Goal: Communication & Community: Answer question/provide support

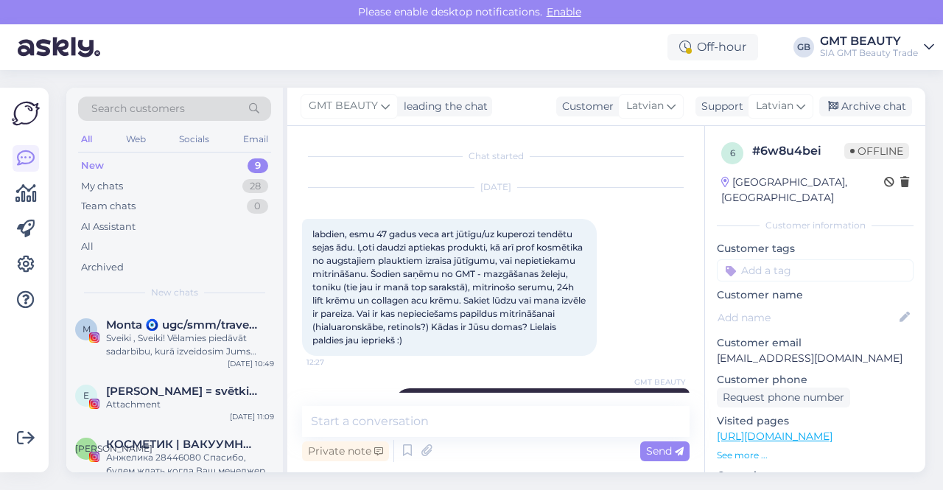
scroll to position [148, 0]
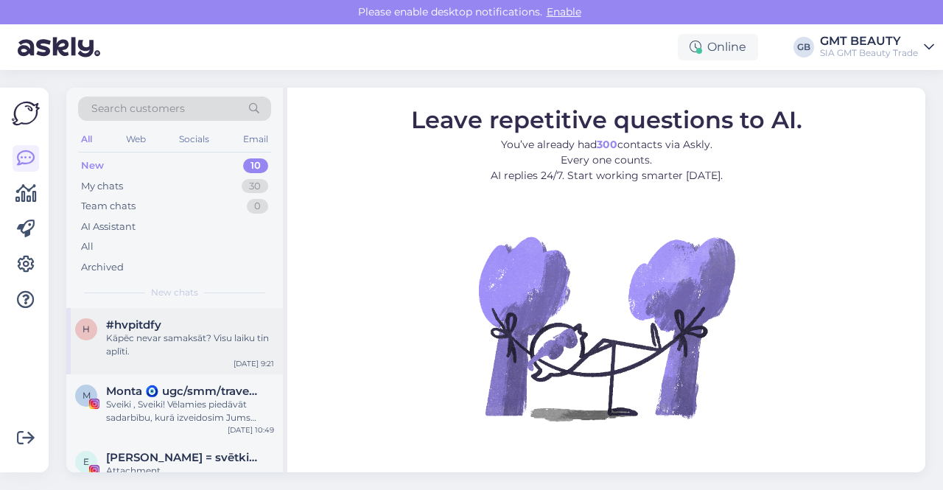
click at [150, 336] on div "Kāpēc nevar samaksāt? Visu laiku tin aplīti." at bounding box center [190, 344] width 168 height 27
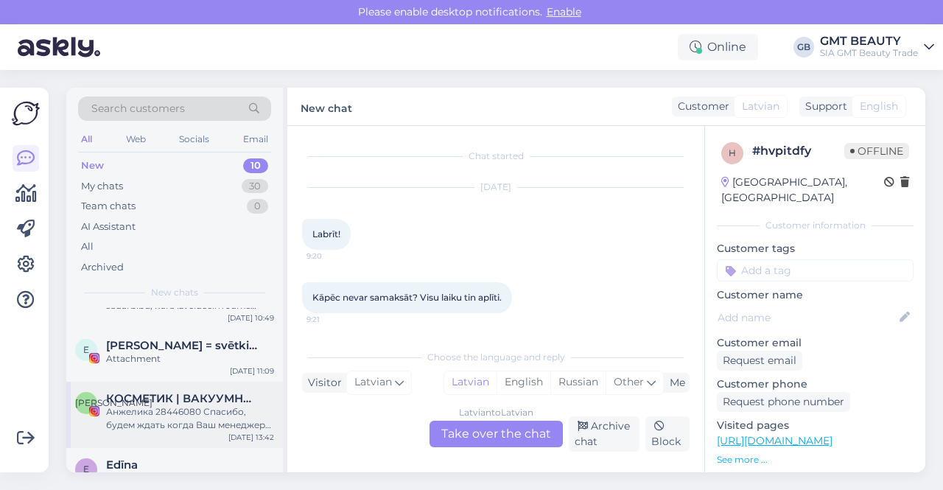
scroll to position [147, 0]
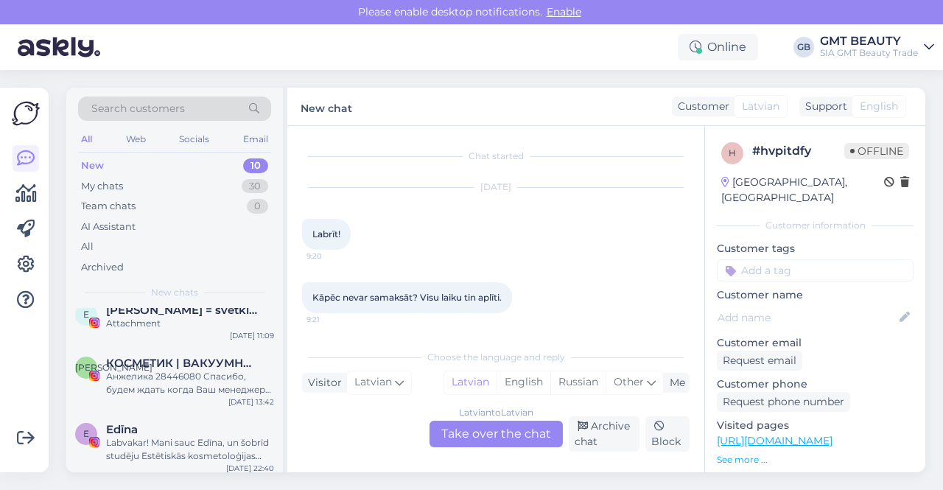
click at [91, 165] on div "New" at bounding box center [92, 165] width 23 height 15
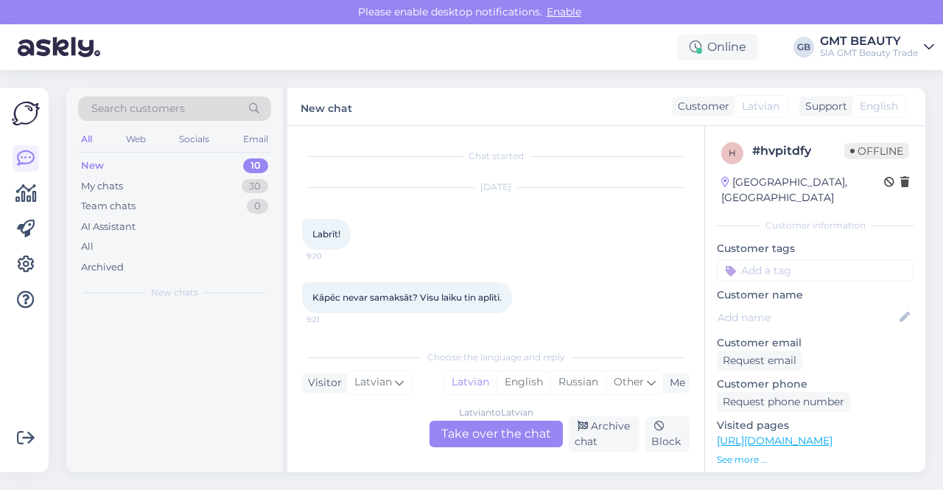
scroll to position [0, 0]
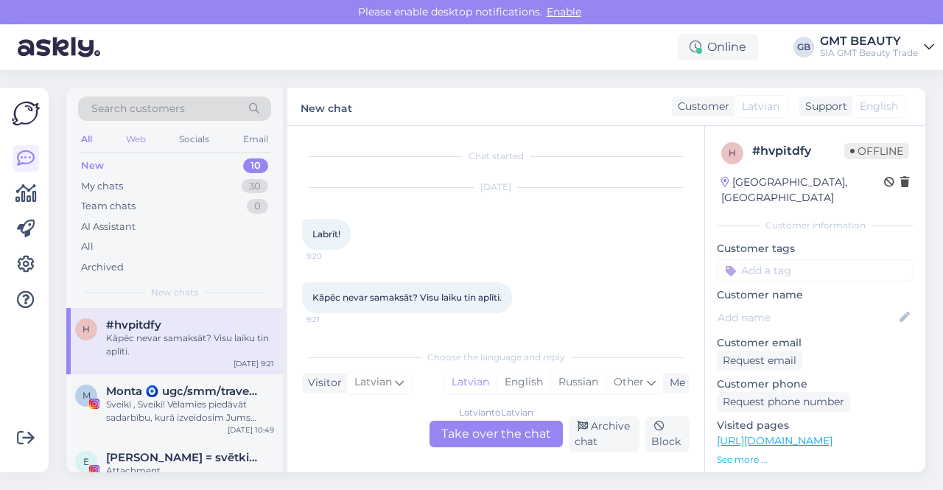
click at [138, 142] on div "Web" at bounding box center [136, 139] width 26 height 19
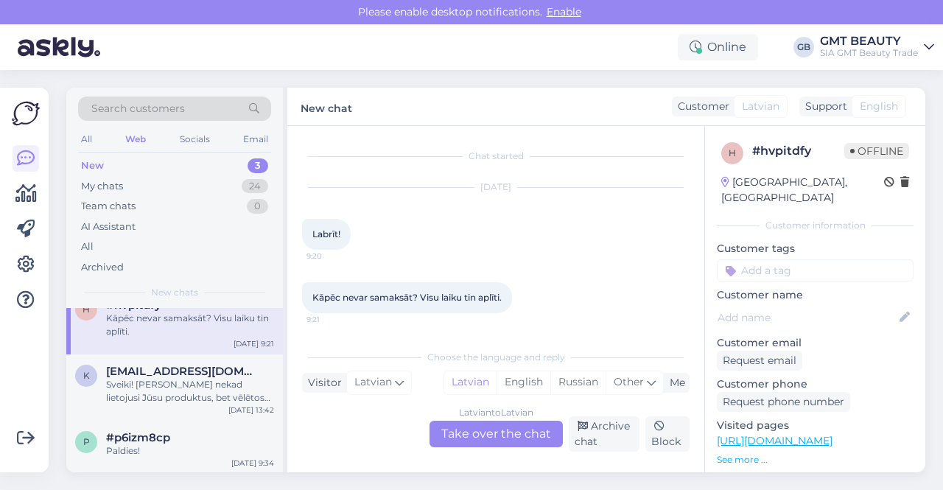
click at [174, 99] on div "Search customers" at bounding box center [174, 108] width 193 height 24
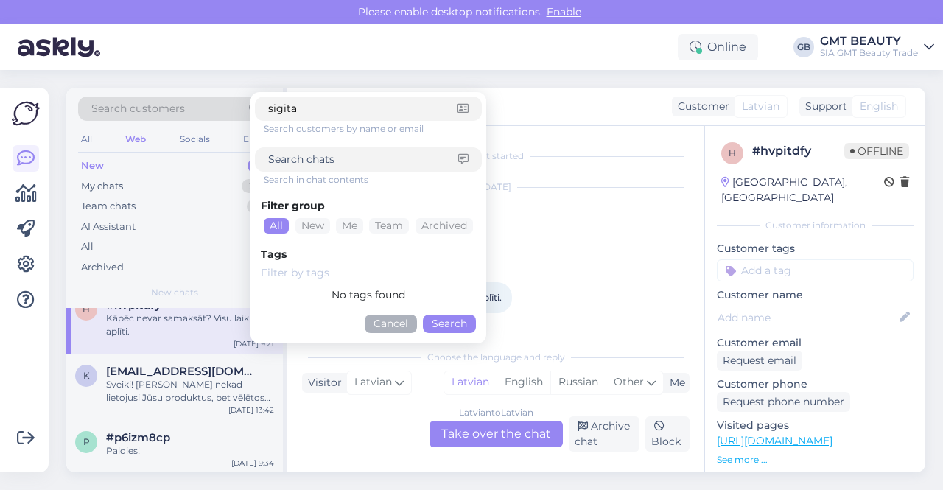
type input "sigita"
click at [443, 326] on button "Search" at bounding box center [449, 323] width 53 height 18
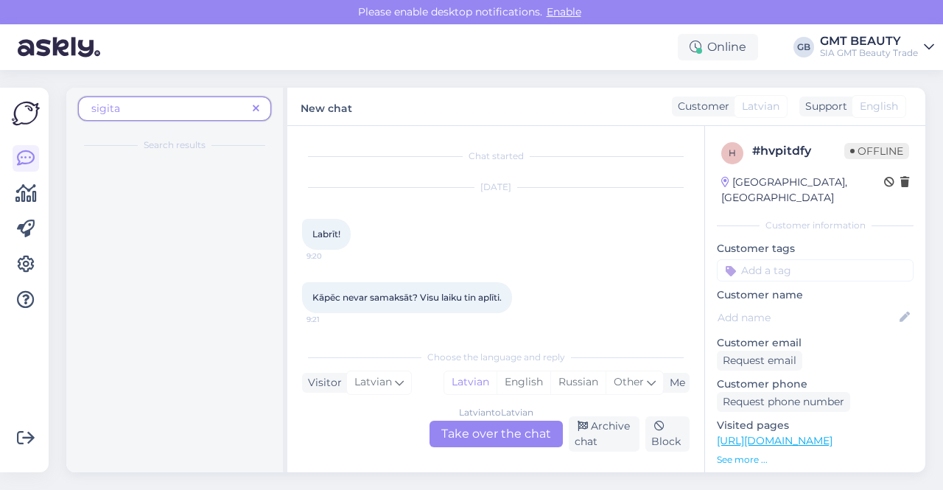
scroll to position [0, 0]
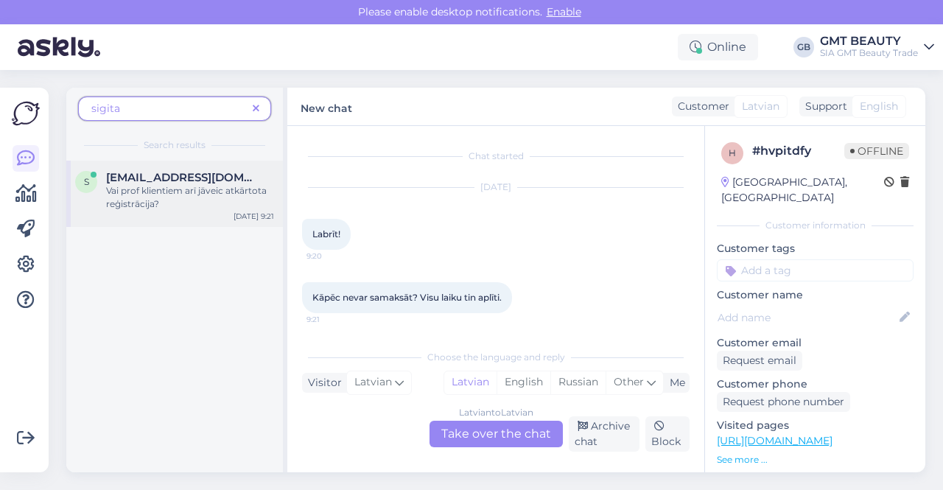
click at [130, 183] on span "[EMAIL_ADDRESS][DOMAIN_NAME]" at bounding box center [182, 177] width 153 height 13
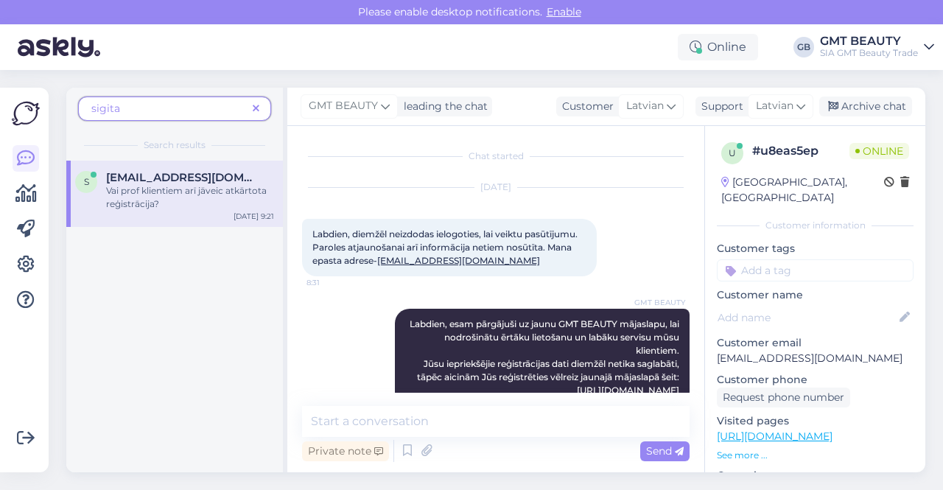
scroll to position [92, 0]
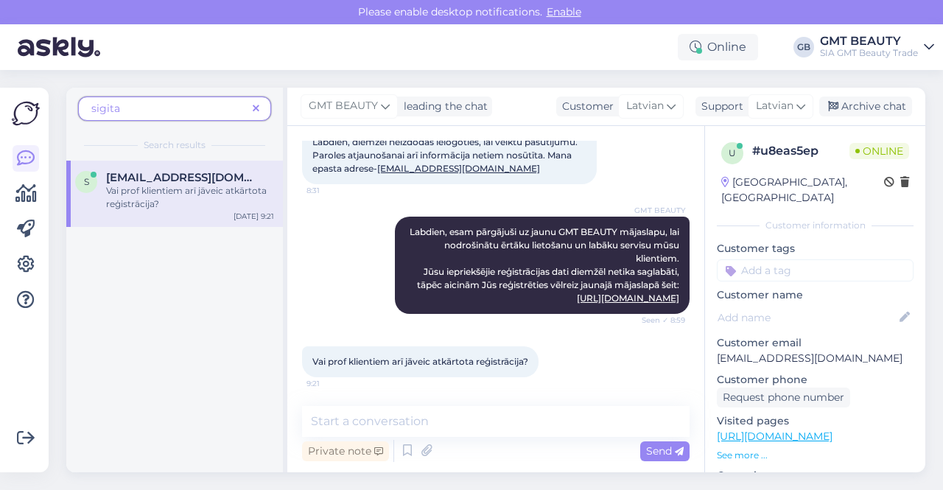
click at [472, 452] on div "Private note Send" at bounding box center [495, 451] width 387 height 28
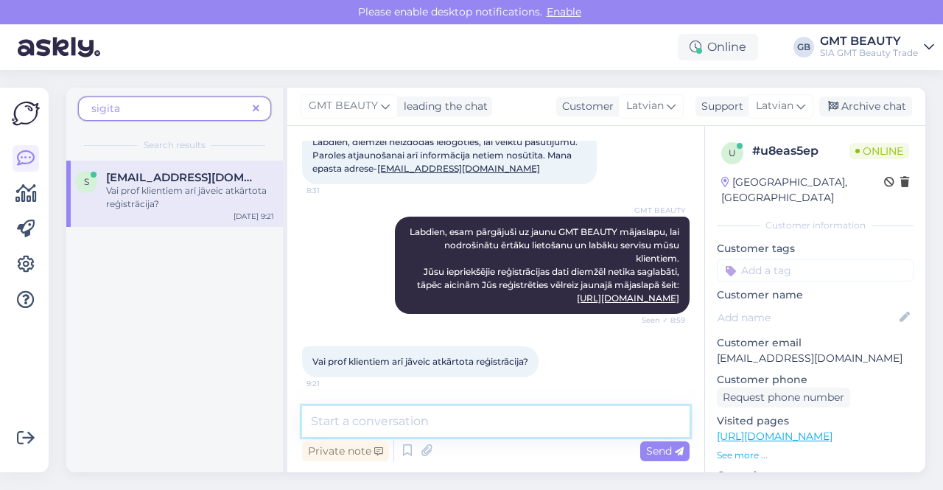
click at [463, 421] on textarea at bounding box center [495, 421] width 387 height 31
drag, startPoint x: 408, startPoint y: 426, endPoint x: 298, endPoint y: 428, distance: 110.5
click at [298, 428] on div "Chat started [DATE] Labdien, diemžēl neizdodas ielogoties, lai veiktu pasūtījum…" at bounding box center [495, 299] width 417 height 346
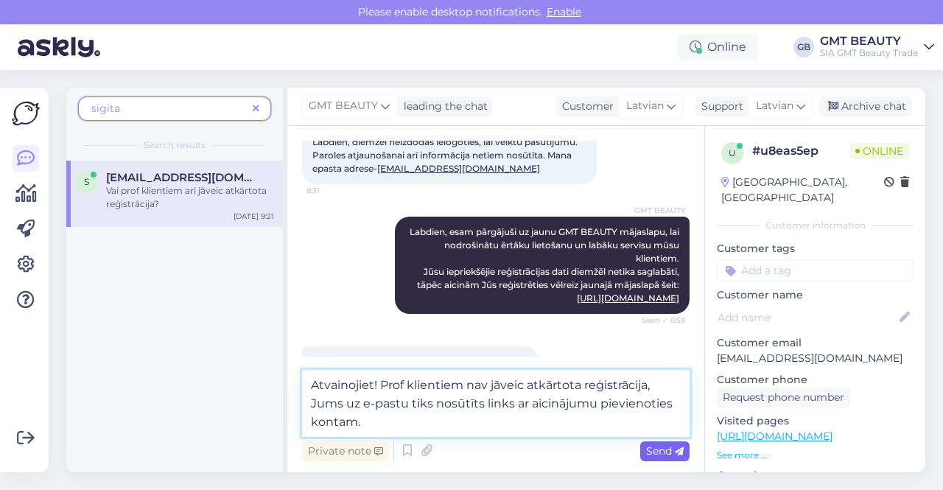
type textarea "Atvainojiet! Prof klientiem nav jāveic atkārtota reģistrācija, Jums uz e-pastu …"
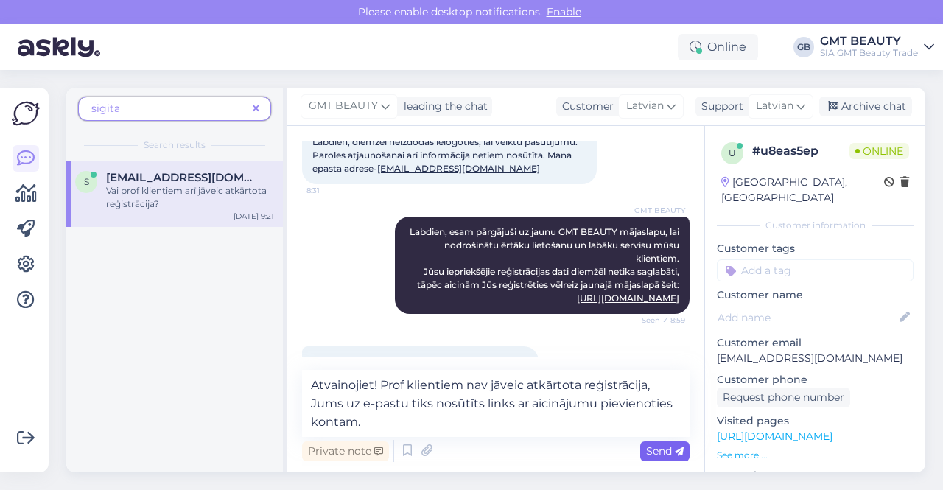
click at [647, 448] on span "Send" at bounding box center [665, 450] width 38 height 13
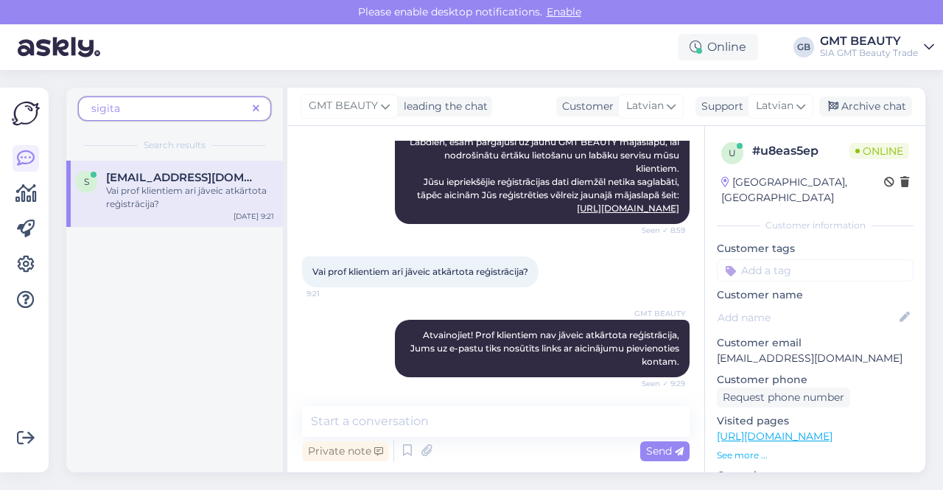
scroll to position [245, 0]
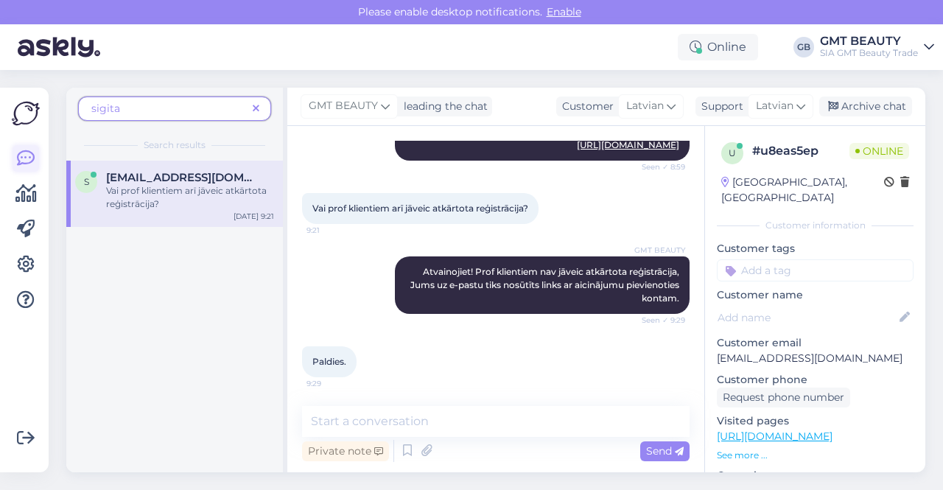
click at [31, 154] on icon at bounding box center [26, 158] width 18 height 18
click at [29, 110] on img at bounding box center [26, 113] width 28 height 28
click at [46, 54] on img at bounding box center [59, 47] width 82 height 46
click at [128, 108] on span "sigita" at bounding box center [168, 108] width 155 height 15
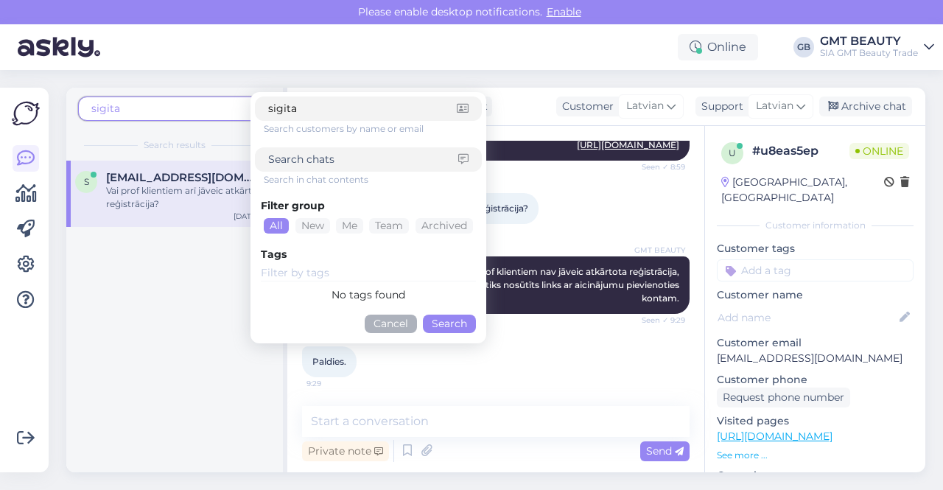
click at [152, 109] on span "sigita" at bounding box center [168, 108] width 155 height 15
click at [264, 58] on div "Online GB GMT BEAUTY SIA GMT Beauty Trade" at bounding box center [471, 47] width 943 height 46
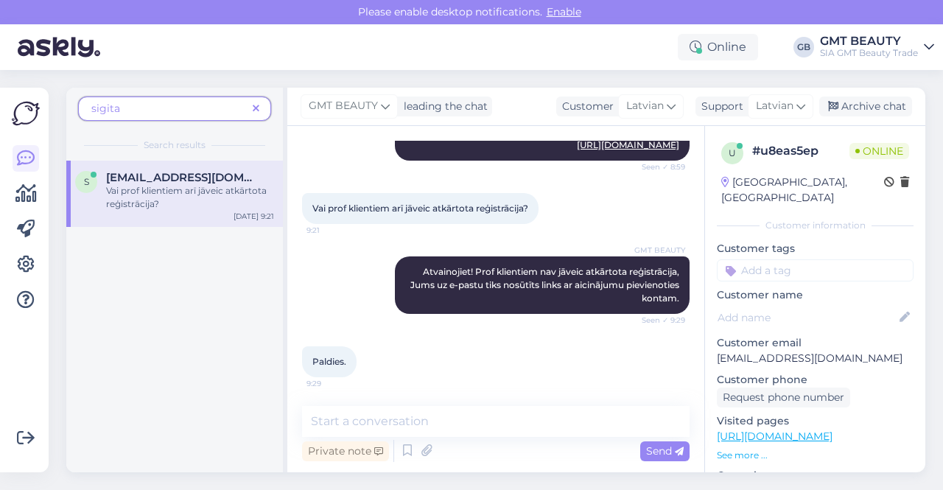
click at [263, 107] on span at bounding box center [256, 108] width 18 height 15
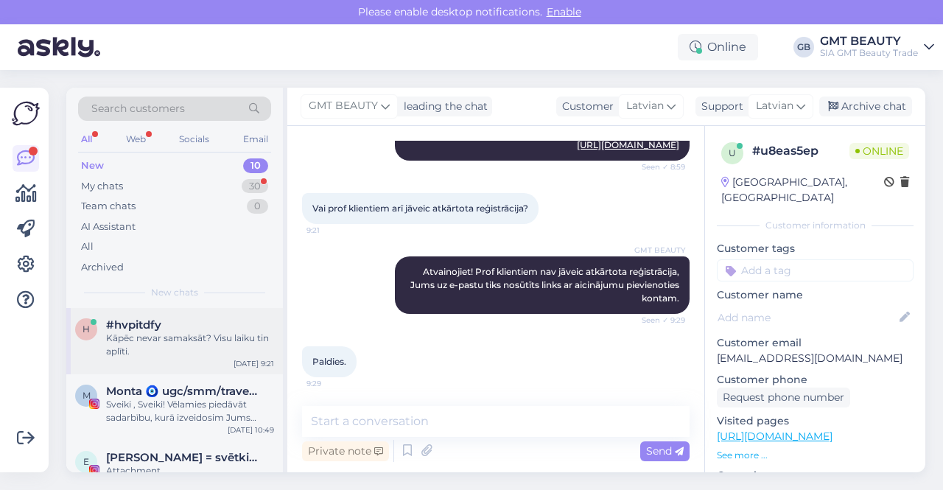
click at [180, 337] on div "Kāpēc nevar samaksāt? Visu laiku tin aplīti." at bounding box center [190, 344] width 168 height 27
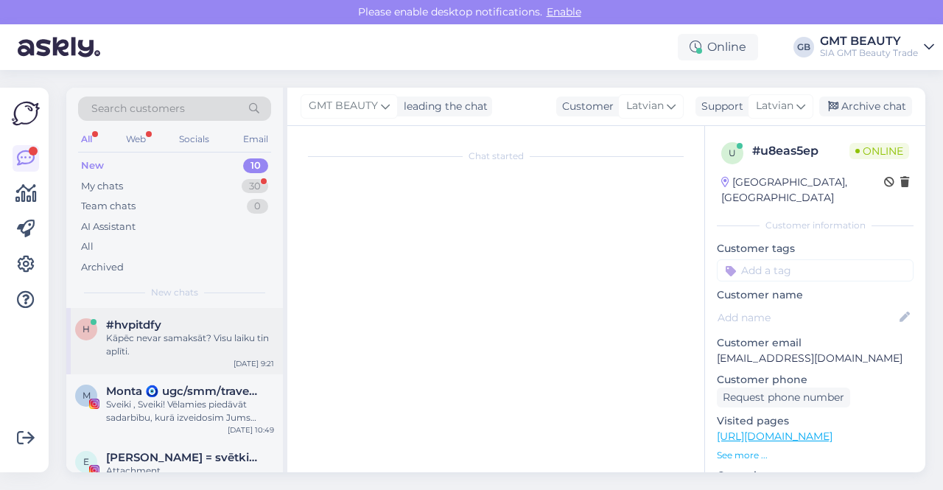
scroll to position [0, 0]
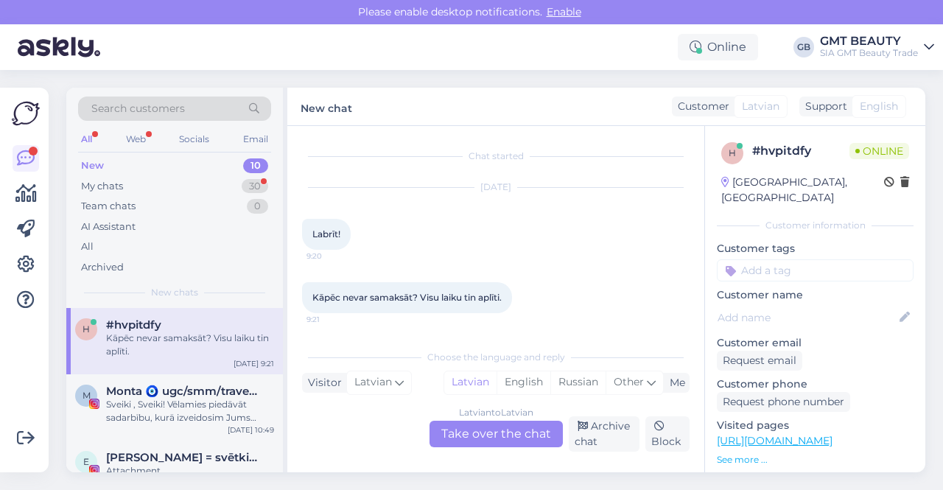
click at [460, 434] on div "Latvian to Latvian Take over the chat" at bounding box center [495, 434] width 133 height 27
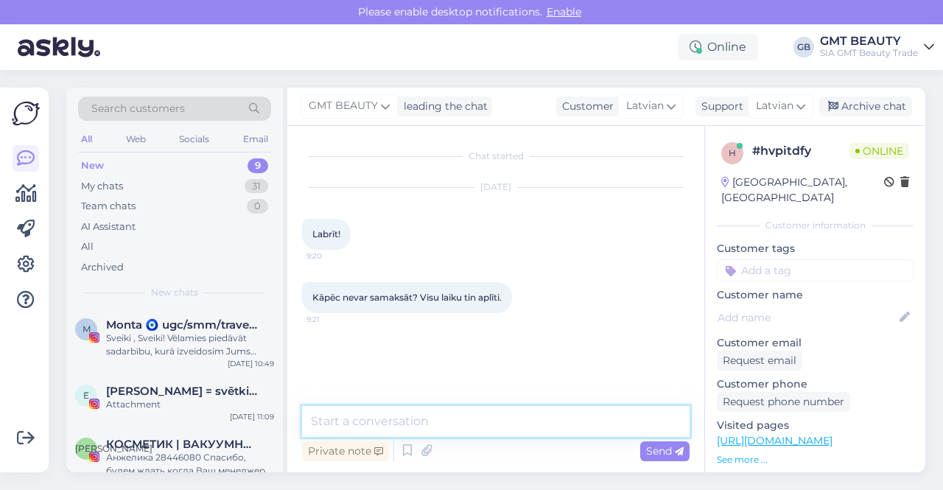
click at [456, 422] on textarea at bounding box center [495, 421] width 387 height 31
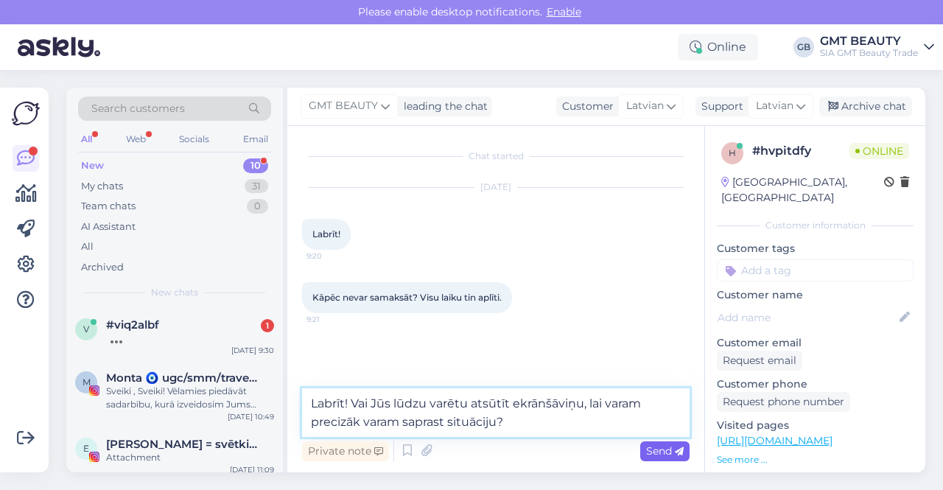
type textarea "Labrīt! Vai Jūs lūdzu varētu atsūtīt ekrānšāviņu, lai varam precizāk varam sapr…"
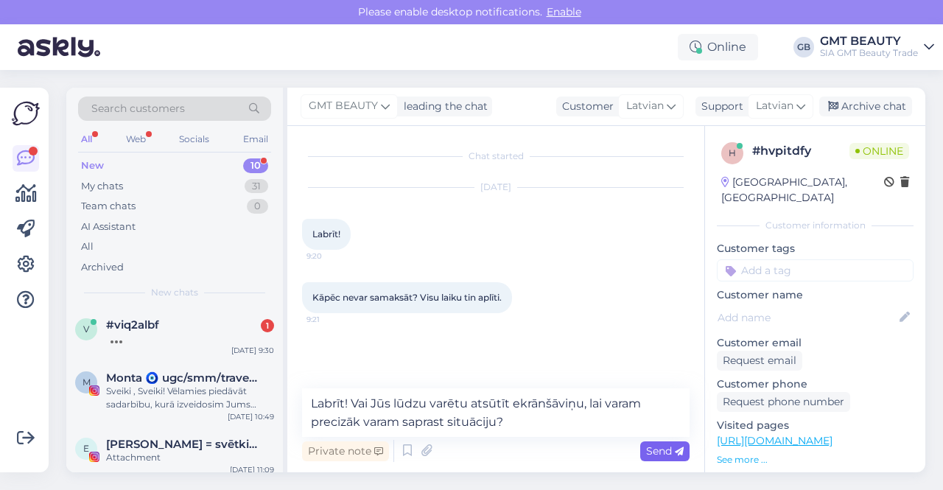
click at [670, 454] on span "Send" at bounding box center [665, 450] width 38 height 13
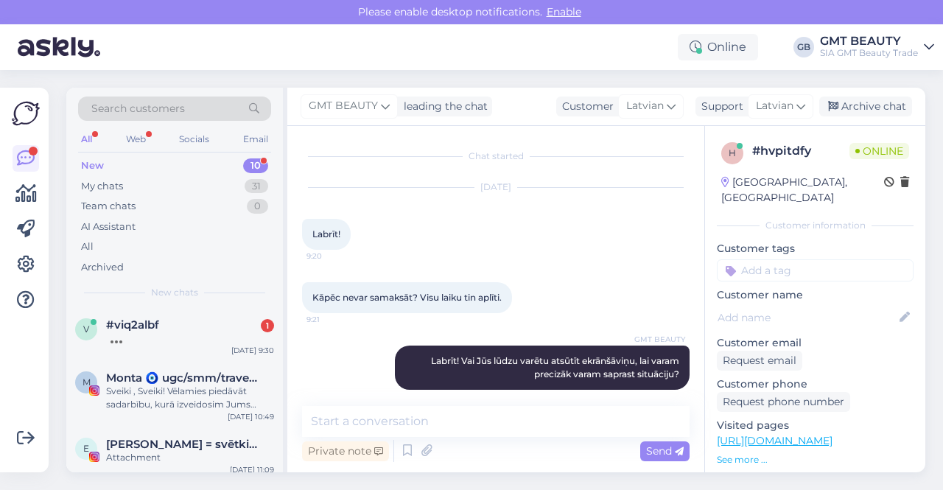
scroll to position [13, 0]
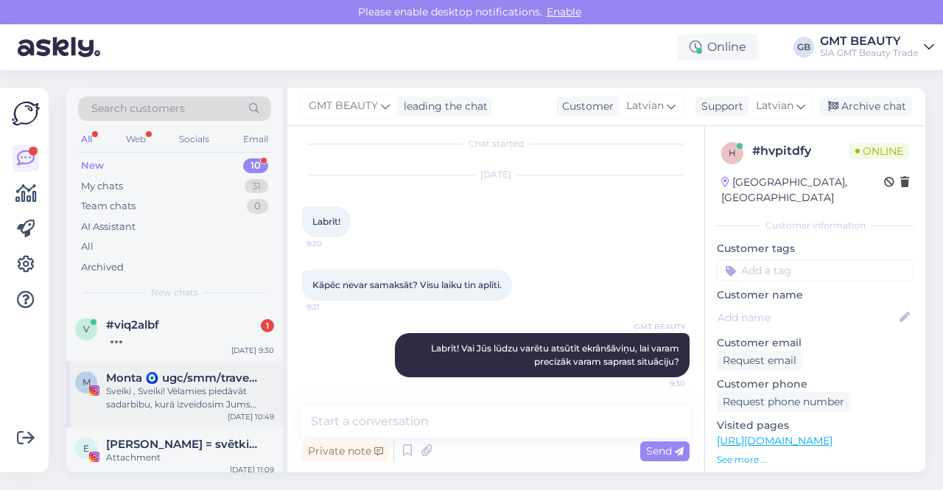
click at [197, 384] on div "Sveiki , Sveiki! Vēlamies piedāvāt sadarbību, kurā izveidosim Jums video saturu…" at bounding box center [190, 397] width 168 height 27
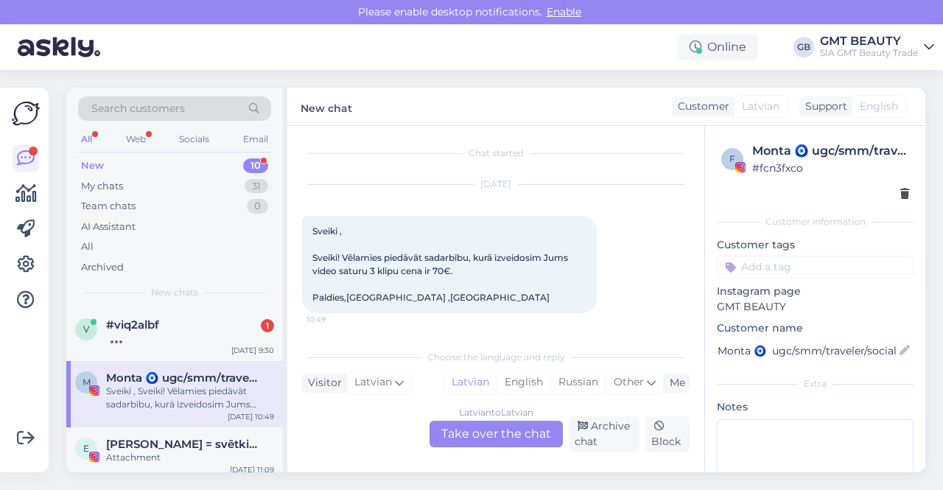
scroll to position [74, 0]
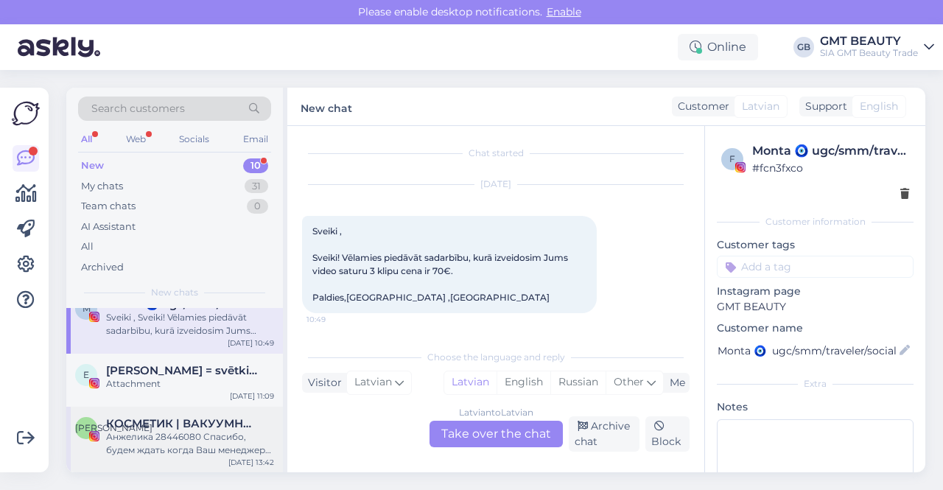
click at [197, 437] on div "Анжелика 28446080 Спасибо, будем ждать когда Ваш менеджер свяжется с нами. Хоро…" at bounding box center [190, 443] width 168 height 27
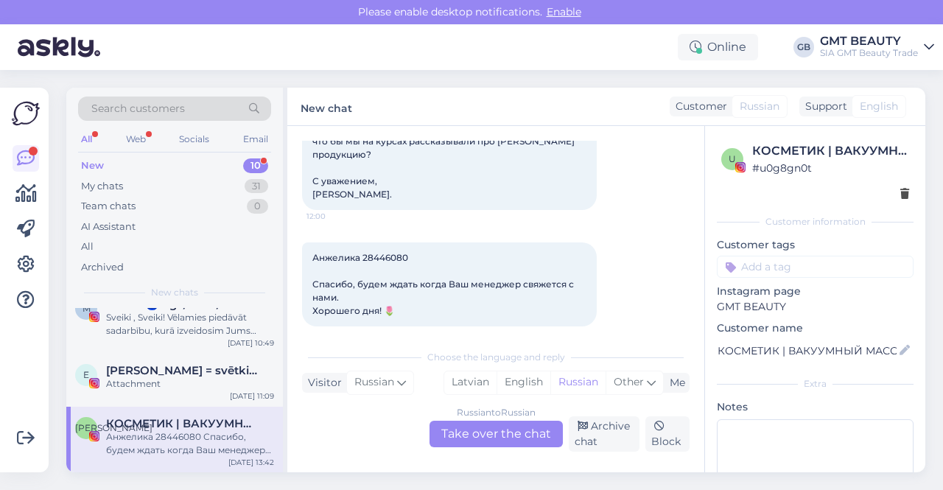
scroll to position [87, 0]
click at [202, 376] on span "[PERSON_NAME] = svētki & prakses mieram & līdzsvaram" at bounding box center [182, 370] width 153 height 13
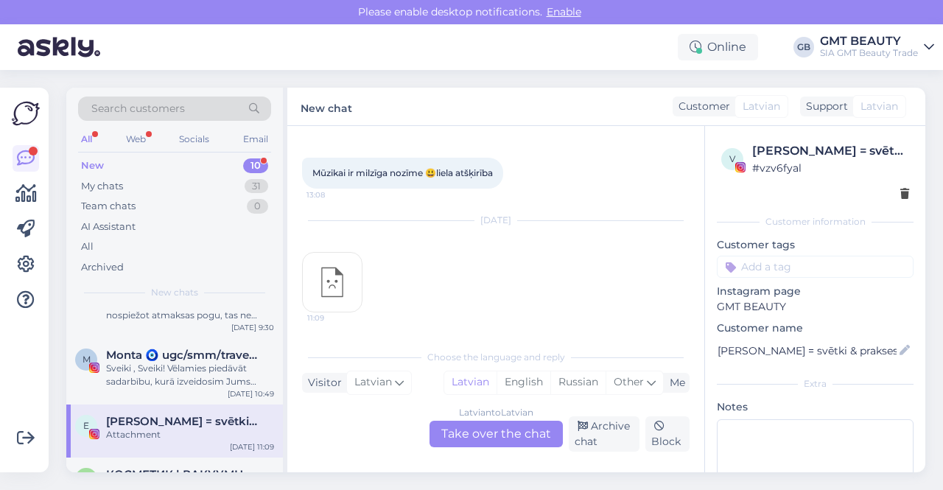
scroll to position [0, 0]
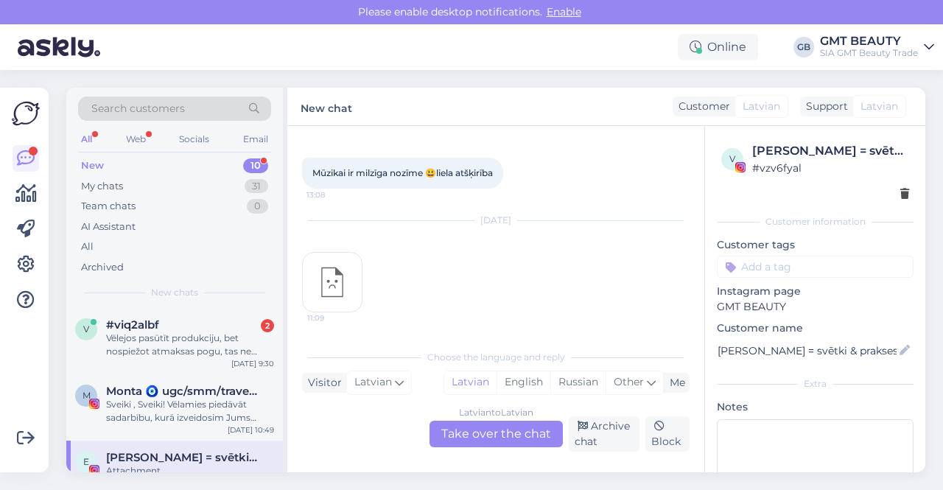
click at [93, 158] on div "New" at bounding box center [92, 165] width 23 height 15
click at [203, 335] on div "Vēlejos pasūtīt produkciju, bet nospiežot atmaksas pogu, tas ne pārslēdzas tālā…" at bounding box center [190, 344] width 168 height 27
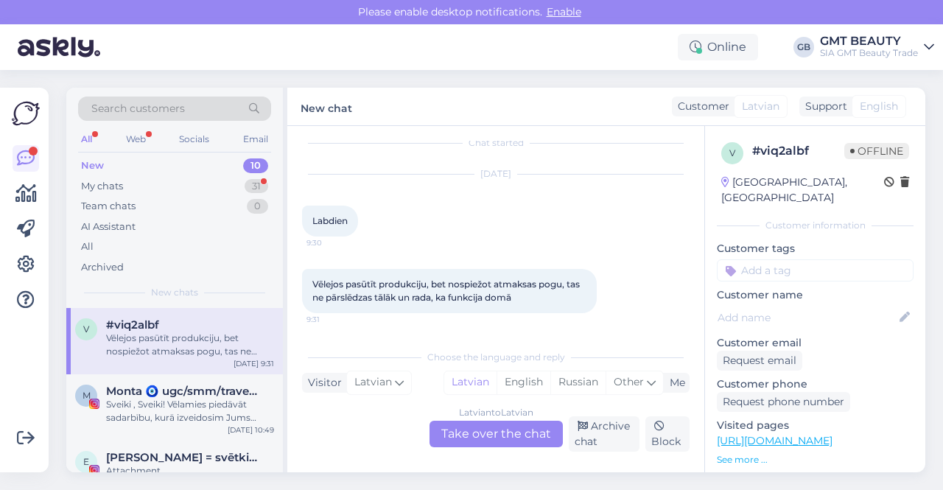
scroll to position [74, 0]
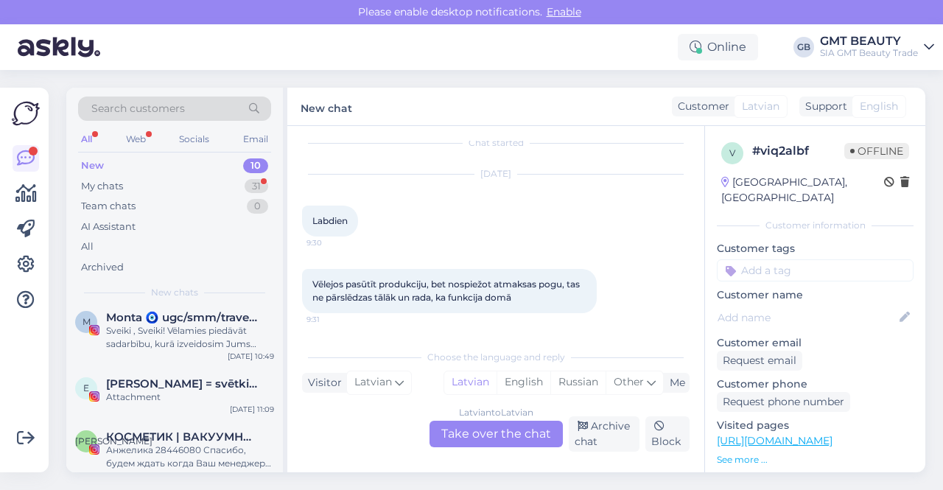
click at [94, 161] on div "New" at bounding box center [92, 165] width 23 height 15
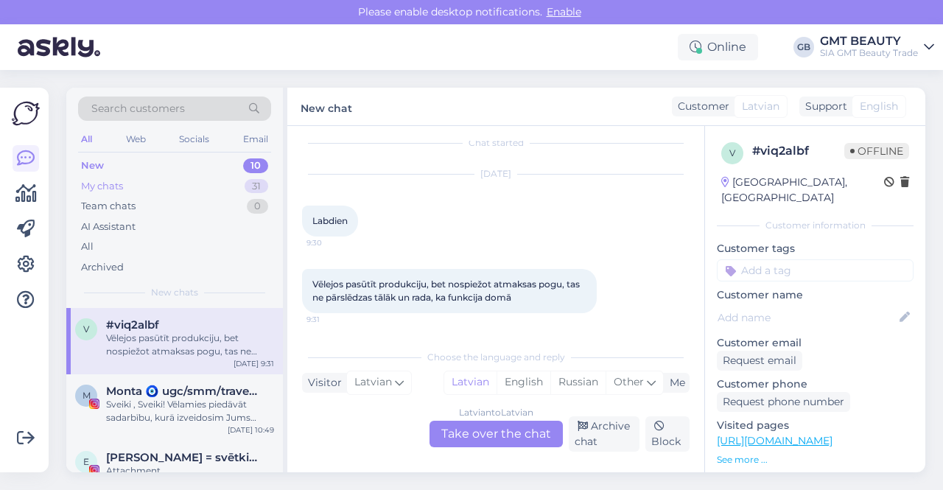
click at [105, 188] on div "My chats" at bounding box center [102, 186] width 42 height 15
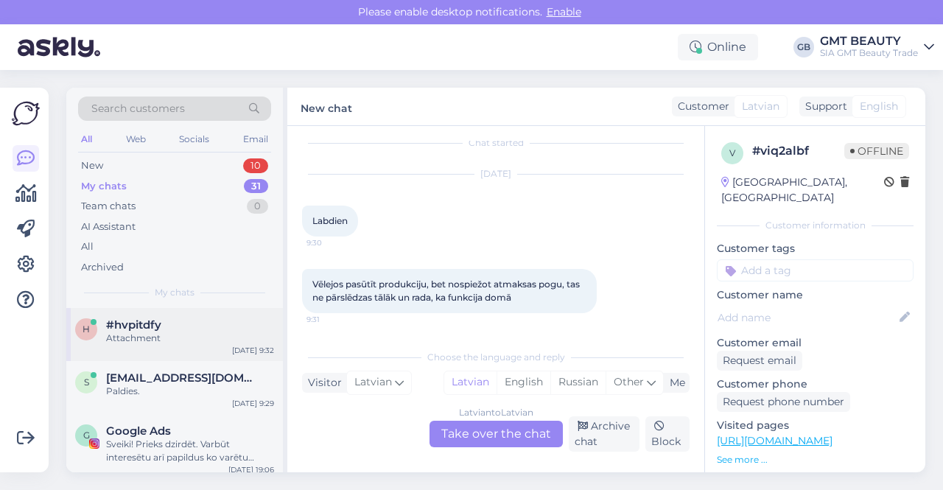
click at [136, 337] on div "Attachment" at bounding box center [190, 337] width 168 height 13
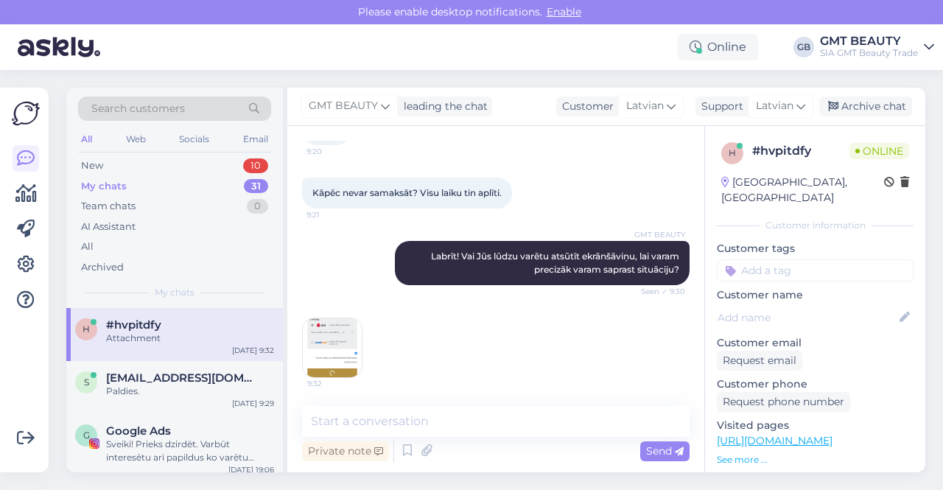
click at [334, 341] on img at bounding box center [332, 347] width 59 height 59
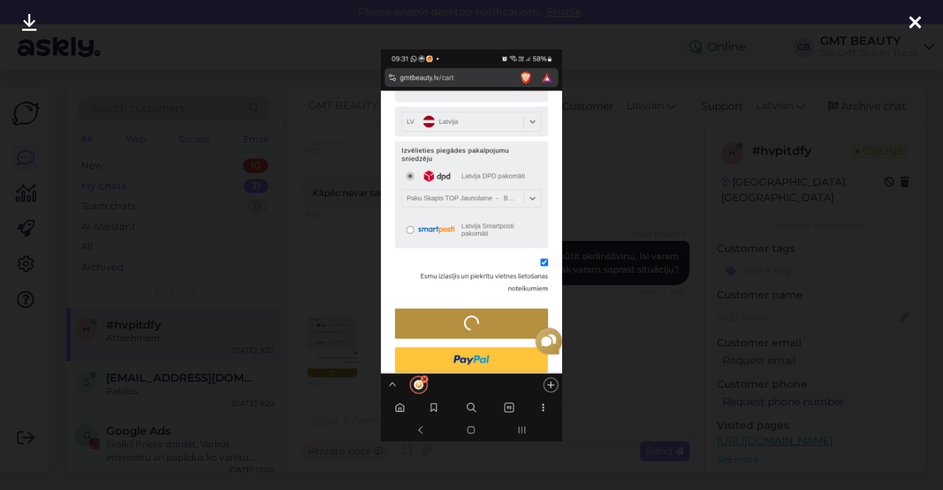
click at [918, 20] on icon at bounding box center [915, 23] width 12 height 19
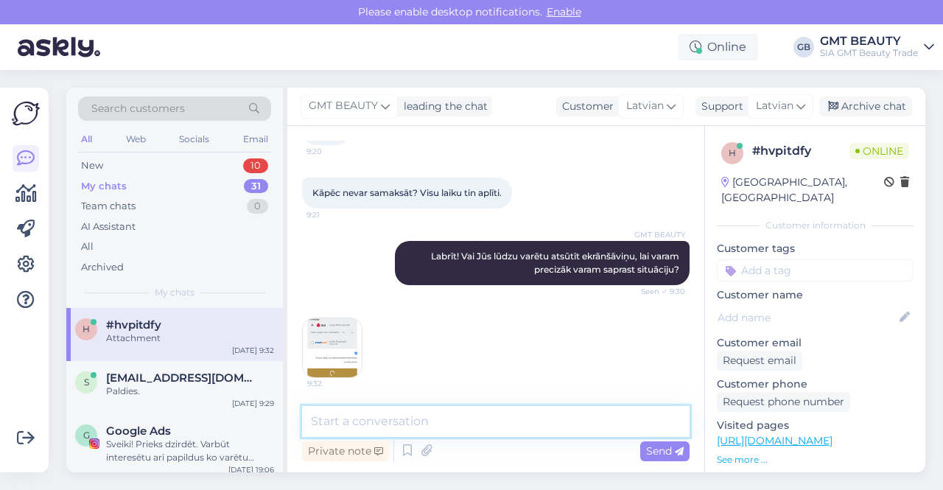
click at [408, 422] on textarea at bounding box center [495, 421] width 387 height 31
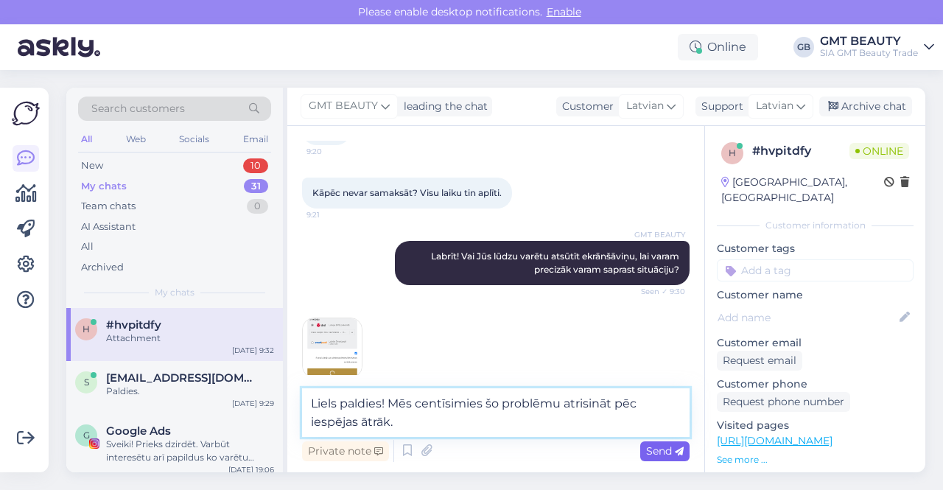
type textarea "Liels paldies! Mēs centīsimies šo problēmu atrisināt pēc iespējas ātrāk."
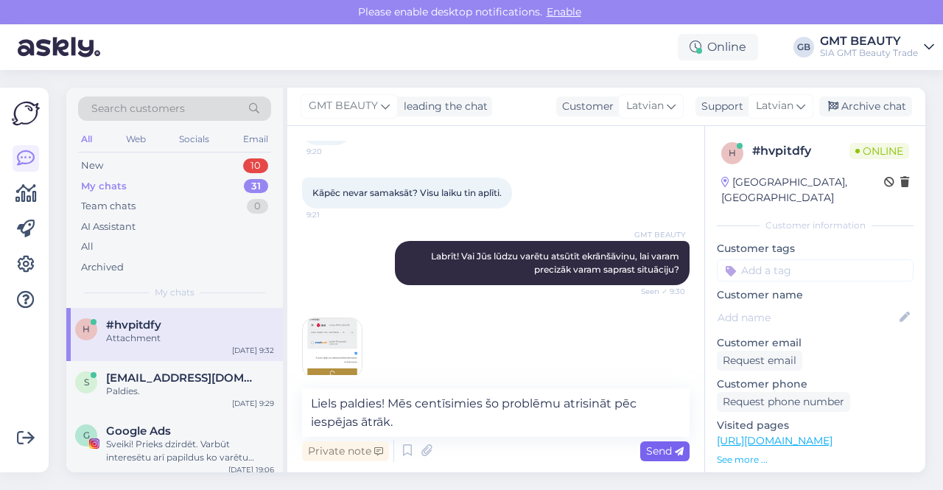
click at [658, 445] on span "Send" at bounding box center [665, 450] width 38 height 13
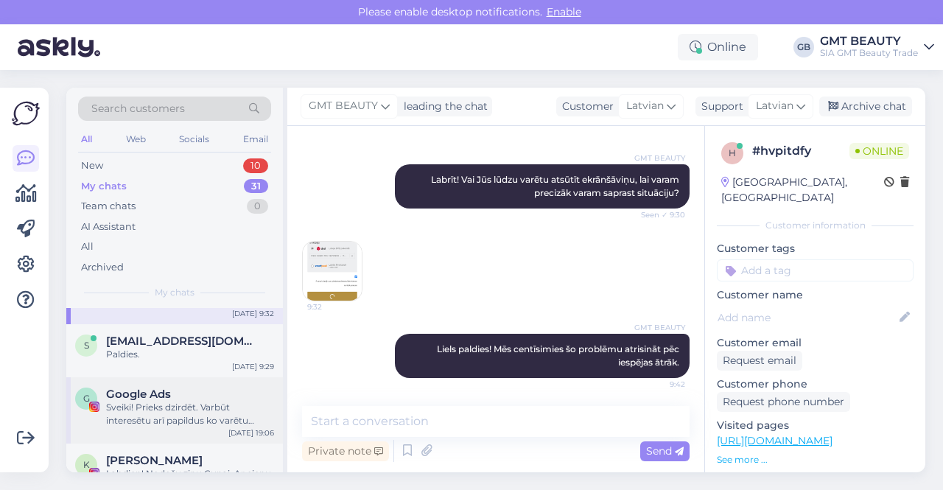
scroll to position [74, 0]
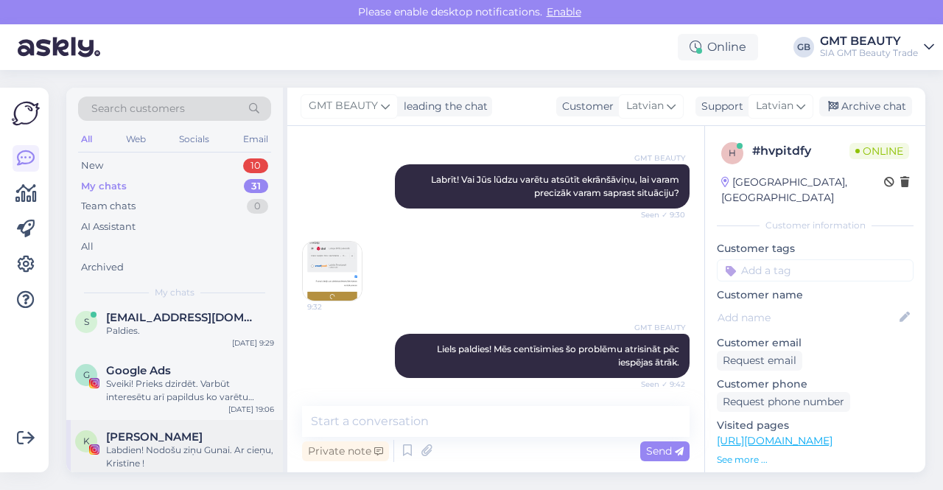
click at [170, 441] on span "[PERSON_NAME]" at bounding box center [154, 436] width 96 height 13
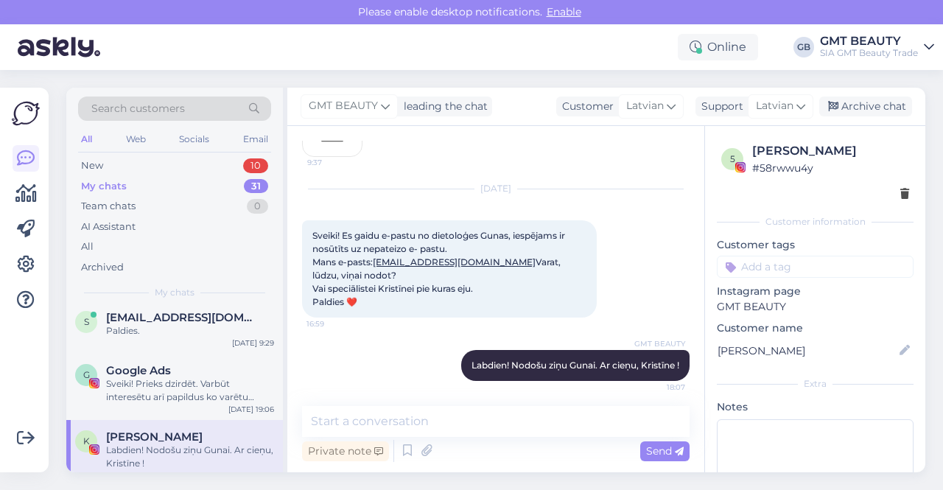
scroll to position [221, 0]
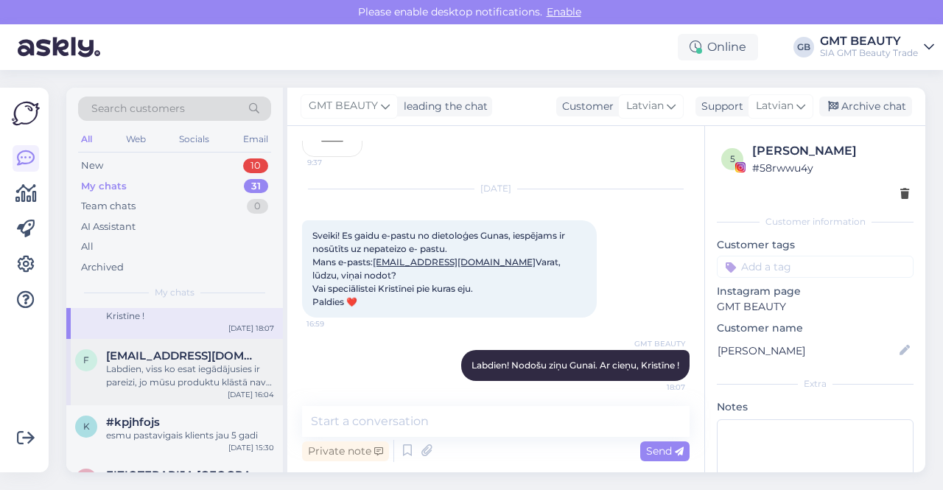
click at [163, 384] on div "Labdien, viss ko esat iegādājusies ir pareizi, jo mūsu produktu klāstā nav kosm…" at bounding box center [190, 375] width 168 height 27
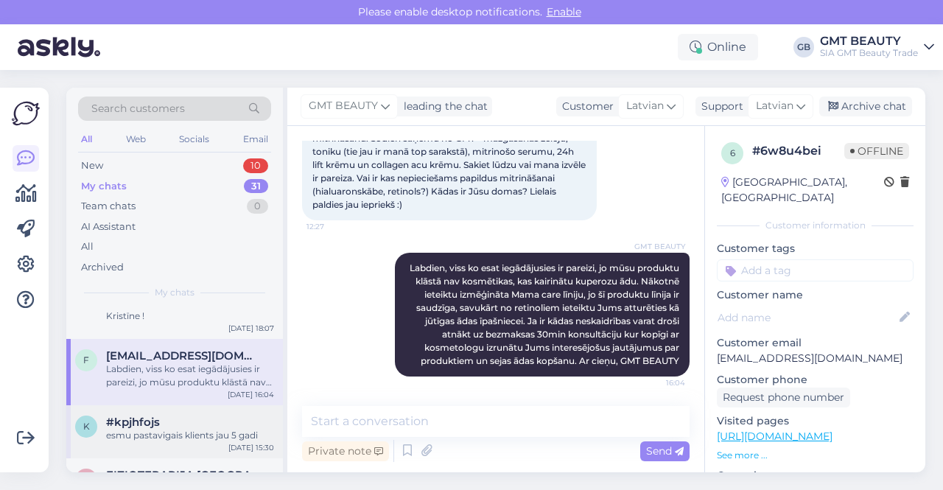
click at [166, 421] on div "#kpjhfojs" at bounding box center [190, 421] width 168 height 13
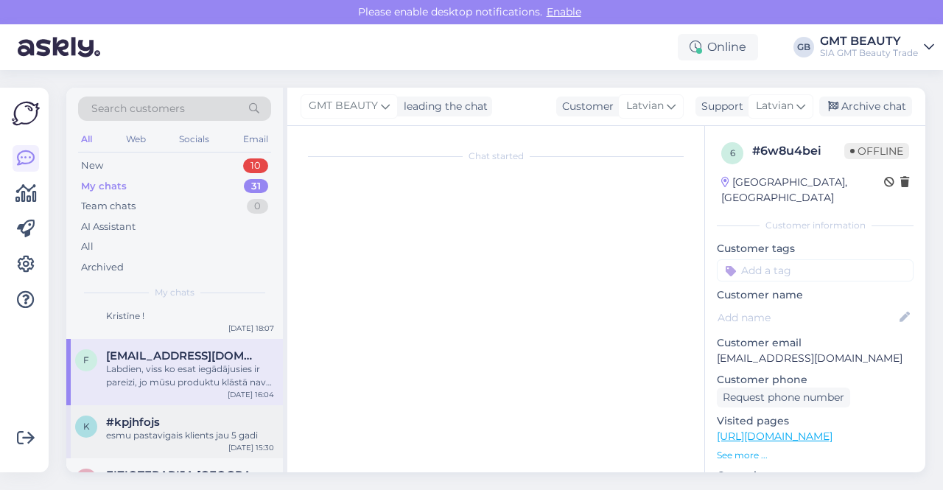
scroll to position [247, 0]
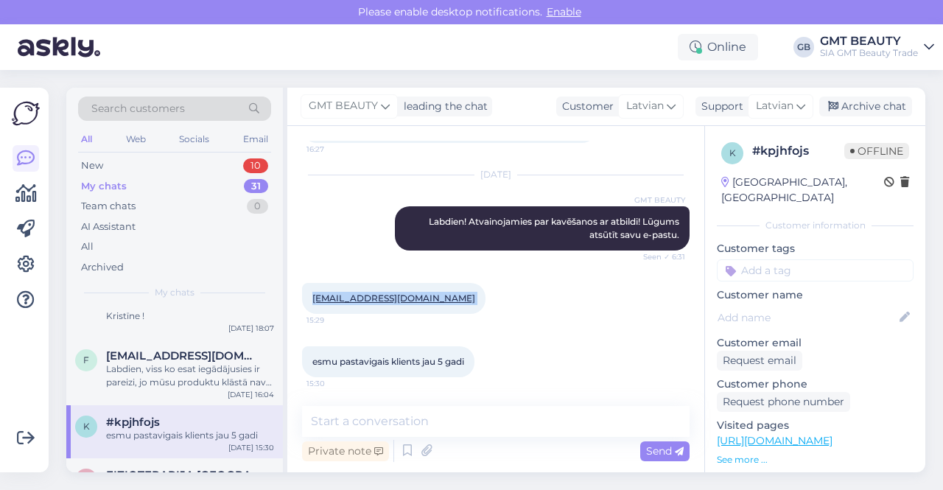
drag, startPoint x: 505, startPoint y: 294, endPoint x: 309, endPoint y: 298, distance: 195.9
click at [309, 298] on div "[EMAIL_ADDRESS][DOMAIN_NAME] 15:29" at bounding box center [393, 298] width 183 height 31
copy div "[EMAIL_ADDRESS][DOMAIN_NAME] 15:29"
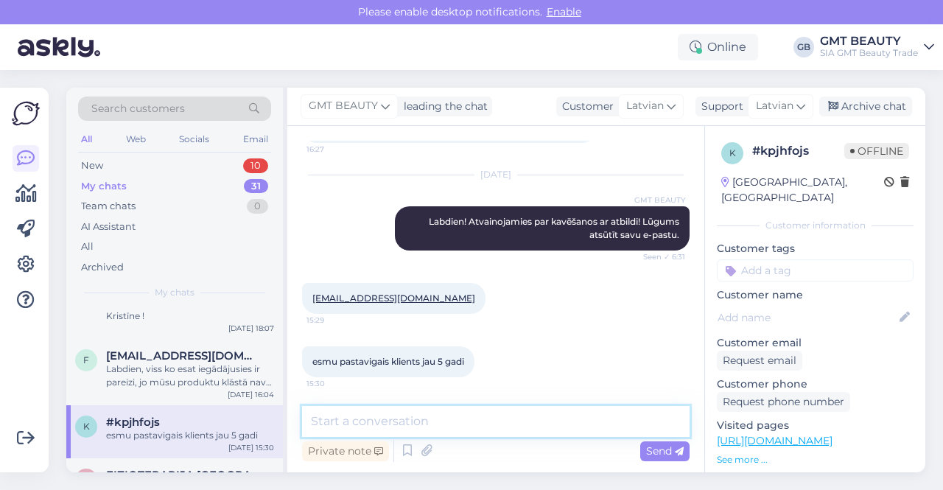
click at [419, 416] on textarea at bounding box center [495, 421] width 387 height 31
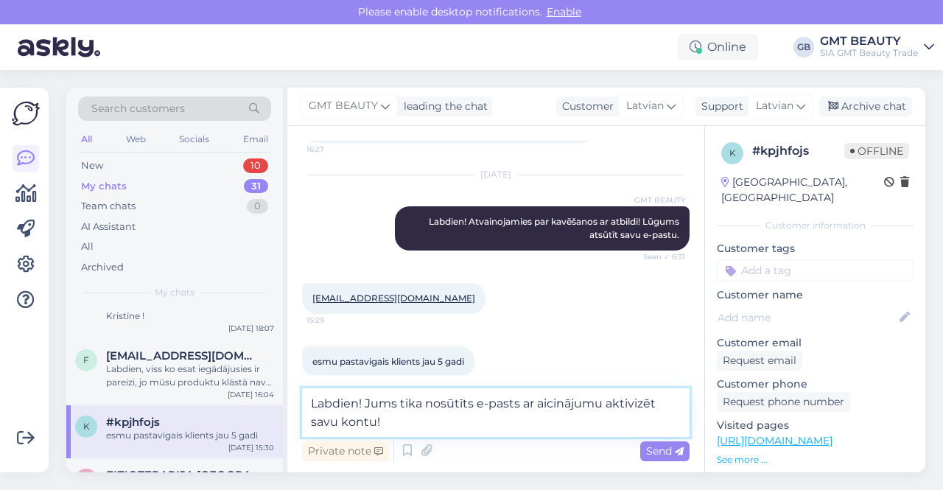
click at [367, 400] on textarea "Labdien! Jums tika nosūtīts e-pasts ar aicinājumu aktivizēt savu kontu!" at bounding box center [495, 412] width 387 height 49
type textarea "Labdien! Atvainojamies par kavēšanos ar atbildi! Jums tika nosūtīts e-pasts ar …"
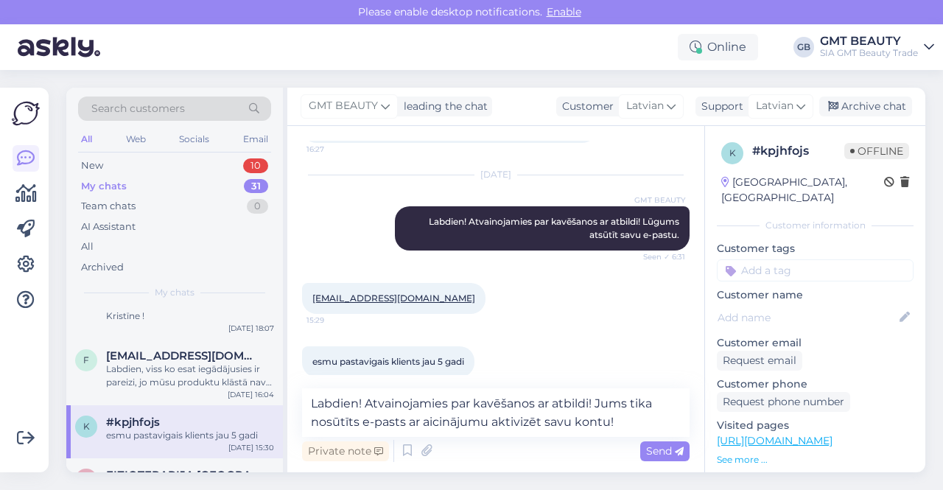
click at [650, 446] on span "Send" at bounding box center [665, 450] width 38 height 13
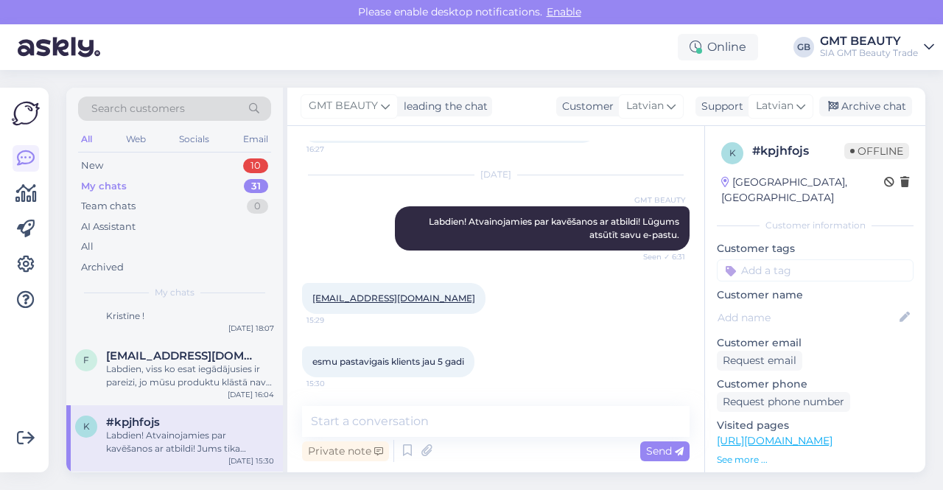
scroll to position [354, 0]
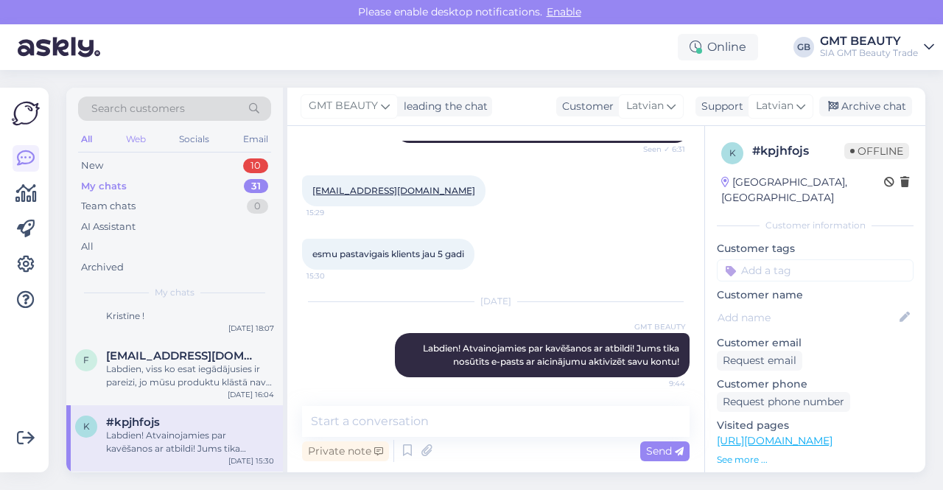
click at [132, 142] on div "Web" at bounding box center [136, 139] width 26 height 19
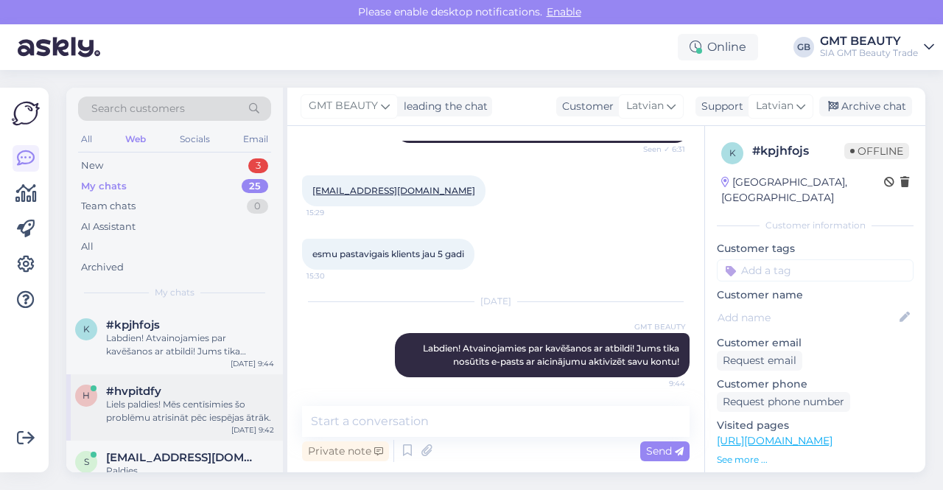
click at [152, 398] on div "Liels paldies! Mēs centīsimies šo problēmu atrisināt pēc iespējas ātrāk." at bounding box center [190, 411] width 168 height 27
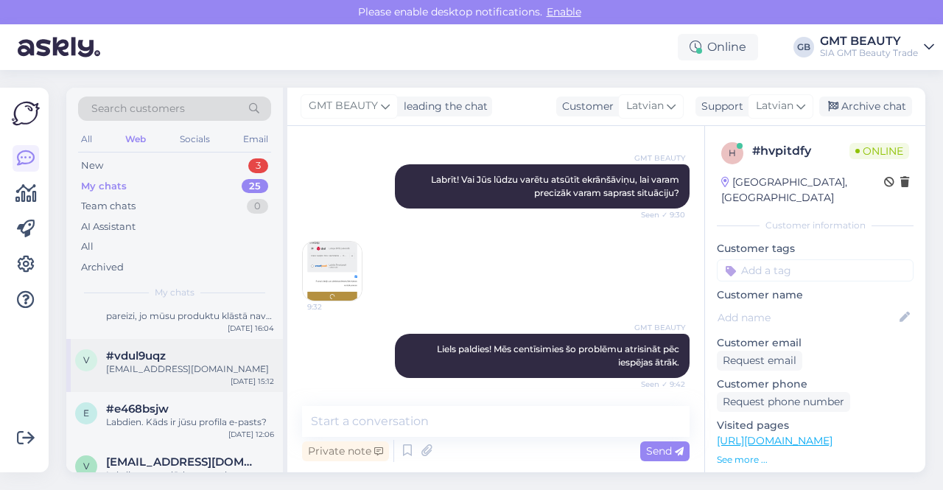
scroll to position [147, 0]
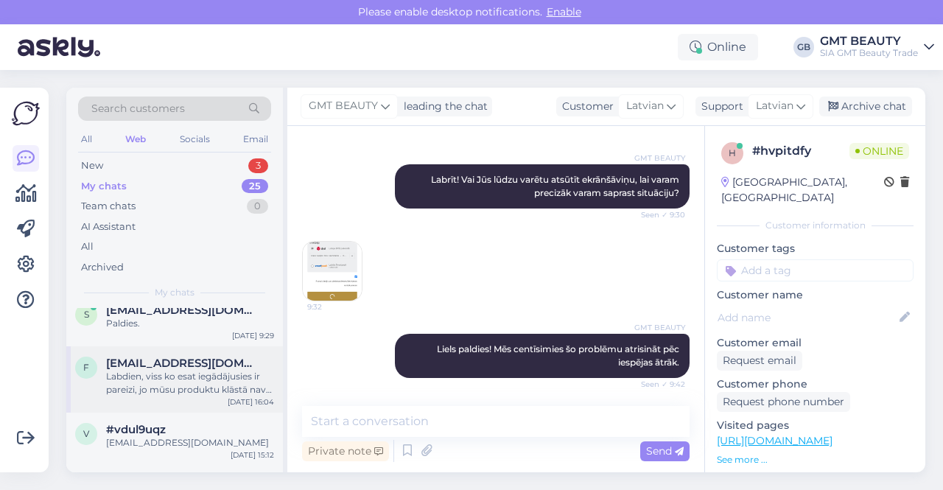
click at [151, 375] on div "Labdien, viss ko esat iegādājusies ir pareizi, jo mūsu produktu klāstā nav kosm…" at bounding box center [190, 383] width 168 height 27
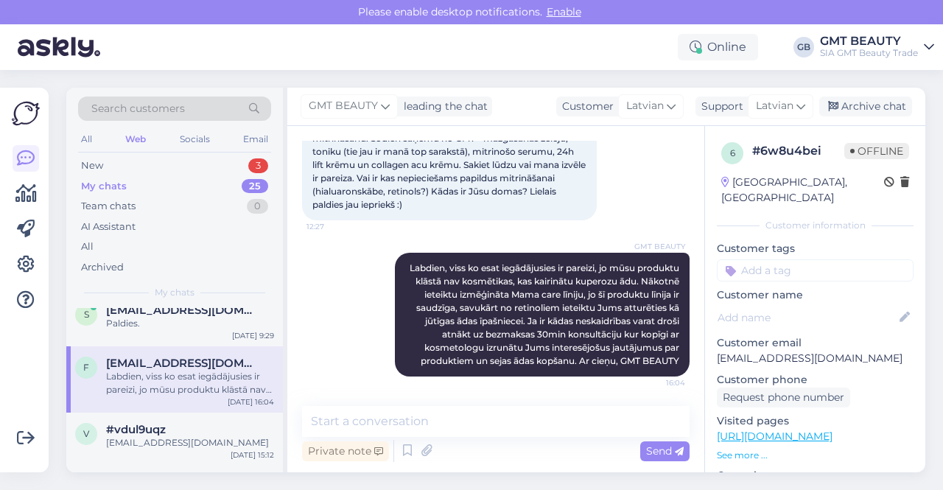
scroll to position [74, 0]
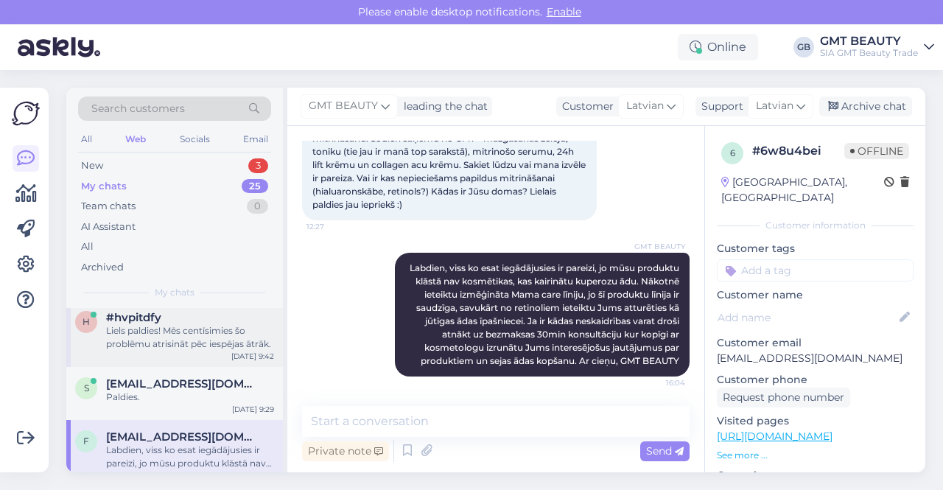
click at [165, 331] on div "Liels paldies! Mēs centīsimies šo problēmu atrisināt pēc iespējas ātrāk." at bounding box center [190, 337] width 168 height 27
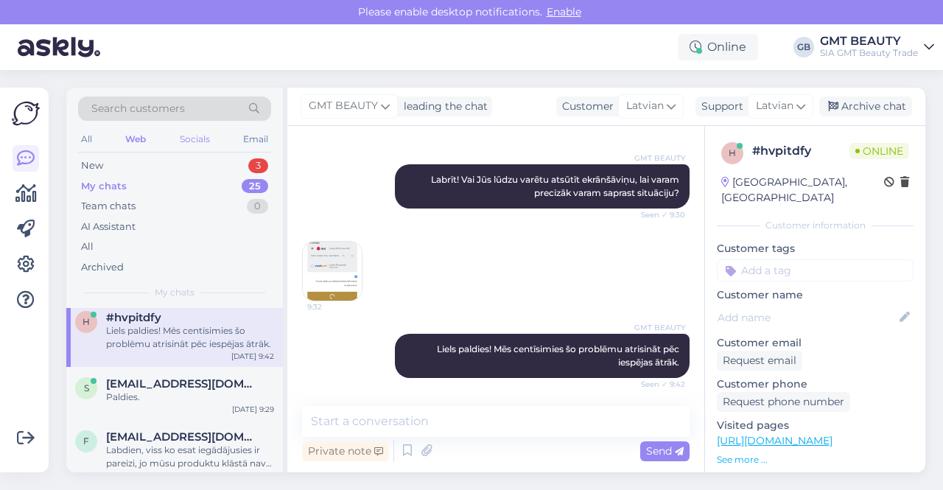
click at [203, 136] on div "Socials" at bounding box center [195, 139] width 36 height 19
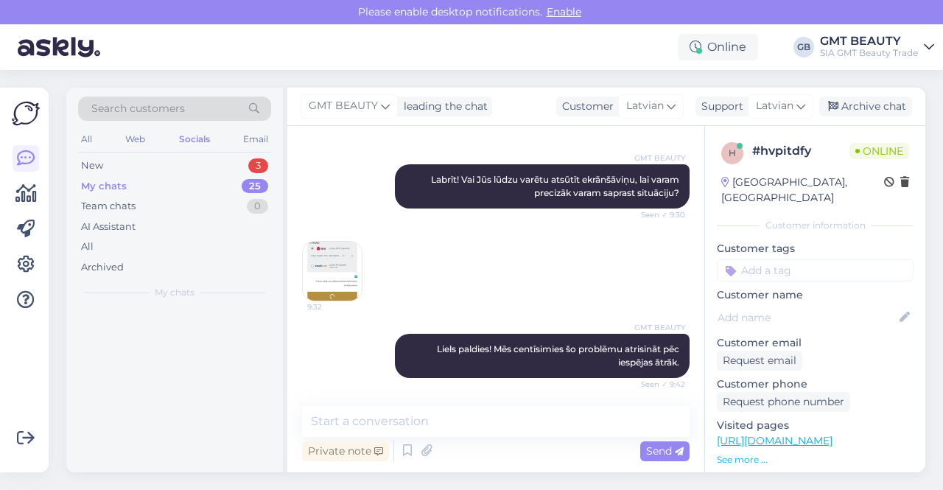
scroll to position [0, 0]
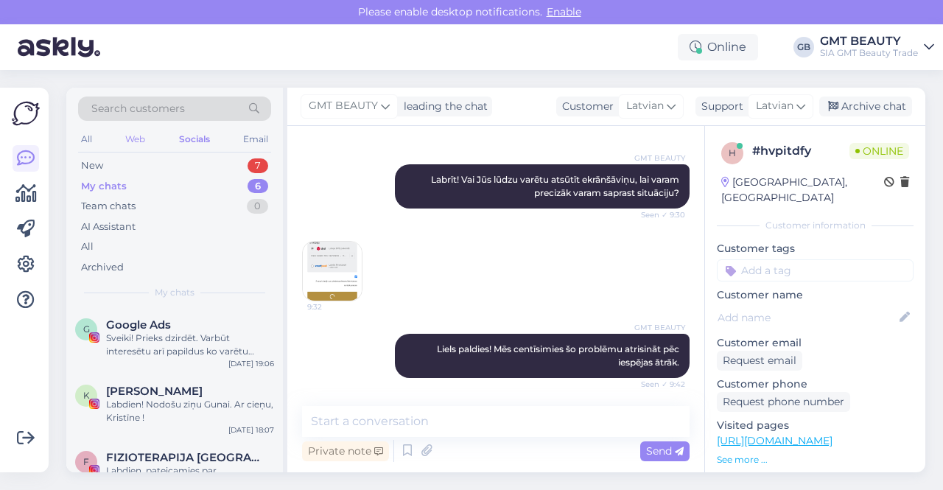
click at [144, 135] on div "Web" at bounding box center [135, 139] width 26 height 19
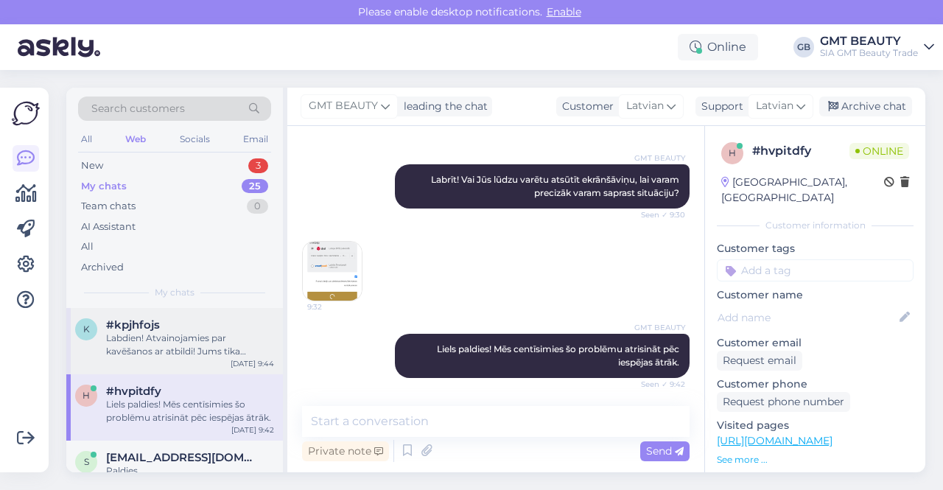
click at [155, 345] on div "Labdien! Atvainojamies par kavēšanos ar atbildi! Jums tika nosūtīts e-pasts ar …" at bounding box center [190, 344] width 168 height 27
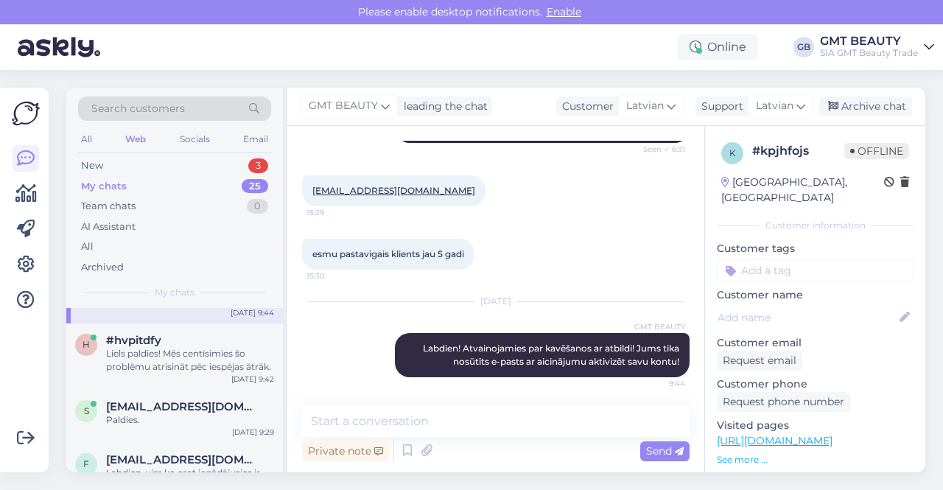
scroll to position [74, 0]
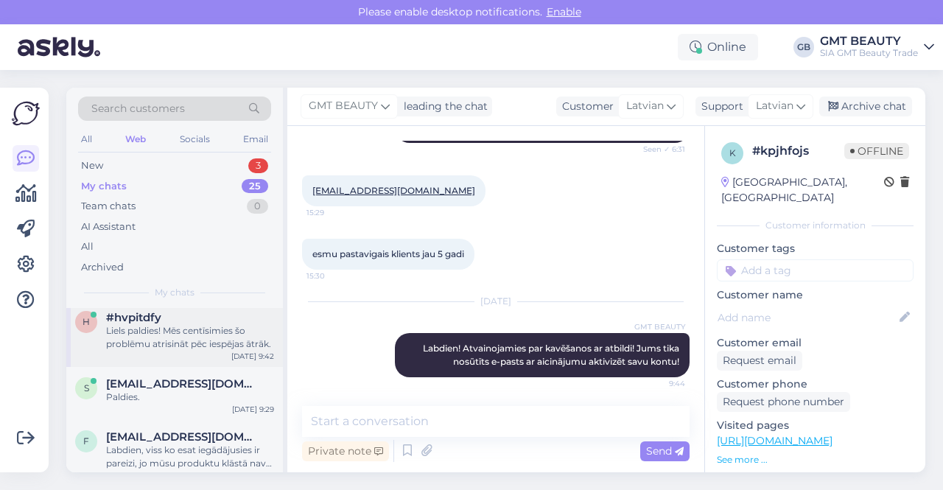
click at [156, 340] on div "Liels paldies! Mēs centīsimies šo problēmu atrisināt pēc iespējas ātrāk." at bounding box center [190, 337] width 168 height 27
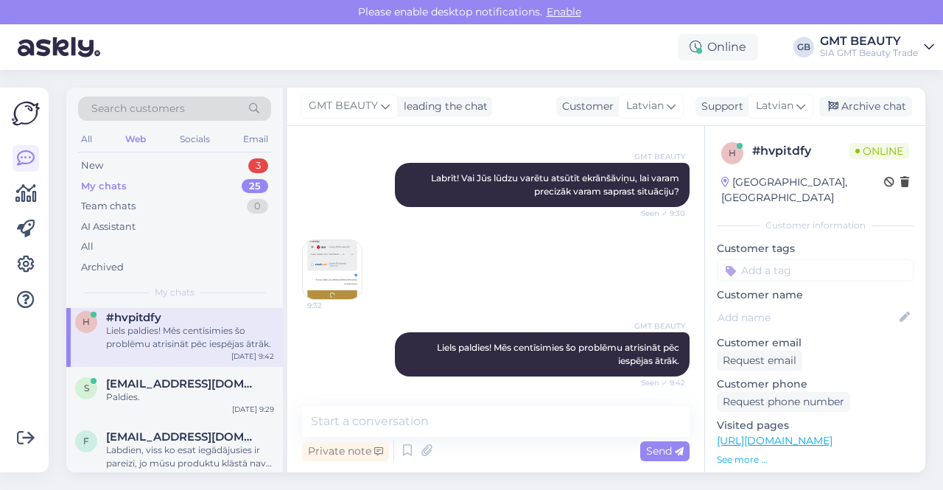
scroll to position [181, 0]
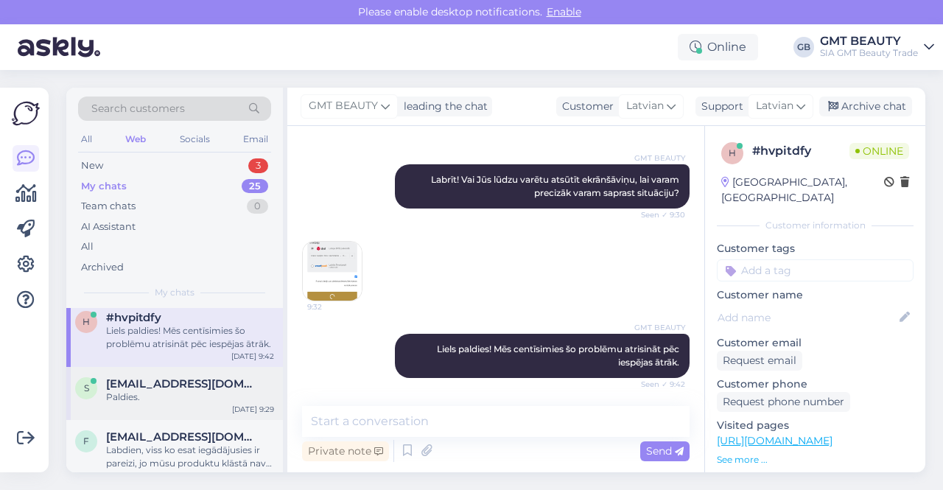
click at [158, 392] on div "Paldies." at bounding box center [190, 396] width 168 height 13
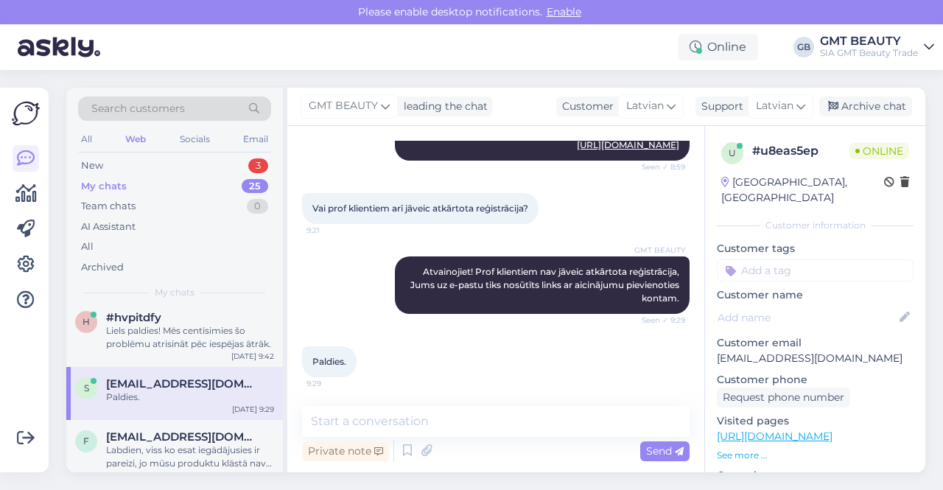
scroll to position [147, 0]
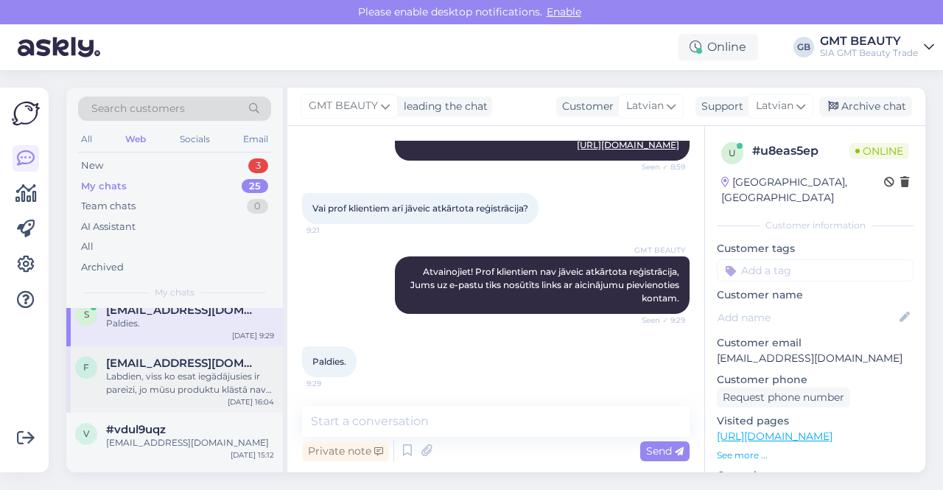
click at [161, 380] on div "Labdien, viss ko esat iegādājusies ir pareizi, jo mūsu produktu klāstā nav kosm…" at bounding box center [190, 383] width 168 height 27
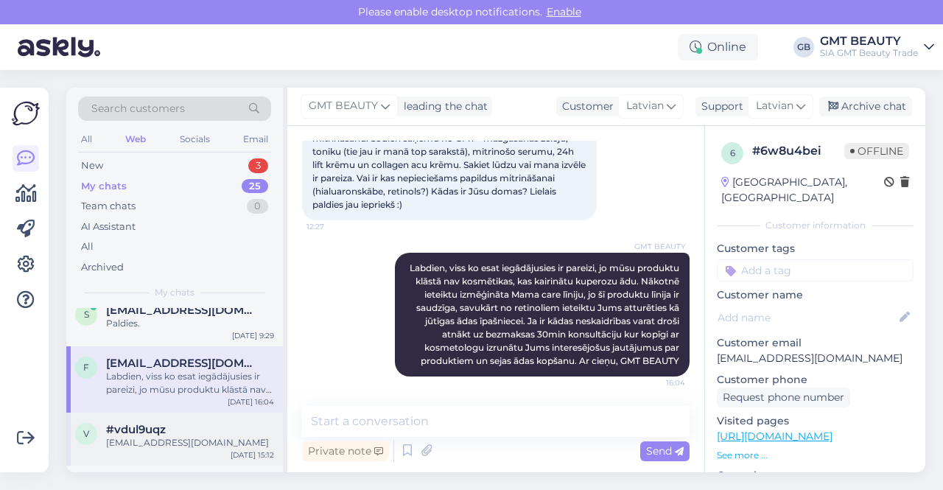
click at [169, 432] on div "#vdul9uqz" at bounding box center [190, 429] width 168 height 13
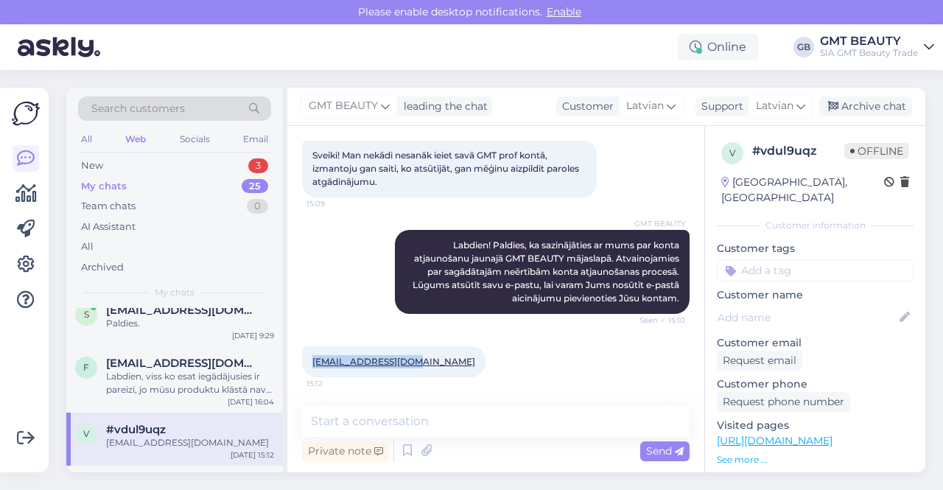
drag, startPoint x: 412, startPoint y: 359, endPoint x: 303, endPoint y: 364, distance: 109.8
click at [303, 364] on div "[EMAIL_ADDRESS][DOMAIN_NAME] 15:12" at bounding box center [393, 361] width 183 height 31
copy link "[EMAIL_ADDRESS][DOMAIN_NAME]"
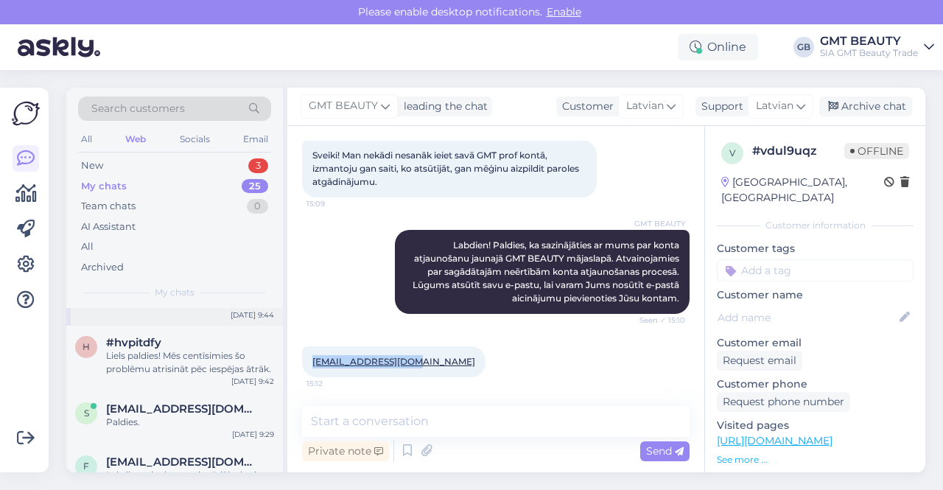
scroll to position [0, 0]
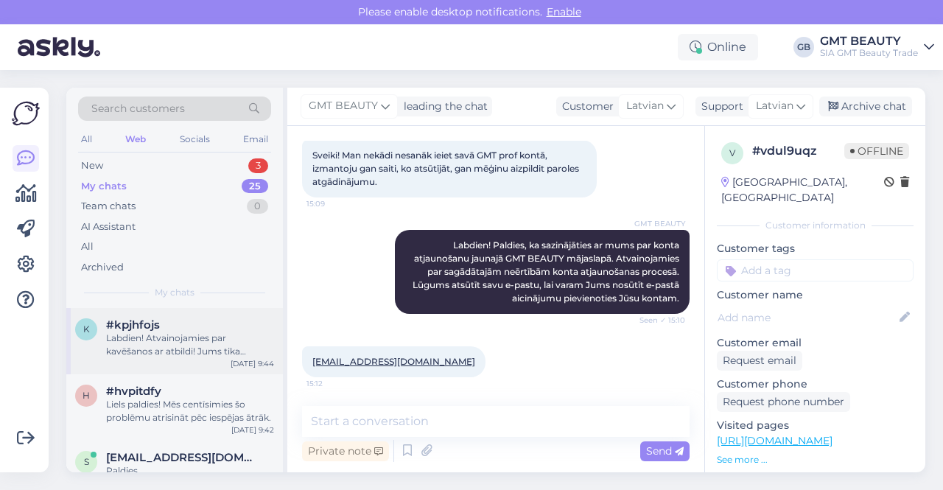
click at [273, 322] on div "#kpjhfojs" at bounding box center [190, 324] width 168 height 13
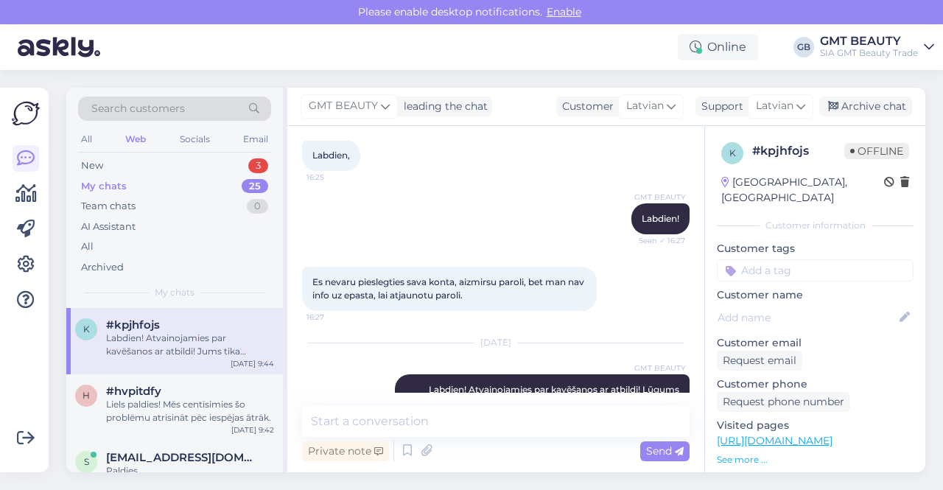
scroll to position [354, 0]
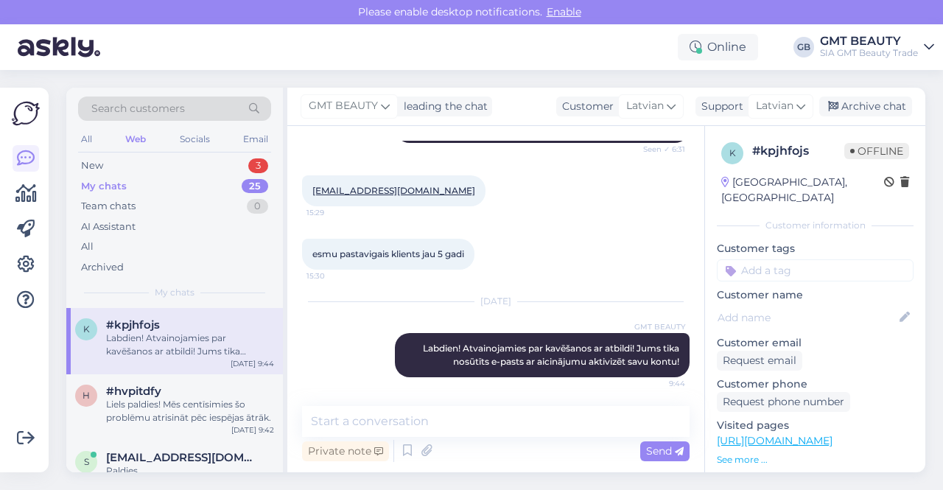
drag, startPoint x: 258, startPoint y: 326, endPoint x: 248, endPoint y: 334, distance: 12.5
click at [248, 334] on div "Labdien! Atvainojamies par kavēšanos ar atbildi! Jums tika nosūtīts e-pasts ar …" at bounding box center [190, 344] width 168 height 27
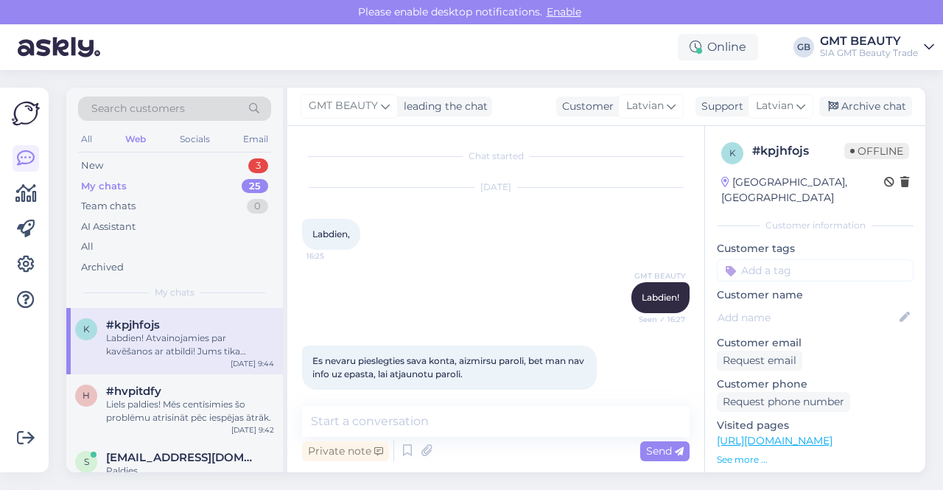
click at [766, 259] on input at bounding box center [815, 270] width 197 height 22
type input "parole"
click at [819, 241] on p "Customer tags" at bounding box center [815, 248] width 197 height 15
click at [805, 259] on input "parole" at bounding box center [815, 270] width 197 height 22
click at [860, 241] on p "Customer tags" at bounding box center [815, 248] width 197 height 15
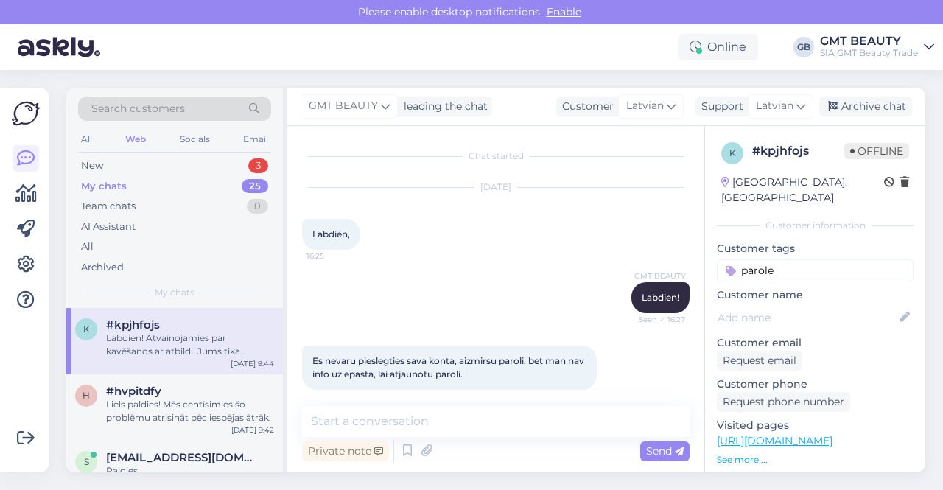
click at [823, 259] on input "parole" at bounding box center [815, 270] width 197 height 22
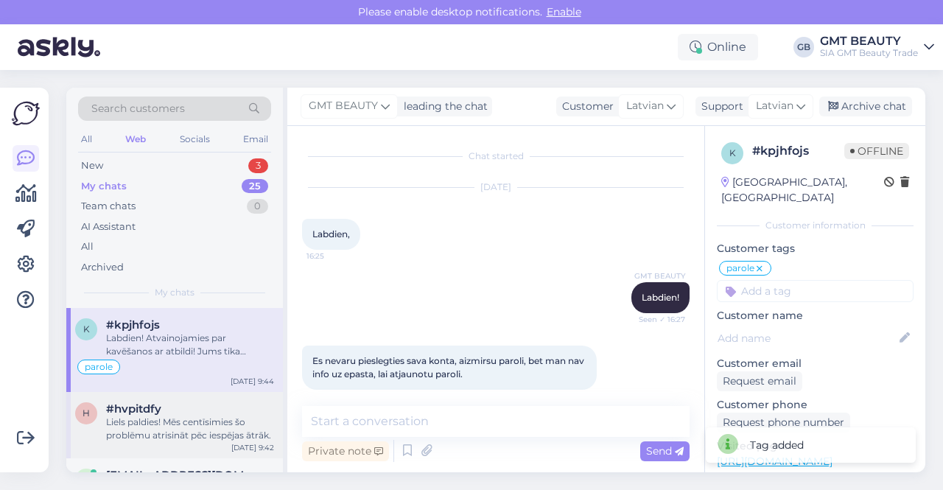
click at [160, 421] on div "Liels paldies! Mēs centīsimies šo problēmu atrisināt pēc iespējas ātrāk." at bounding box center [190, 428] width 168 height 27
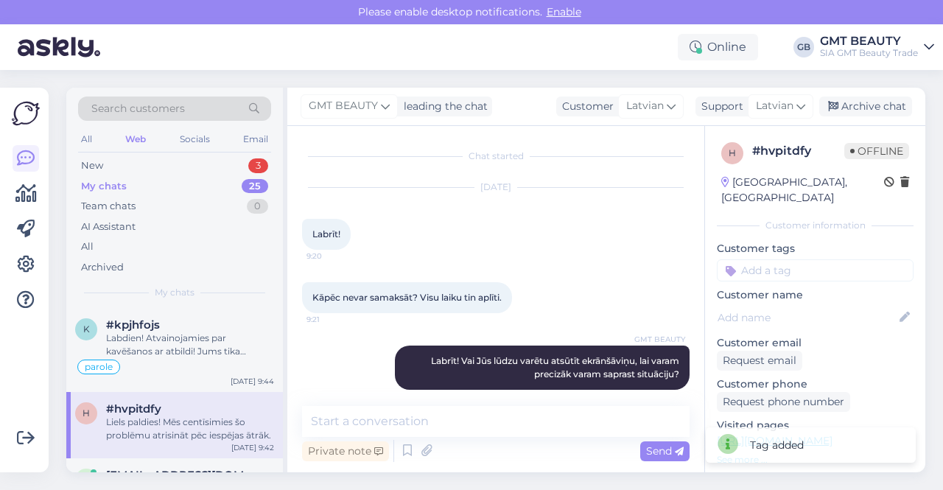
scroll to position [181, 0]
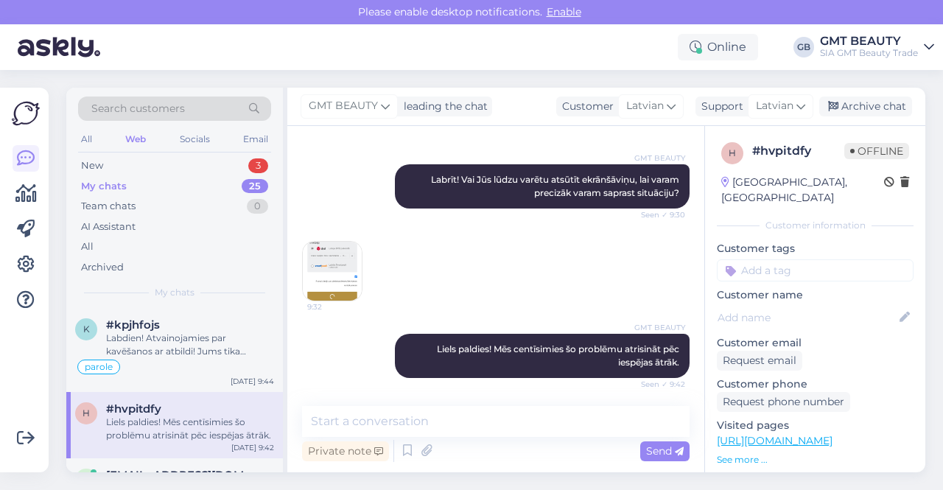
click at [787, 263] on input at bounding box center [815, 270] width 197 height 22
type input "maksājumi"
click at [823, 306] on div "Press enter to add new tag" at bounding box center [815, 315] width 160 height 18
click at [837, 241] on p "Customer tags" at bounding box center [815, 248] width 197 height 15
click at [843, 259] on input "maksājumi" at bounding box center [815, 270] width 197 height 22
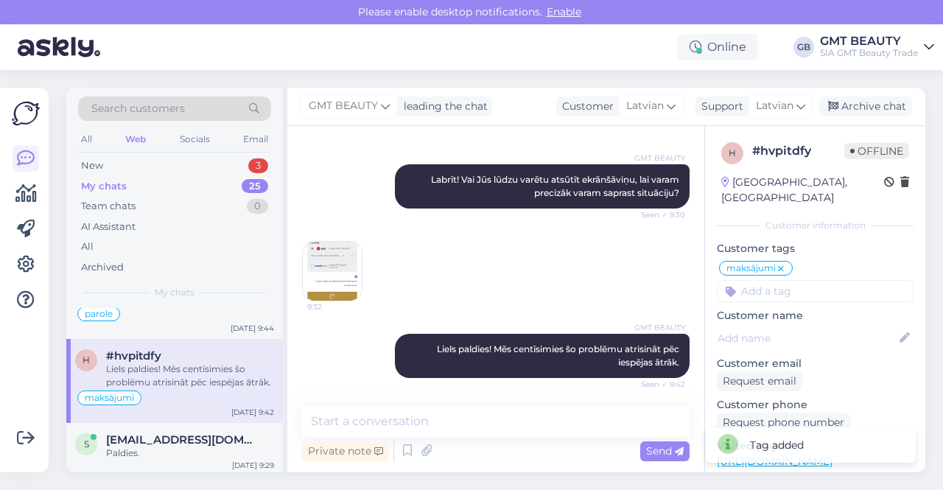
scroll to position [74, 0]
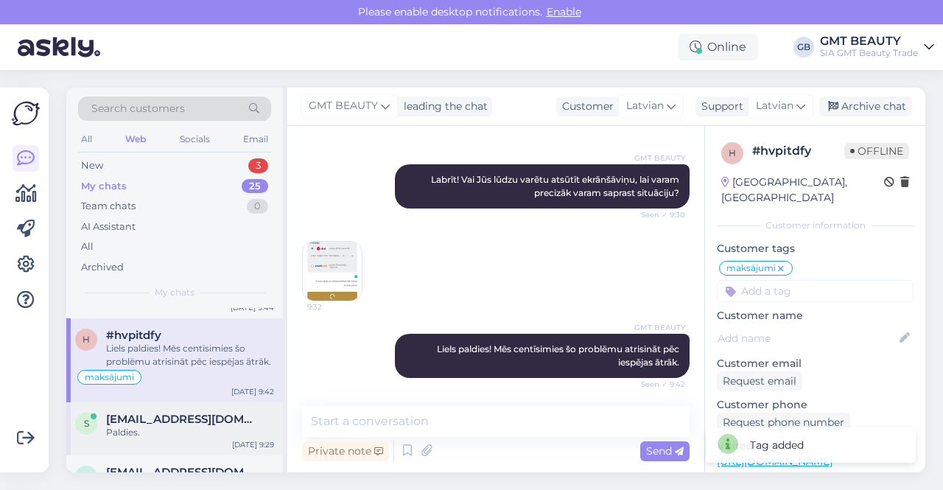
click at [131, 427] on div "Paldies." at bounding box center [190, 432] width 168 height 13
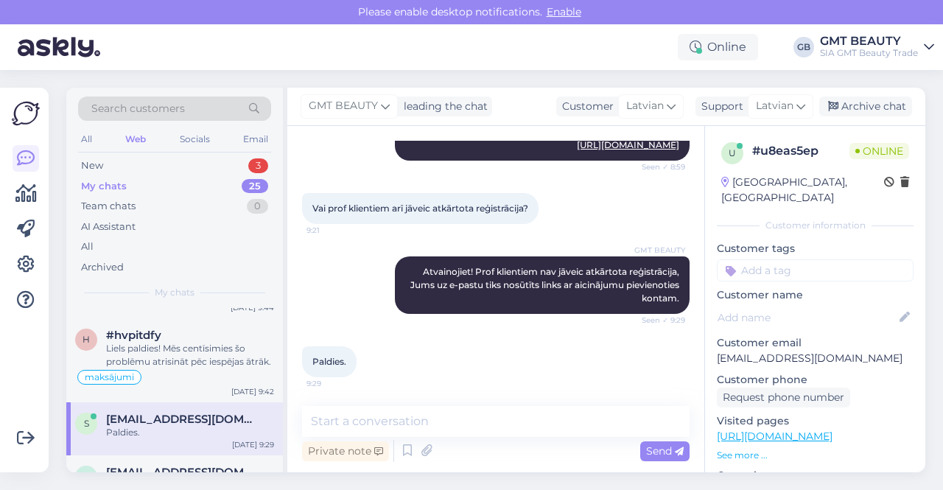
click at [769, 259] on input at bounding box center [815, 270] width 197 height 22
type input "paro"
click at [817, 288] on div "parole" at bounding box center [815, 308] width 197 height 41
click at [820, 304] on span "parole" at bounding box center [815, 308] width 28 height 9
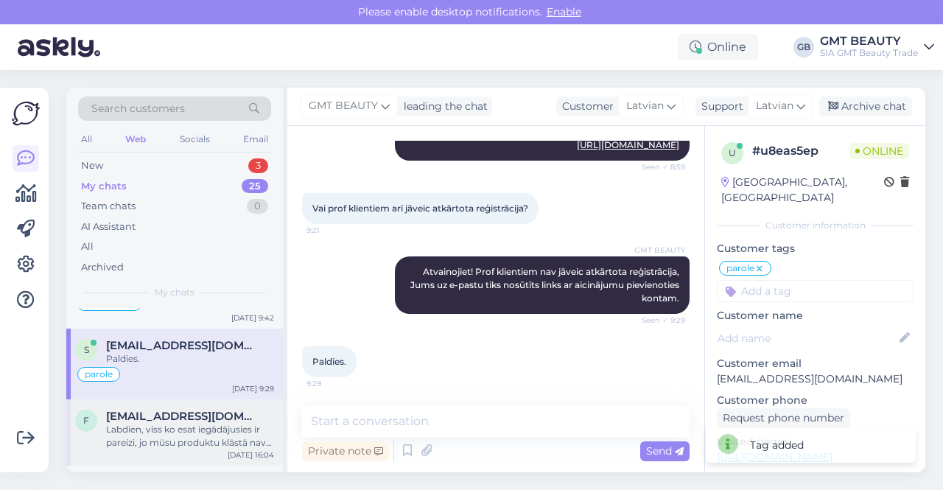
scroll to position [221, 0]
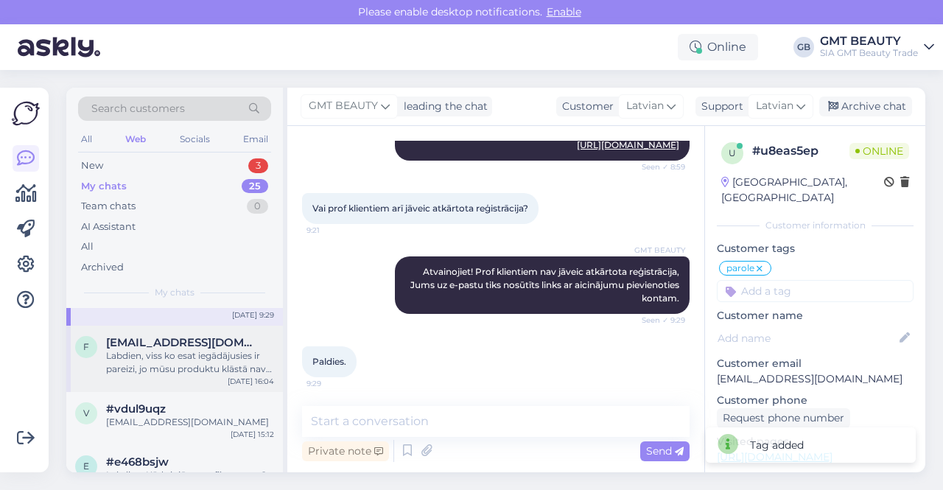
click at [177, 369] on div "Labdien, viss ko esat iegādājusies ir pareizi, jo mūsu produktu klāstā nav kosm…" at bounding box center [190, 362] width 168 height 27
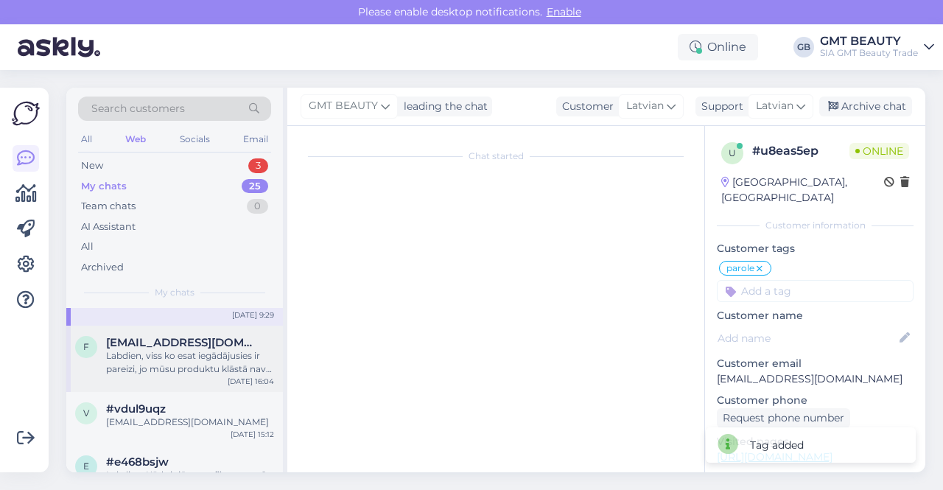
scroll to position [148, 0]
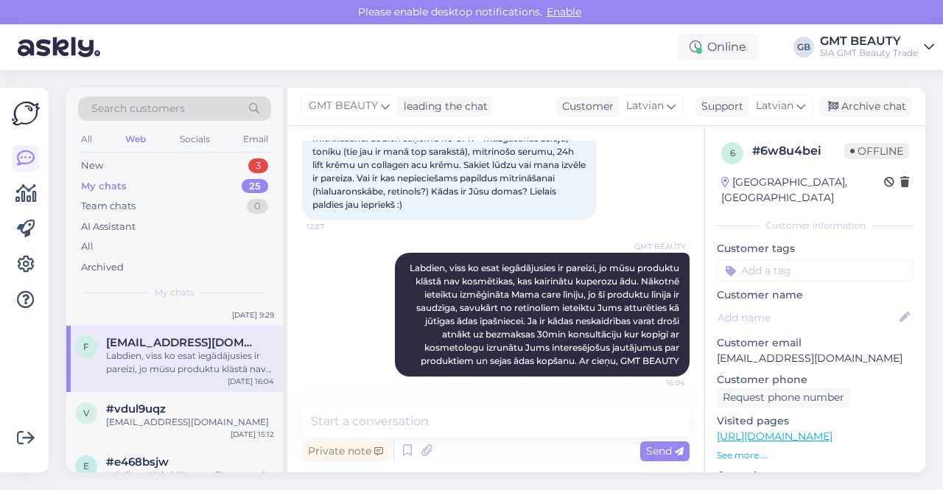
click at [809, 259] on input at bounding box center [815, 270] width 197 height 22
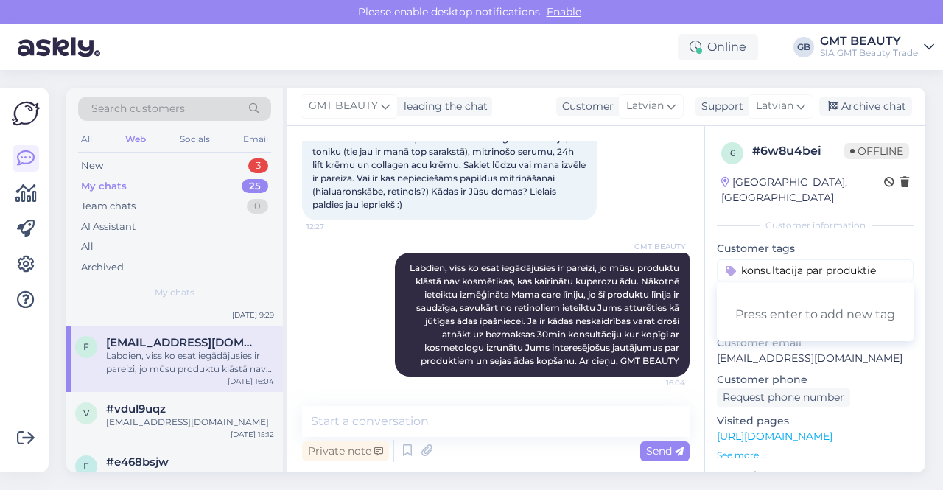
type input "konsultācija par produktiem"
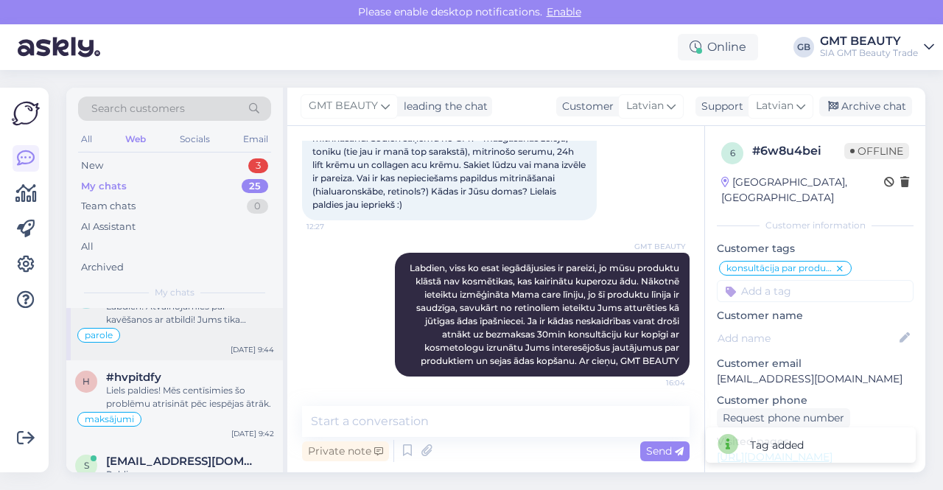
scroll to position [0, 0]
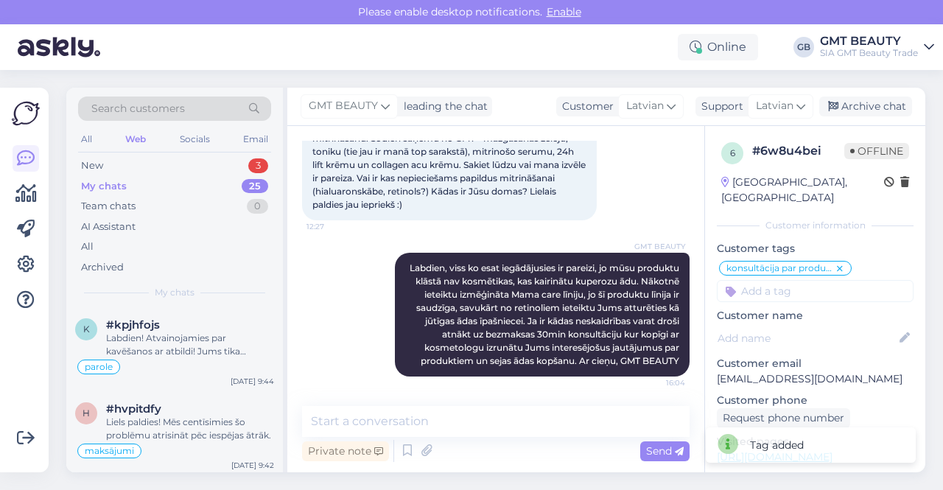
click at [217, 110] on div "Search customers" at bounding box center [174, 108] width 193 height 24
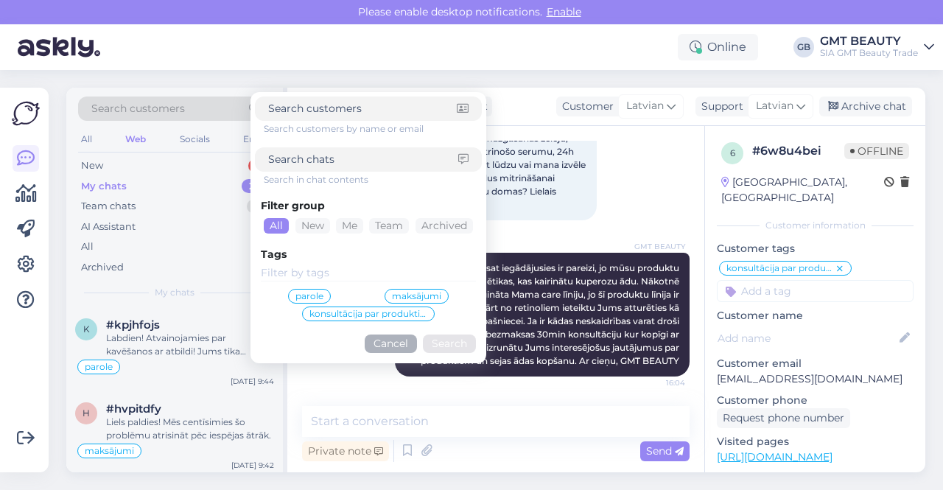
click at [178, 46] on div "Online GB GMT BEAUTY SIA GMT Beauty Trade" at bounding box center [471, 47] width 943 height 46
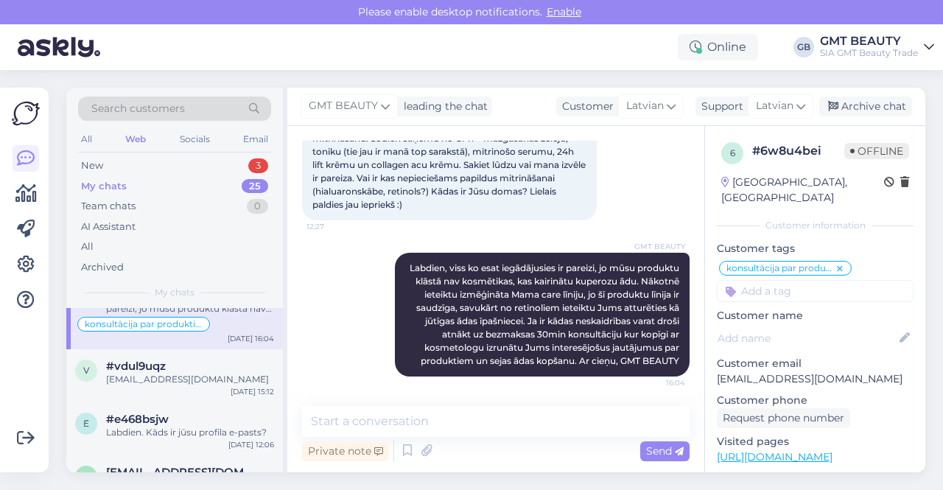
scroll to position [295, 0]
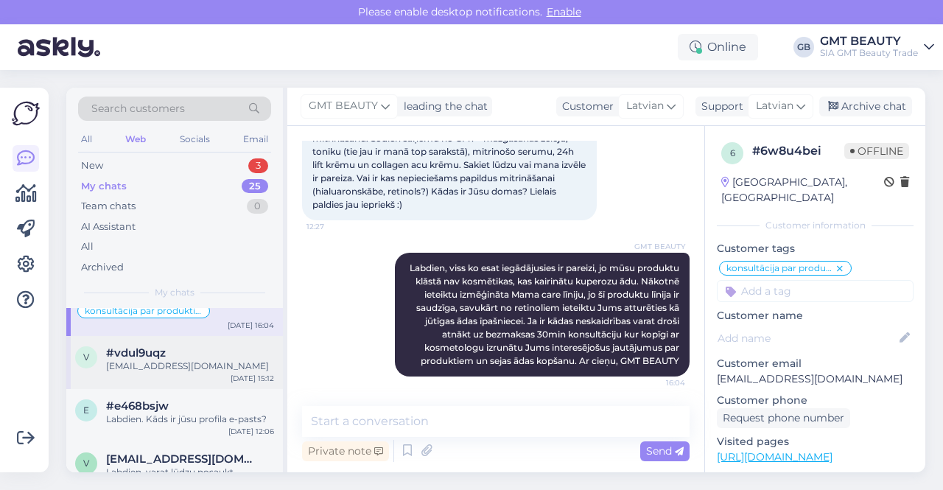
click at [144, 367] on div "[EMAIL_ADDRESS][DOMAIN_NAME]" at bounding box center [190, 365] width 168 height 13
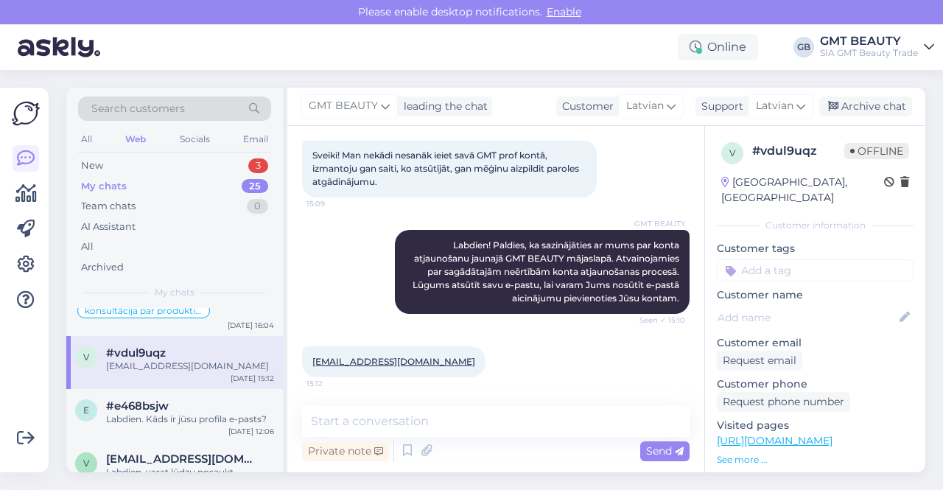
click at [820, 259] on input at bounding box center [815, 270] width 197 height 22
type input "parole"
click at [816, 304] on span "parole" at bounding box center [815, 308] width 28 height 9
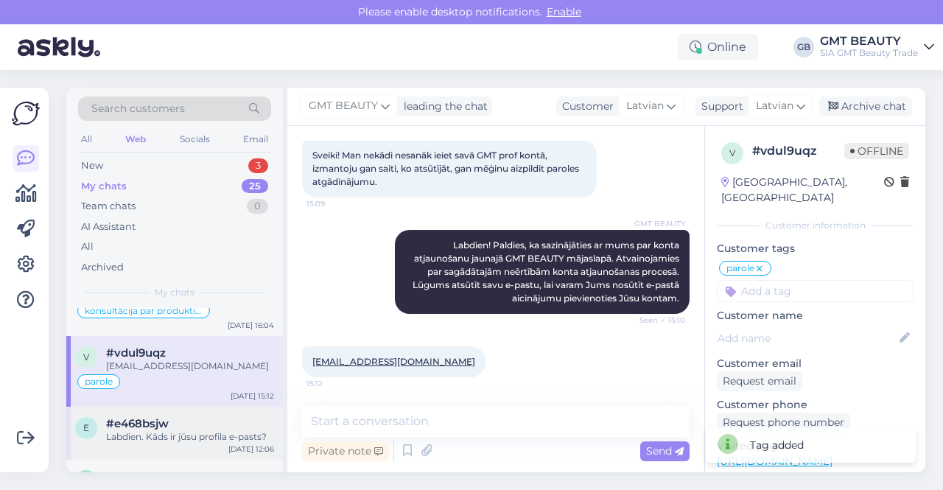
click at [130, 417] on span "#e468bsjw" at bounding box center [137, 423] width 63 height 13
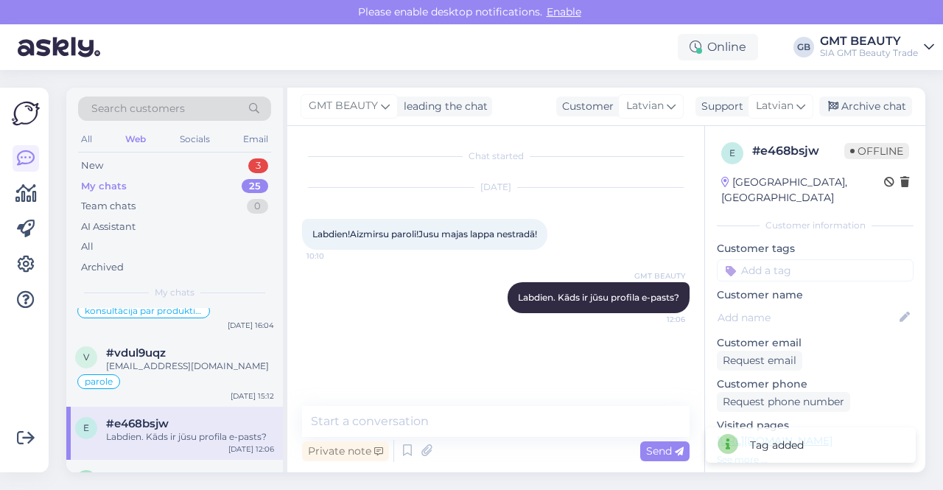
click at [778, 259] on input at bounding box center [815, 270] width 197 height 22
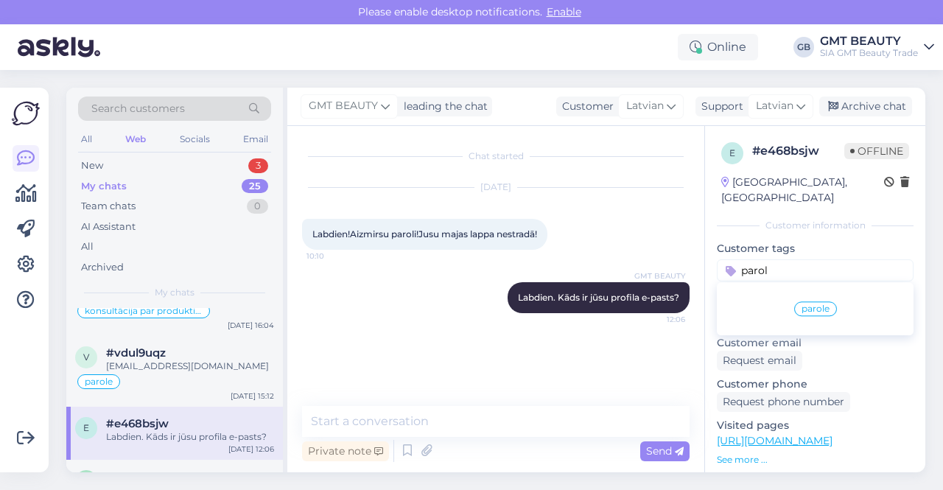
type input "parole"
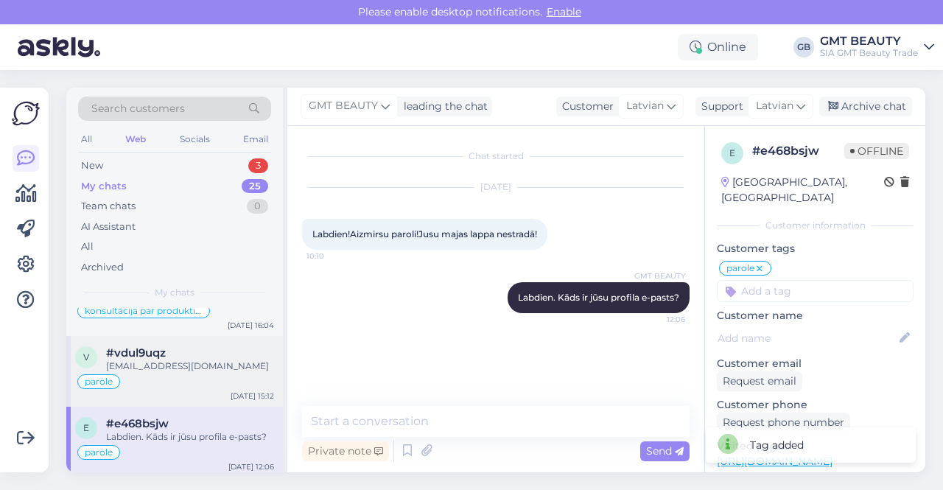
scroll to position [368, 0]
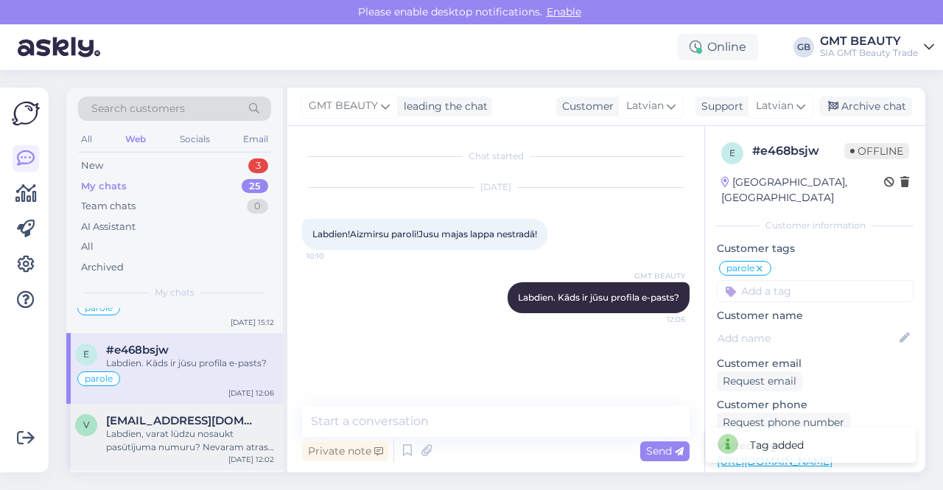
click at [131, 427] on div "Labdien, varat lūdzu nosaukt pasūtījuma numuru? Nevaram atrast nevienu pasūtīju…" at bounding box center [190, 440] width 168 height 27
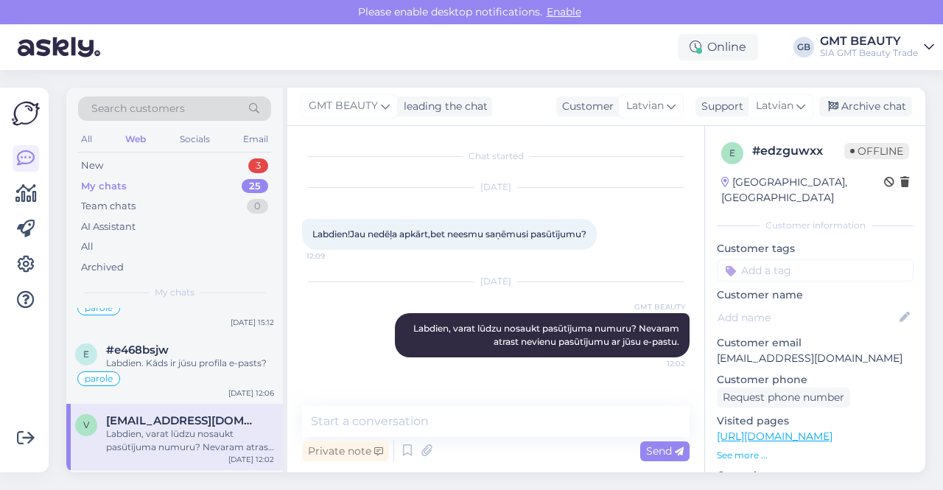
click at [761, 259] on input at bounding box center [815, 270] width 197 height 22
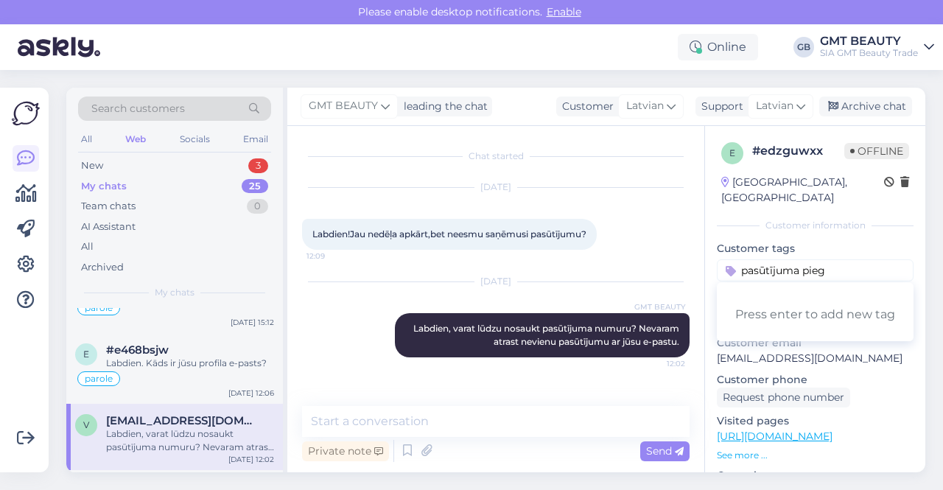
drag, startPoint x: 777, startPoint y: 256, endPoint x: 741, endPoint y: 254, distance: 36.2
click at [741, 259] on input "pasūtījuma pieg" at bounding box center [815, 270] width 197 height 22
type input "piegāde"
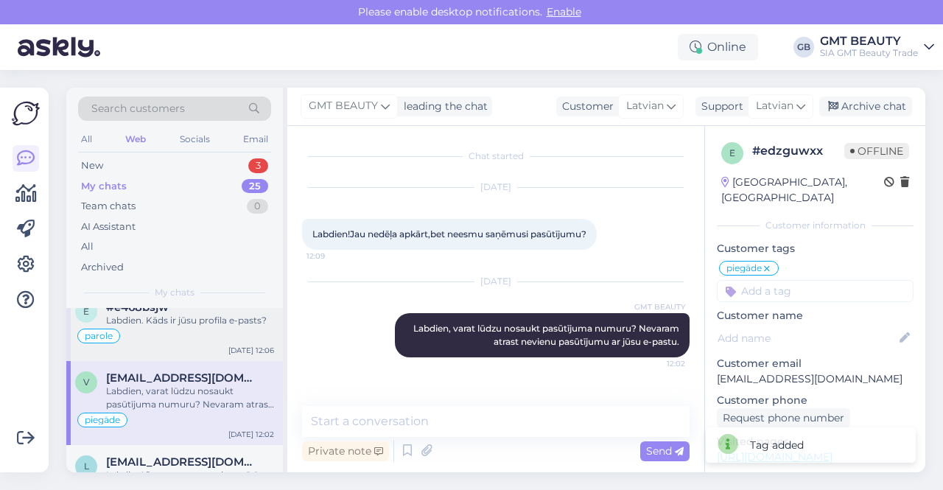
scroll to position [442, 0]
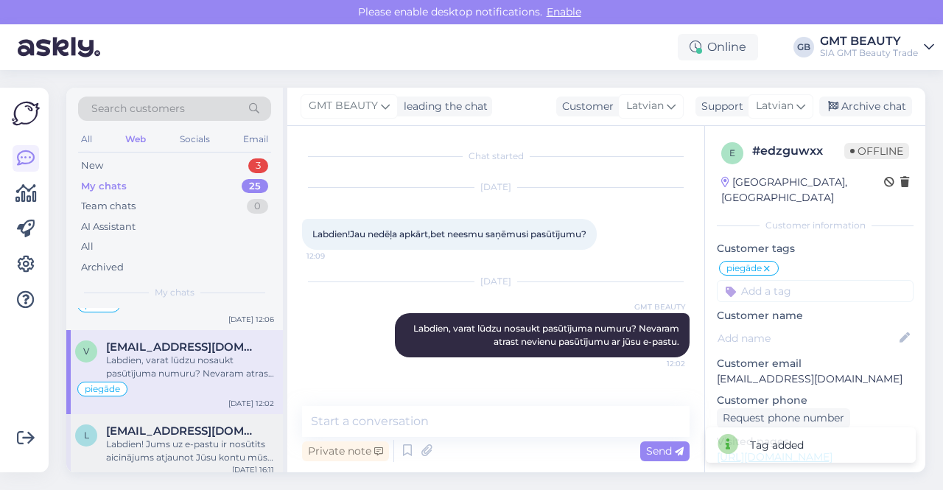
click at [168, 424] on span "[EMAIL_ADDRESS][DOMAIN_NAME]" at bounding box center [182, 430] width 153 height 13
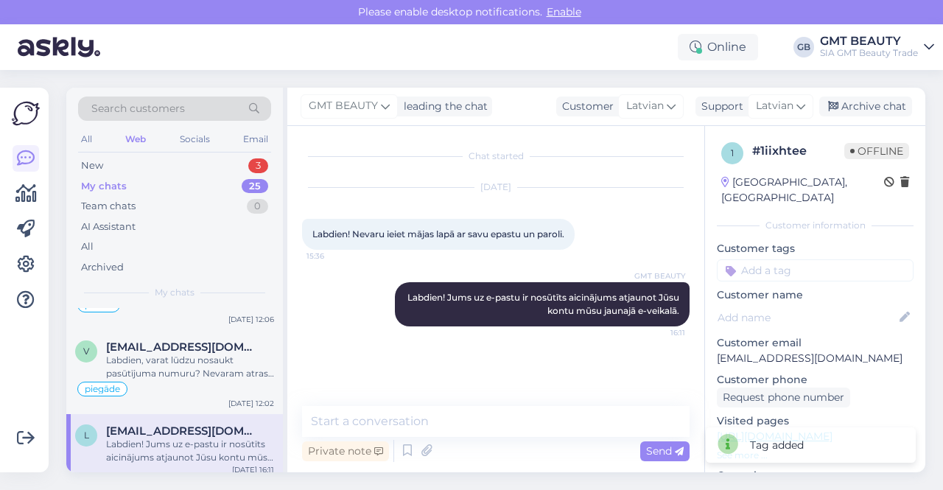
click at [837, 259] on input at bounding box center [815, 270] width 197 height 22
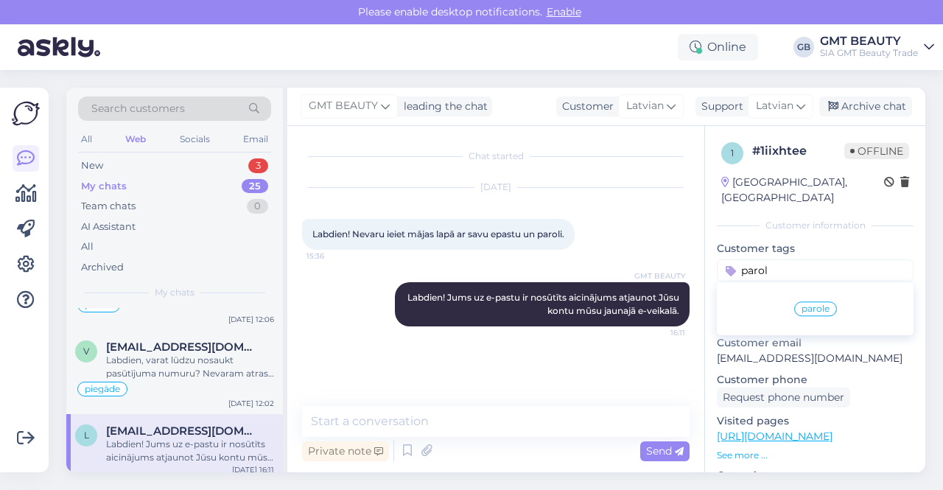
type input "parole"
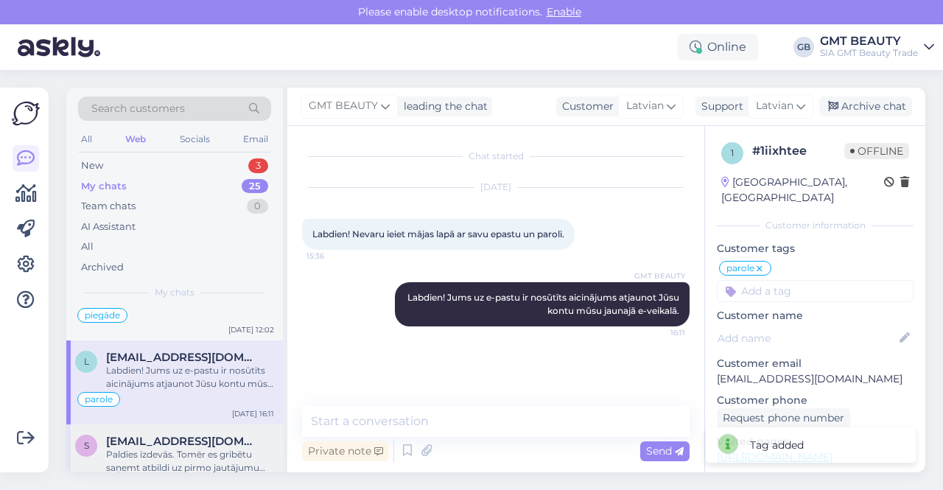
scroll to position [589, 0]
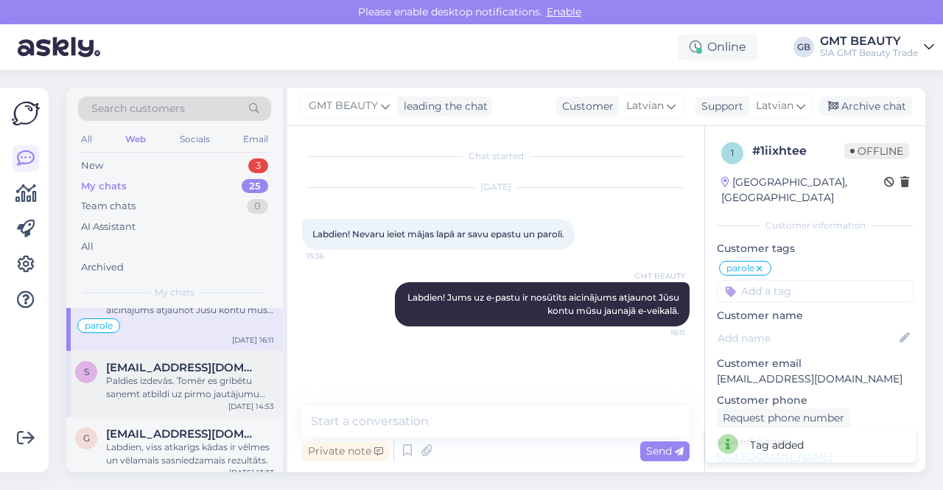
click at [136, 387] on div "Paldies izdevās. Tomēr es gribētu saņemt atbildi uz pirmo jautājumu par Acne di…" at bounding box center [190, 387] width 168 height 27
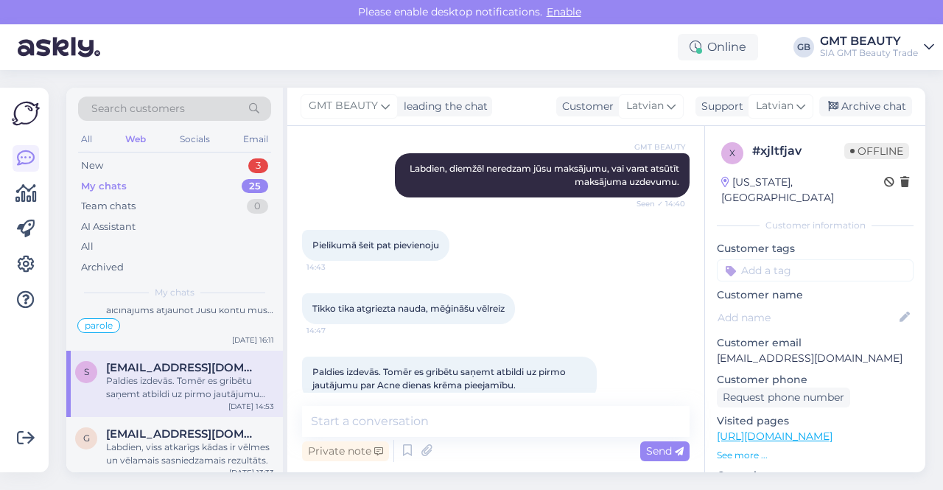
scroll to position [384, 0]
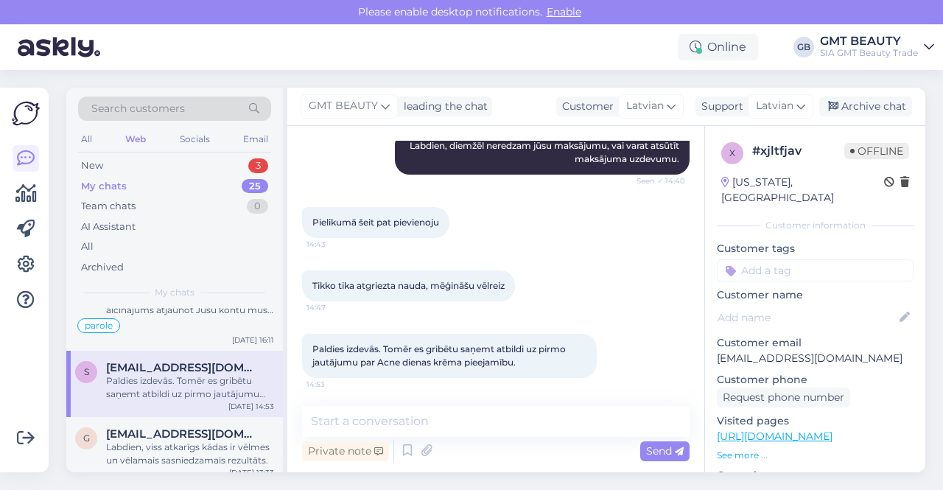
click at [794, 259] on input at bounding box center [815, 270] width 197 height 22
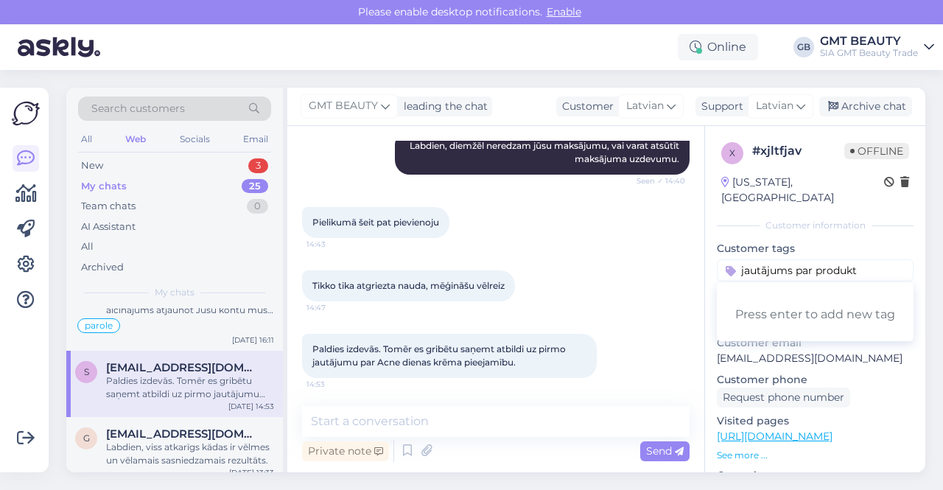
type input "jautājums par produktu"
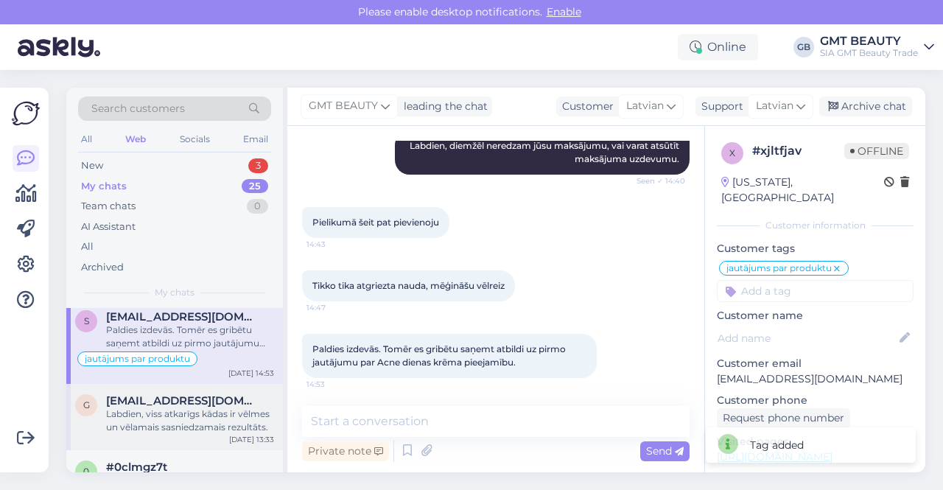
scroll to position [663, 0]
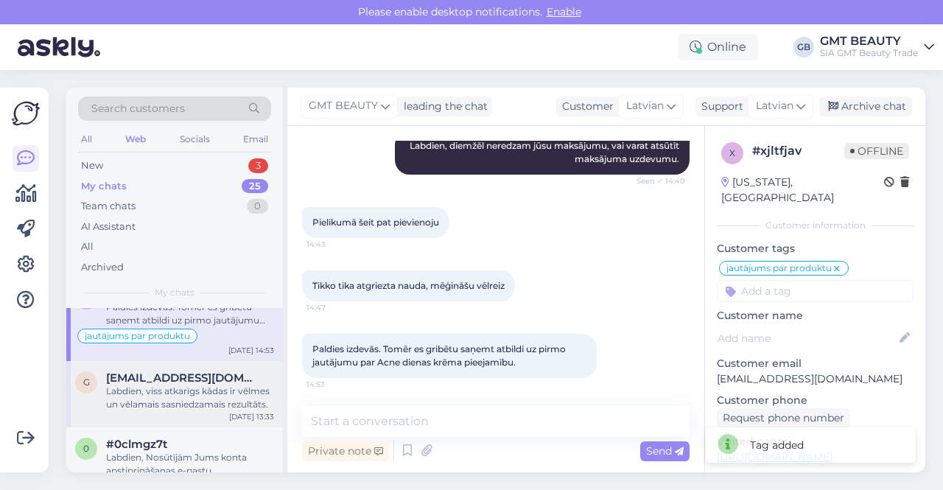
click at [152, 404] on div "Labdien, viss atkarīgs kādas ir vēlmes un vēlamais sasniedzamais rezultāts." at bounding box center [190, 397] width 168 height 27
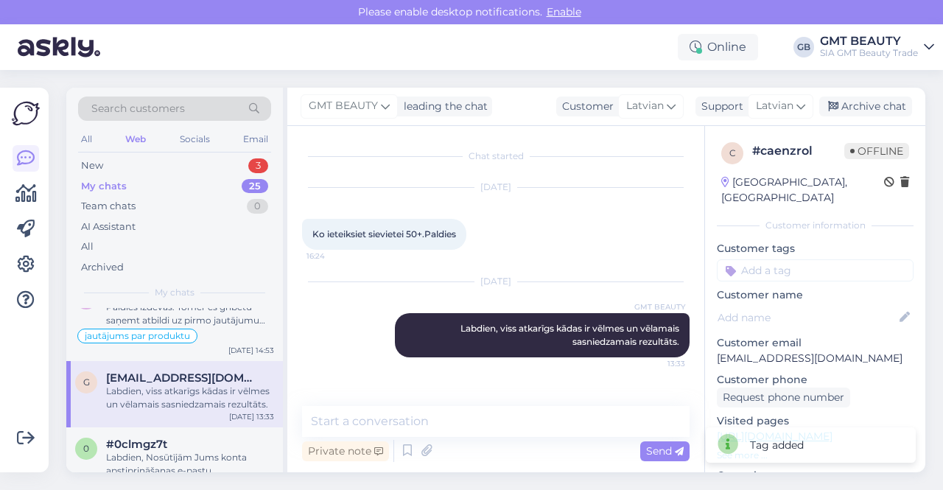
scroll to position [0, 0]
click at [785, 259] on input at bounding box center [815, 270] width 197 height 22
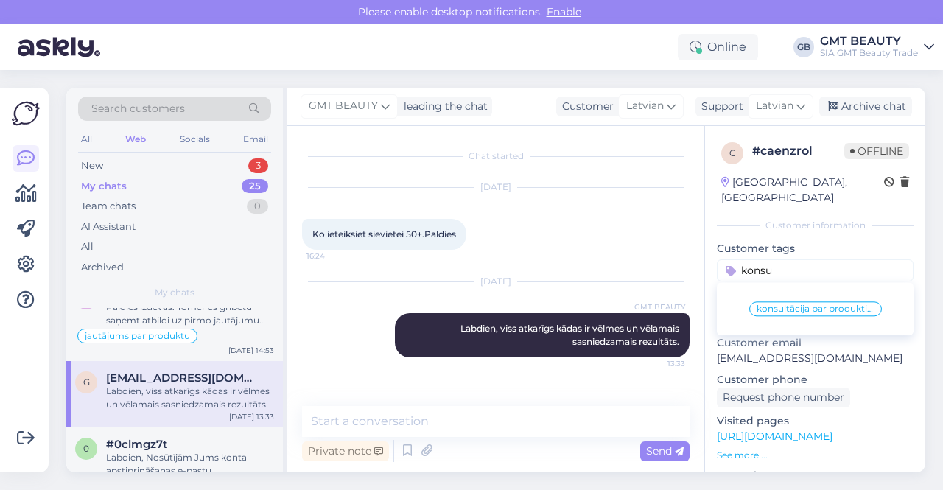
type input "konsu"
click at [787, 304] on span "konsultācija par produktiem" at bounding box center [815, 308] width 118 height 9
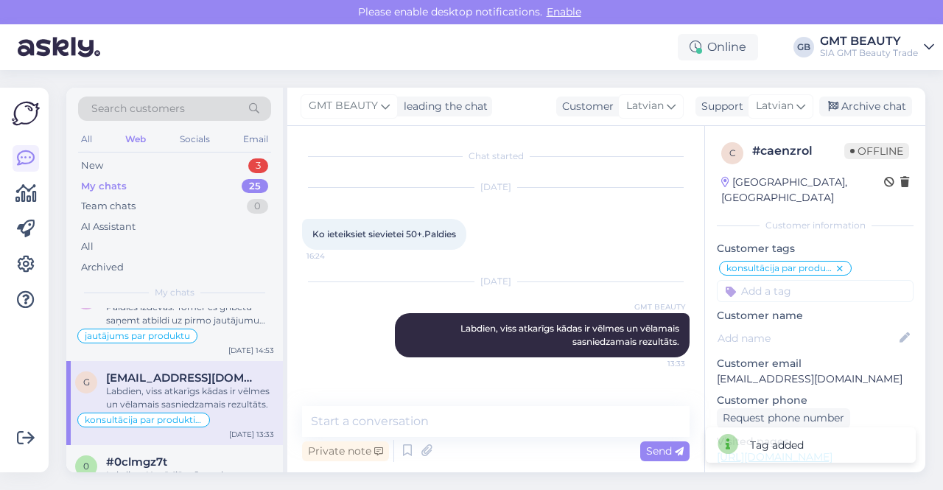
scroll to position [736, 0]
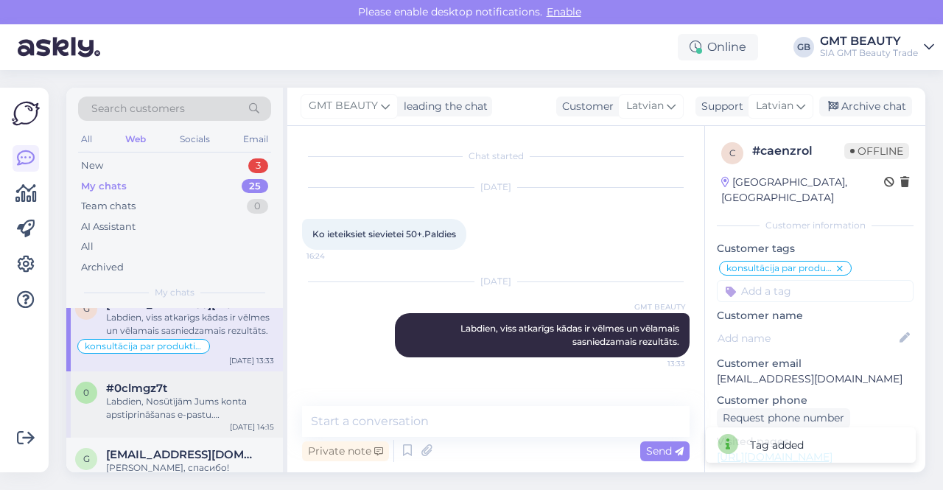
click at [113, 395] on div "Labdien, Nosūtījām Jums konta apstiprināšanas e-pastu. [PERSON_NAME] varēsiet a…" at bounding box center [190, 408] width 168 height 27
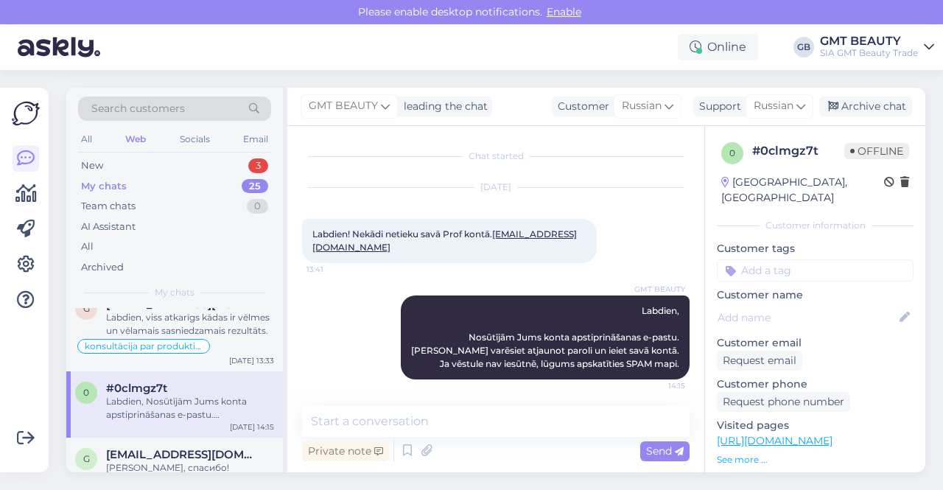
click at [812, 259] on input at bounding box center [815, 270] width 197 height 22
type input "parole"
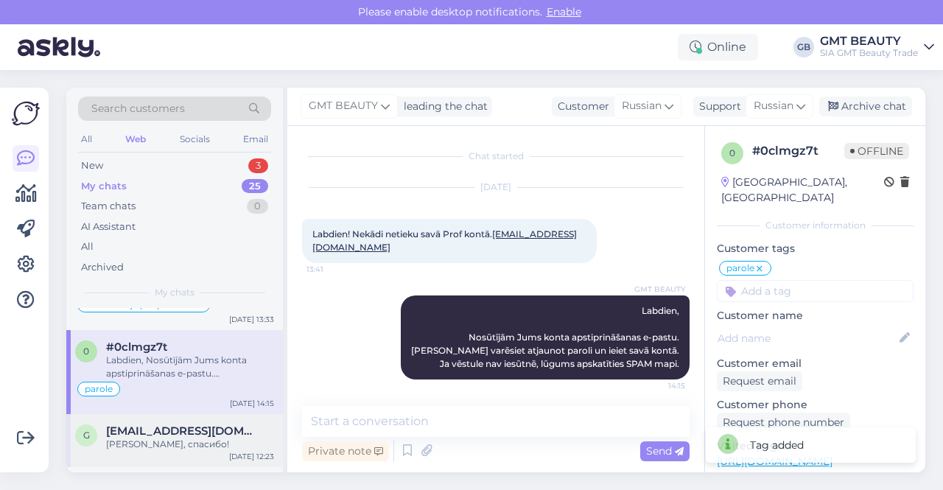
scroll to position [810, 0]
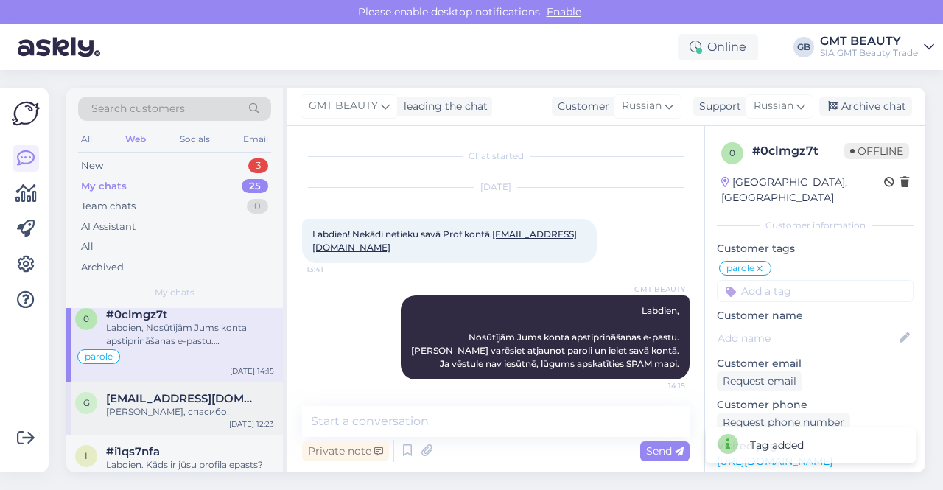
click at [165, 395] on span "[EMAIL_ADDRESS][DOMAIN_NAME]" at bounding box center [182, 398] width 153 height 13
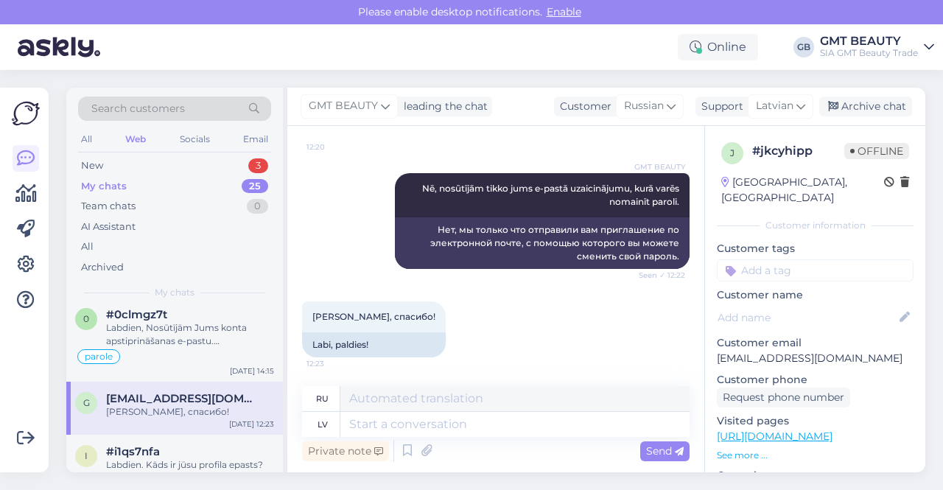
click at [820, 259] on input at bounding box center [815, 270] width 197 height 22
type input "parole"
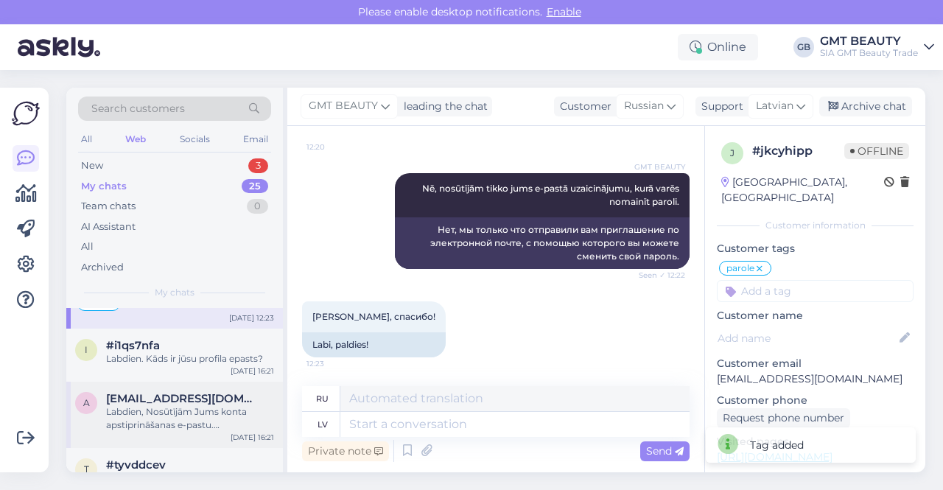
scroll to position [957, 0]
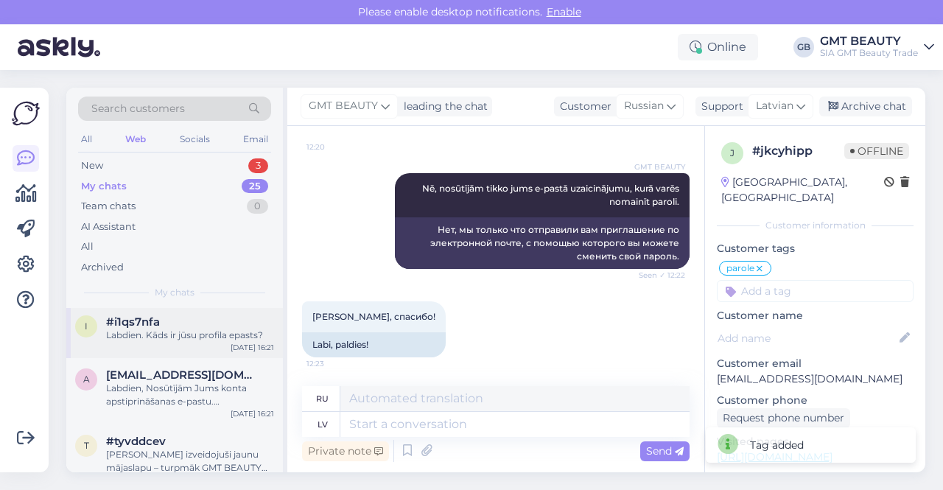
click at [172, 328] on div "Labdien. Kāds ir jūsu profila epasts?" at bounding box center [190, 334] width 168 height 13
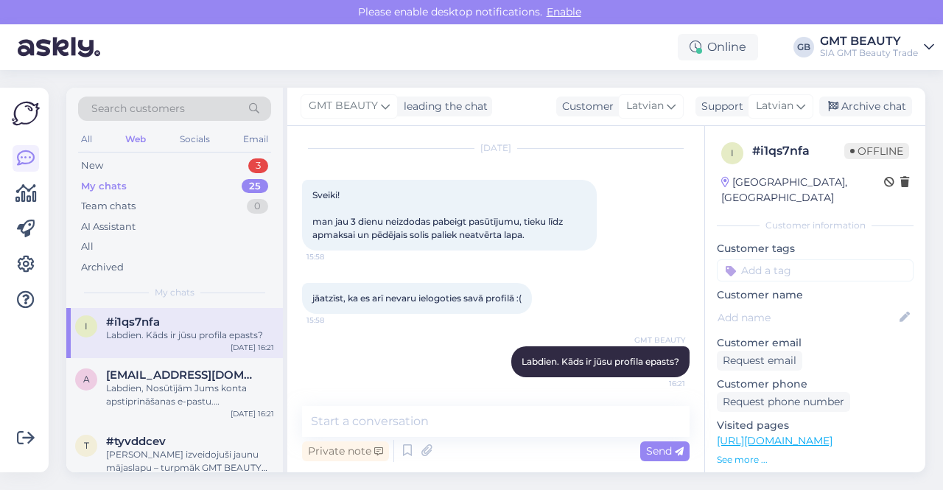
click at [795, 260] on input at bounding box center [815, 270] width 197 height 22
type input "parole"
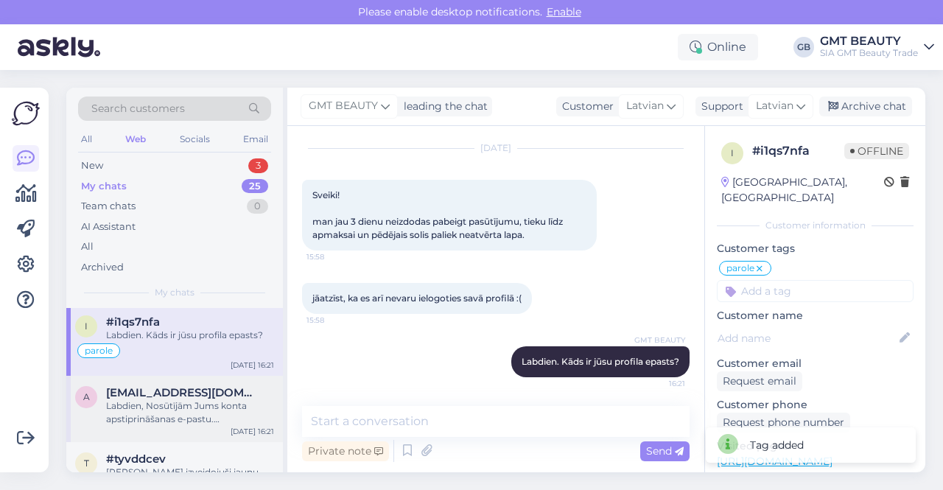
click at [131, 409] on div "Labdien, Nosūtījām Jums konta apstiprināšanas e-pastu. [PERSON_NAME] varēsiet a…" at bounding box center [190, 412] width 168 height 27
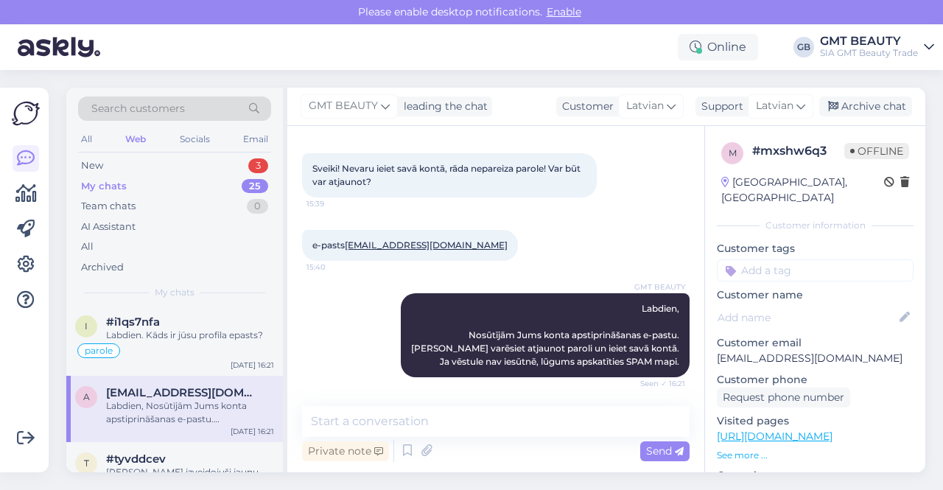
click at [787, 259] on input at bounding box center [815, 270] width 197 height 22
type input "parole"
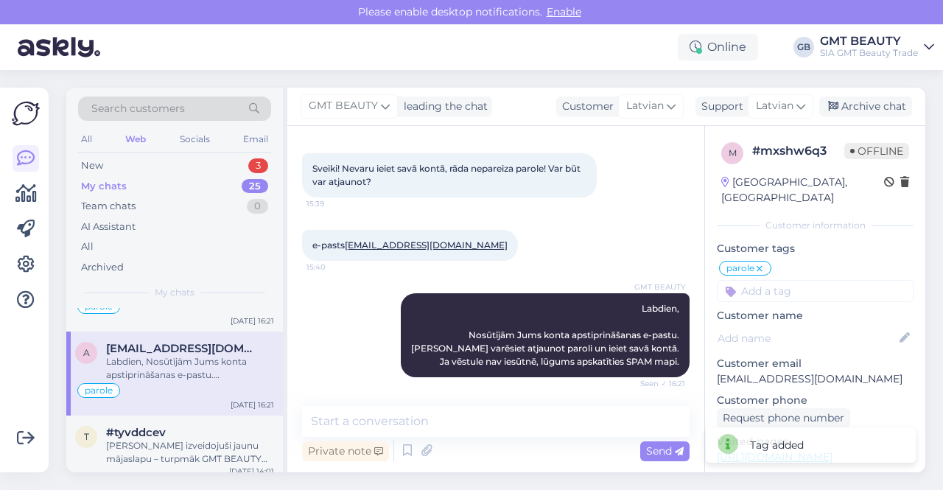
scroll to position [1031, 0]
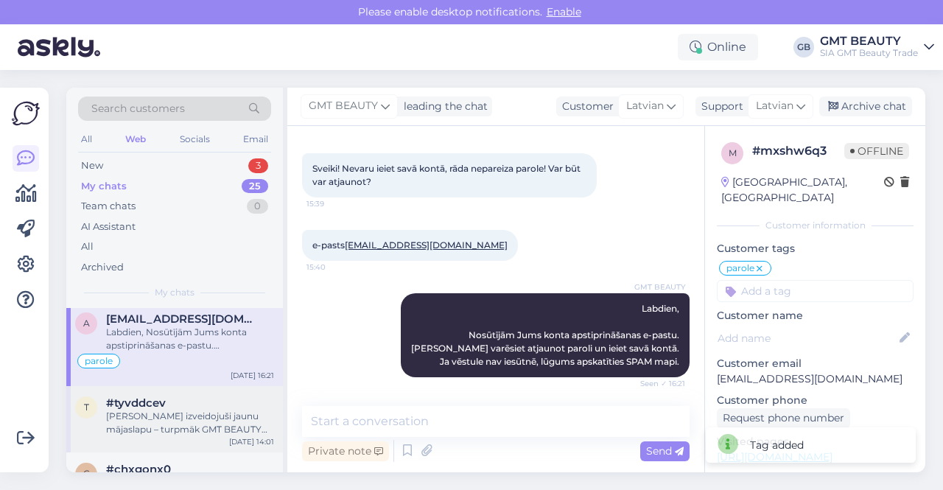
click at [215, 396] on div "#tyvddcev" at bounding box center [190, 402] width 168 height 13
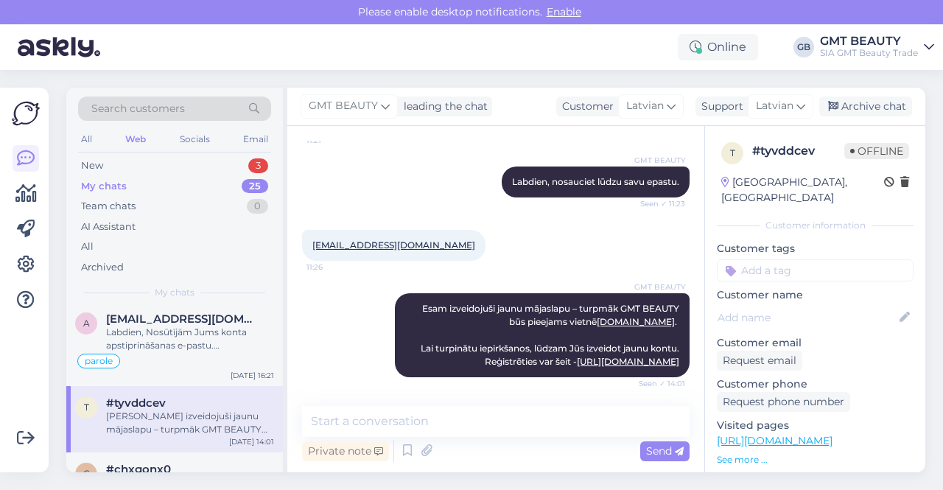
click at [766, 259] on input at bounding box center [815, 270] width 197 height 22
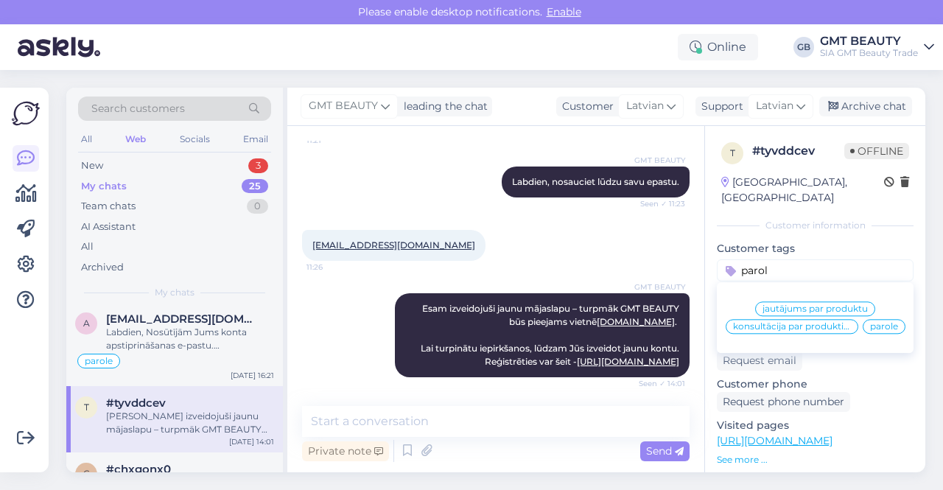
type input "parole"
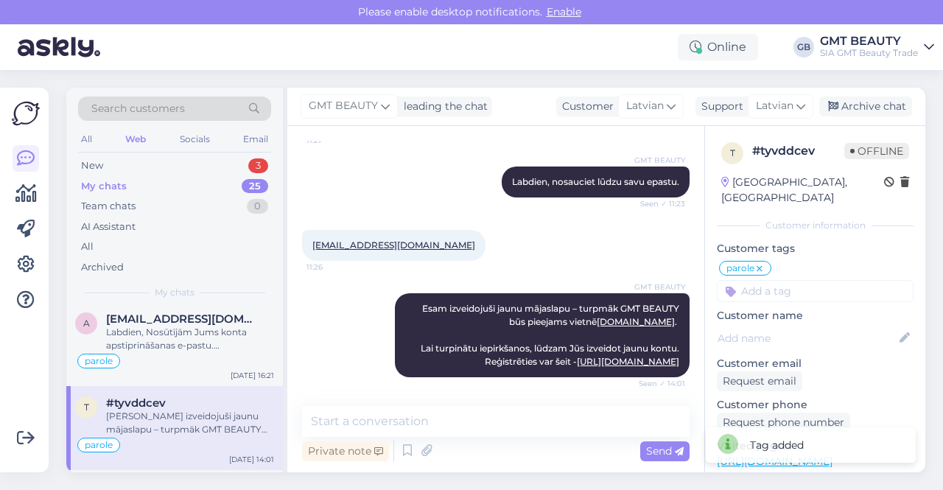
scroll to position [1105, 0]
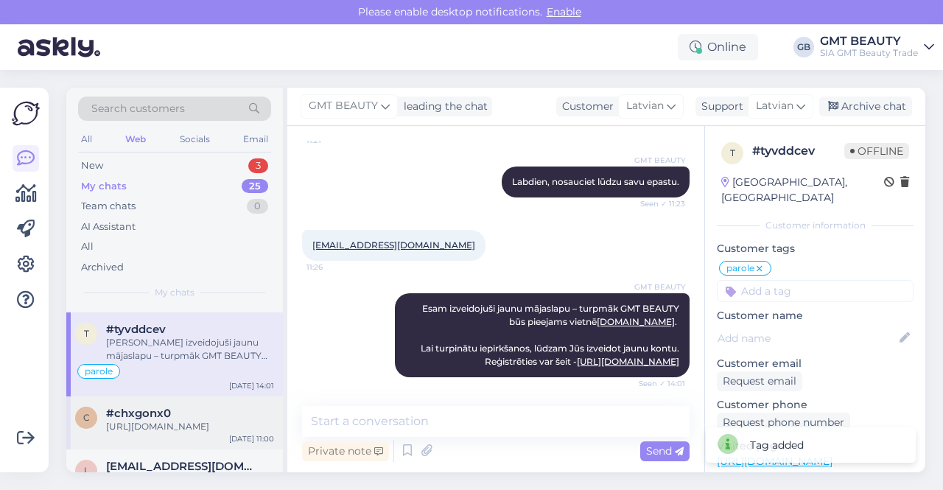
click at [134, 420] on div "[URL][DOMAIN_NAME]" at bounding box center [190, 426] width 168 height 13
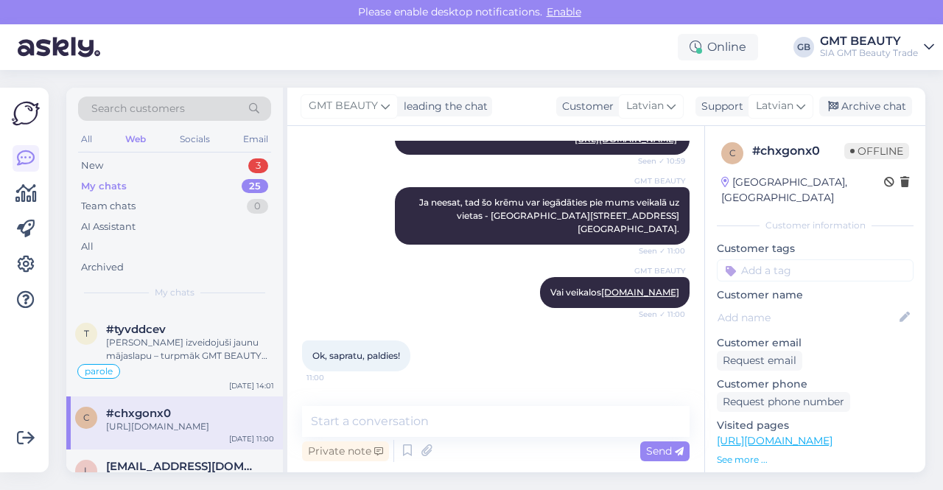
scroll to position [710, 0]
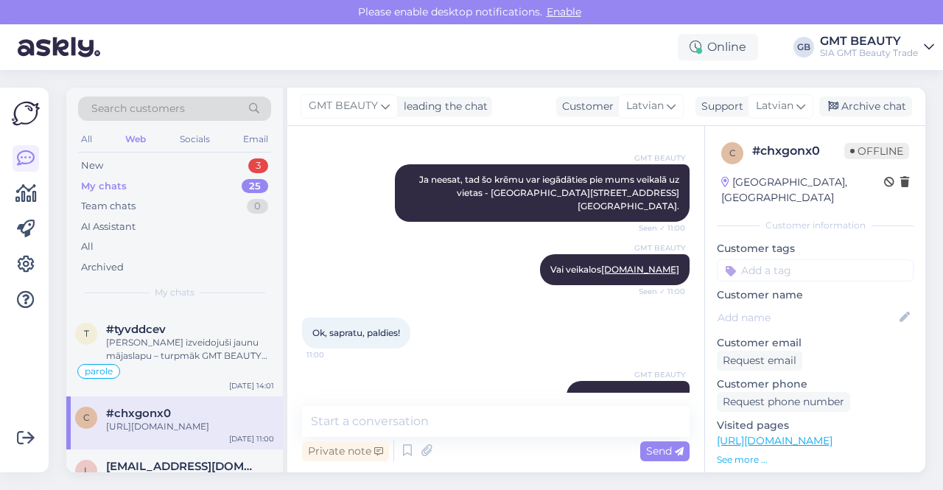
click at [782, 259] on input at bounding box center [815, 270] width 197 height 22
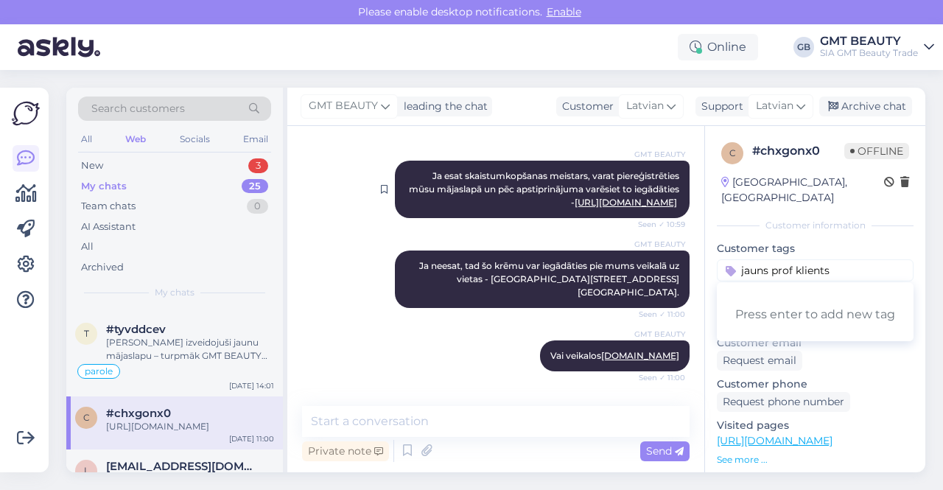
scroll to position [636, 0]
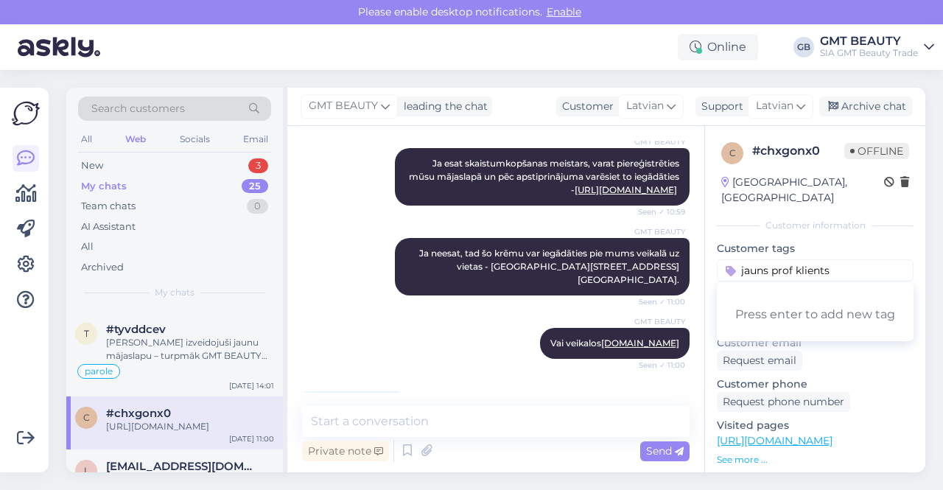
drag, startPoint x: 835, startPoint y: 256, endPoint x: 728, endPoint y: 258, distance: 107.6
click at [728, 259] on div "jauns prof klients" at bounding box center [815, 270] width 197 height 22
type input "prof jautājums"
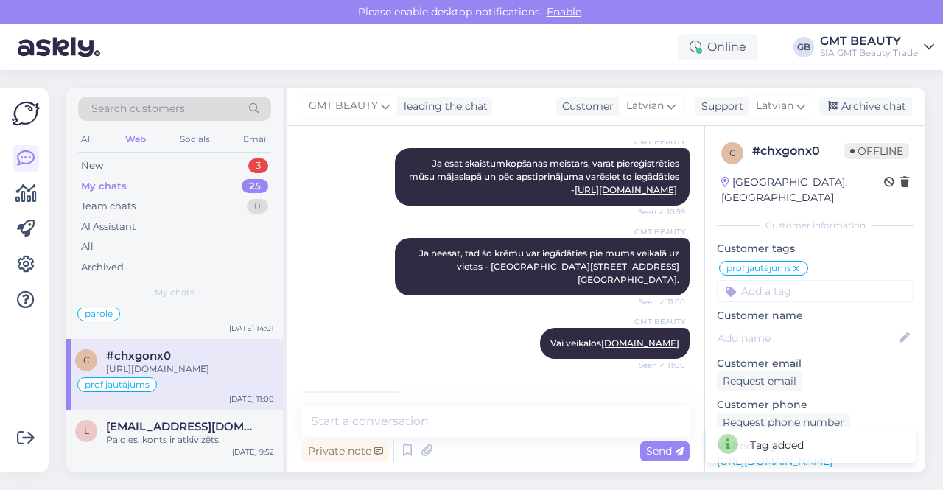
scroll to position [1178, 0]
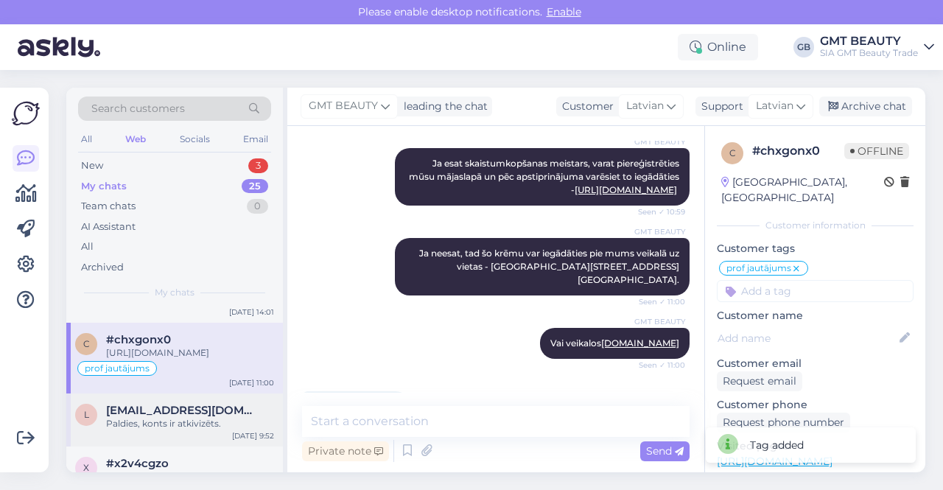
click at [189, 404] on span "[EMAIL_ADDRESS][DOMAIN_NAME]" at bounding box center [182, 410] width 153 height 13
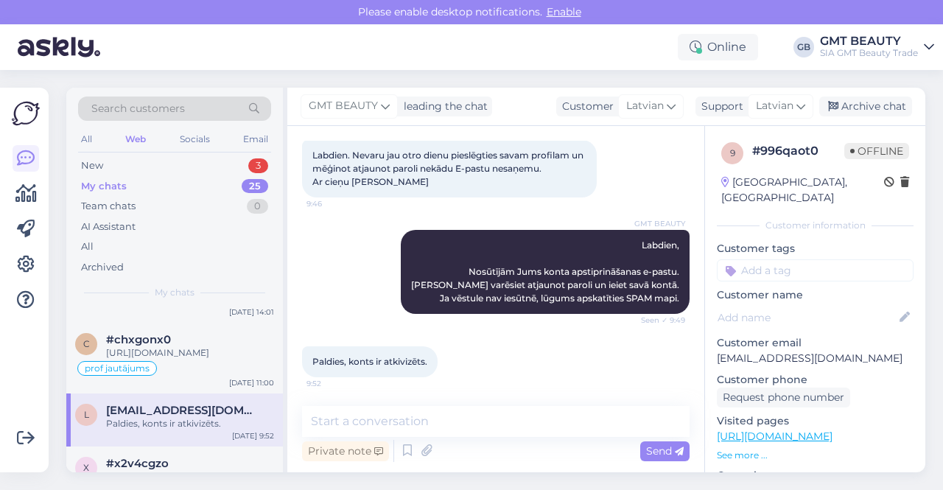
click at [767, 259] on input at bounding box center [815, 270] width 197 height 22
type input "parole"
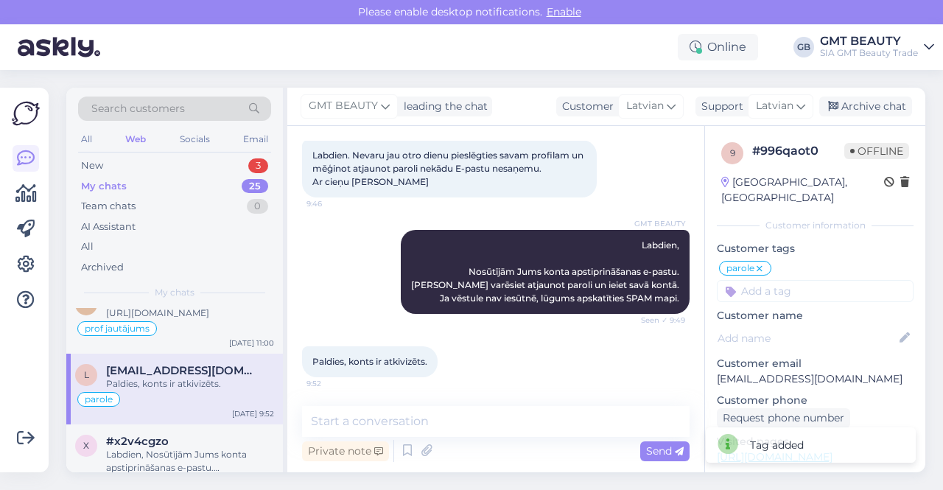
scroll to position [1252, 0]
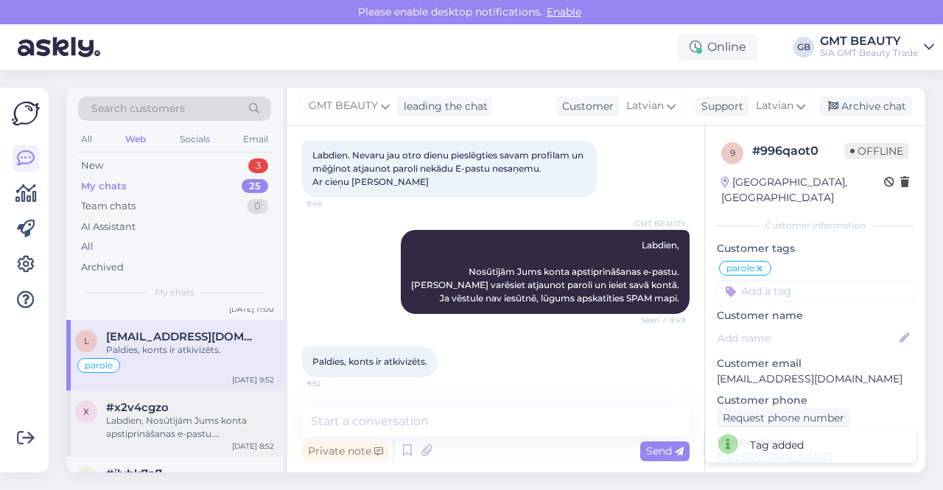
click at [143, 416] on div "Labdien, Nosūtījām Jums konta apstiprināšanas e-pastu. [PERSON_NAME] varēsiet a…" at bounding box center [190, 427] width 168 height 27
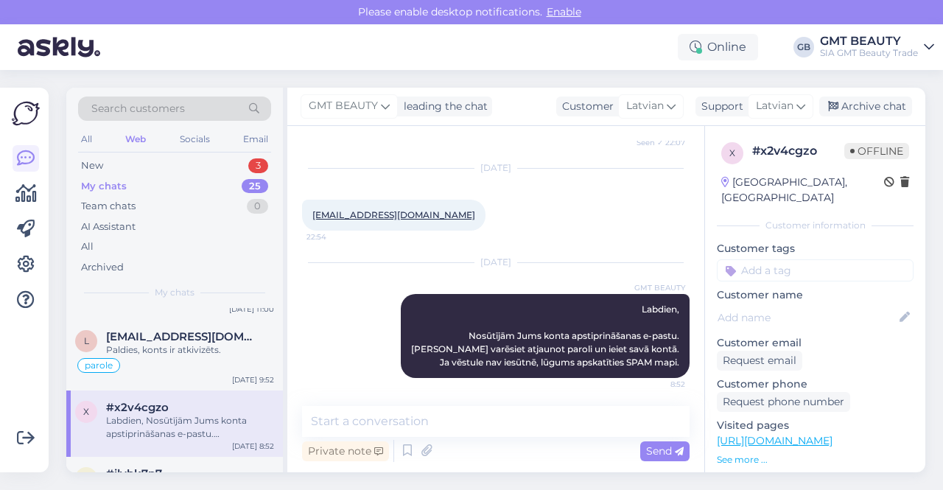
click at [819, 259] on input at bounding box center [815, 270] width 197 height 22
type input "parole"
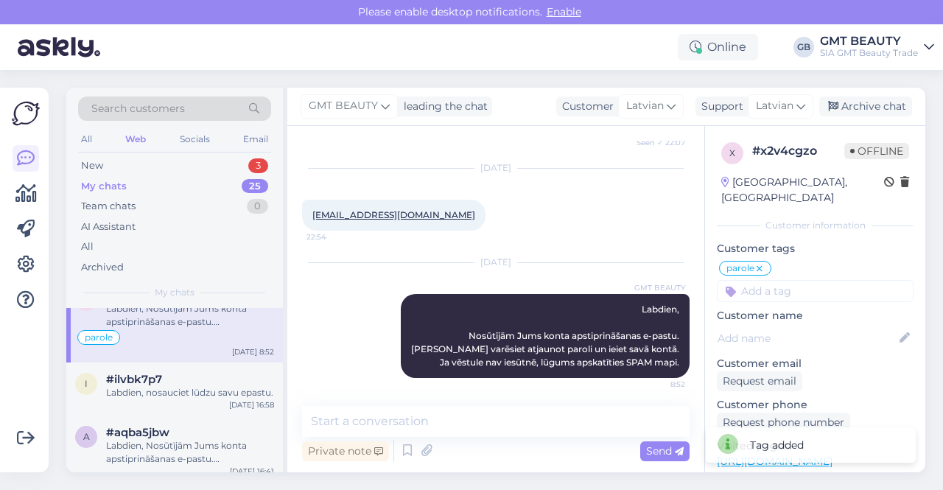
scroll to position [1399, 0]
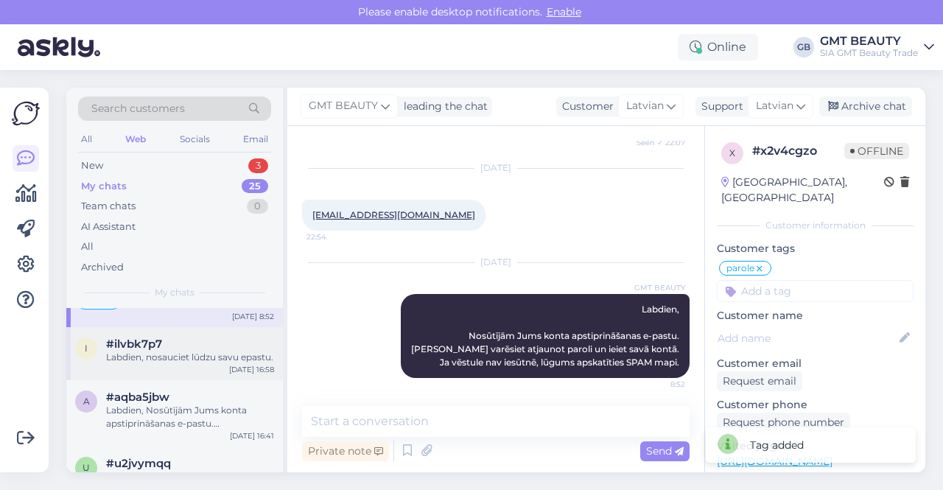
click at [137, 351] on div "Labdien, nosauciet lūdzu savu epastu." at bounding box center [190, 357] width 168 height 13
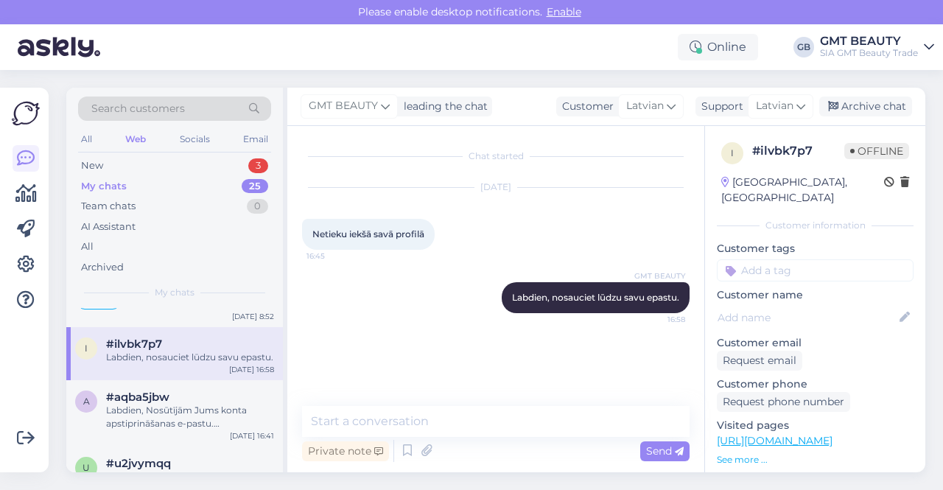
click at [778, 259] on input at bounding box center [815, 270] width 197 height 22
type input "parole"
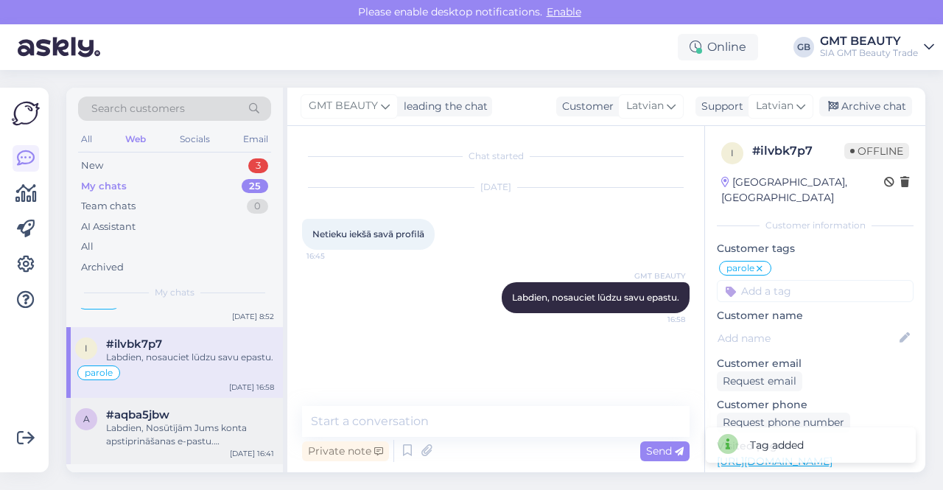
click at [150, 423] on div "Labdien, Nosūtījām Jums konta apstiprināšanas e-pastu. [PERSON_NAME] varēsiet a…" at bounding box center [190, 434] width 168 height 27
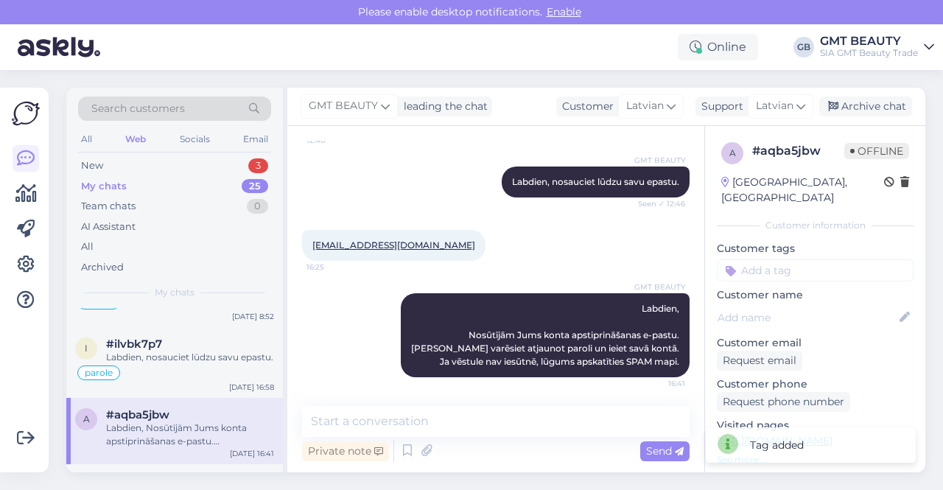
click at [778, 259] on input at bounding box center [815, 270] width 197 height 22
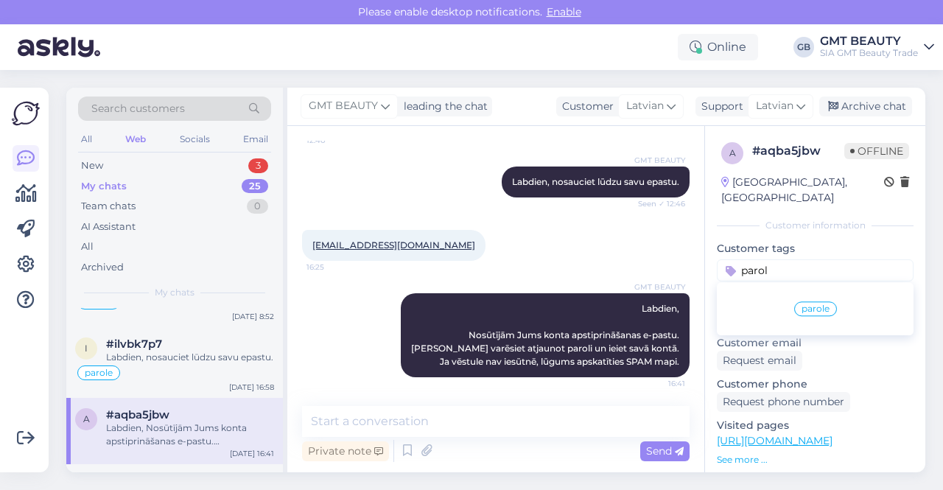
type input "parole"
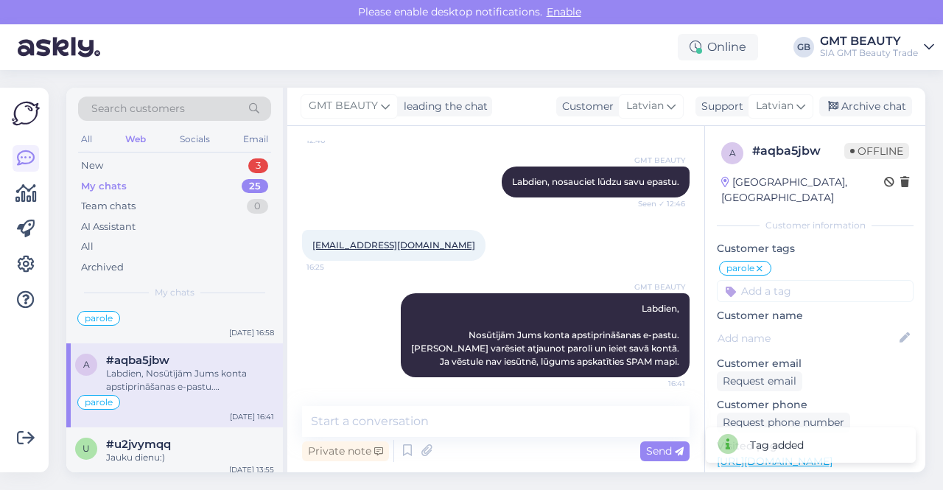
scroll to position [1473, 0]
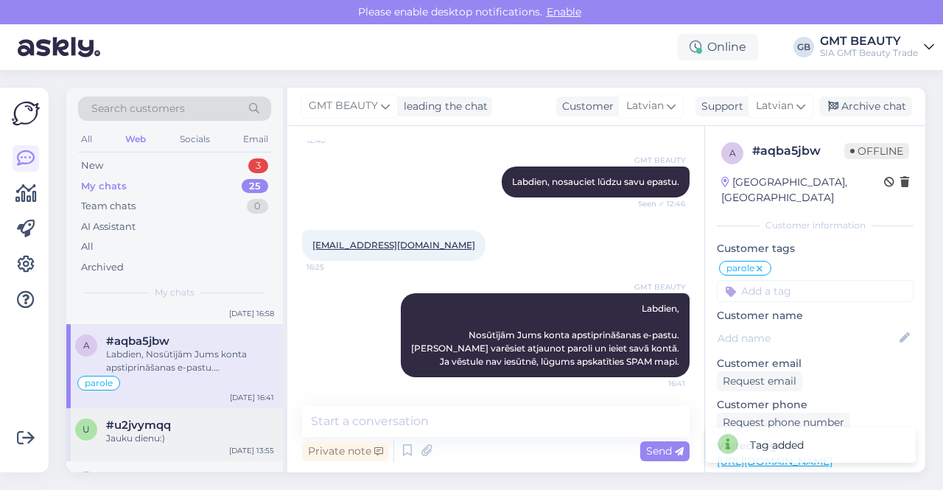
click at [135, 432] on div "Jauku dienu:)" at bounding box center [190, 438] width 168 height 13
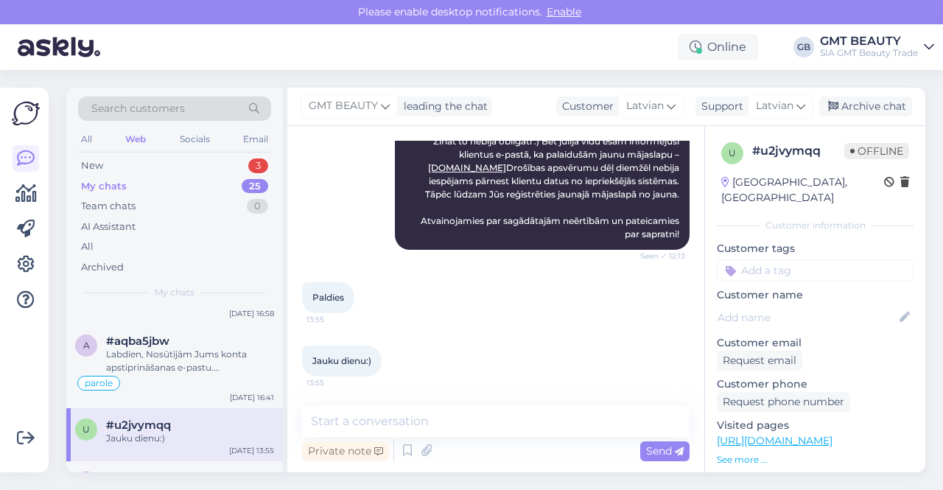
click at [760, 259] on input at bounding box center [815, 270] width 197 height 22
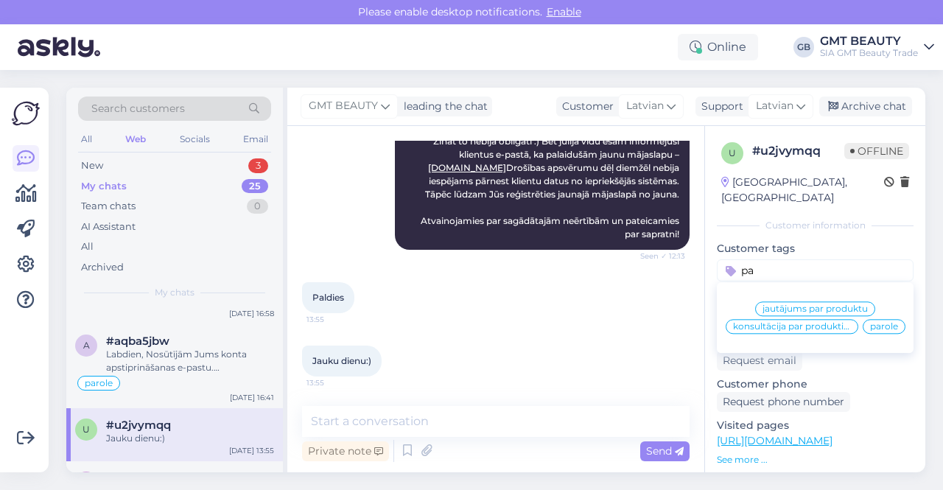
type input "p"
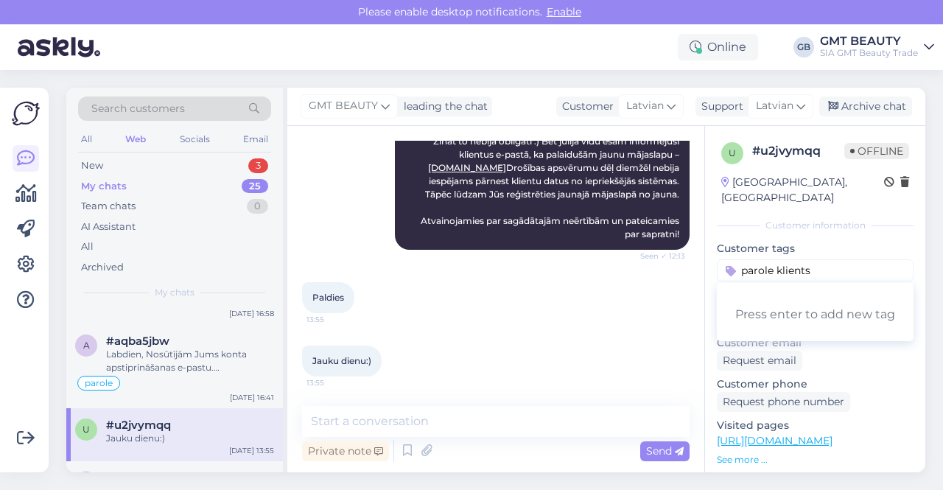
drag, startPoint x: 818, startPoint y: 256, endPoint x: 776, endPoint y: 256, distance: 42.0
click at [776, 259] on input "parole klients" at bounding box center [815, 270] width 197 height 22
type input "parole"
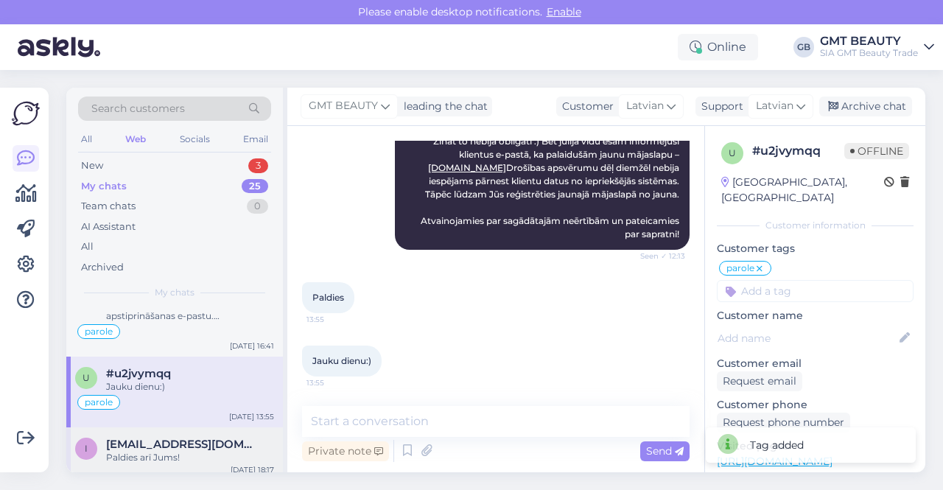
scroll to position [1547, 0]
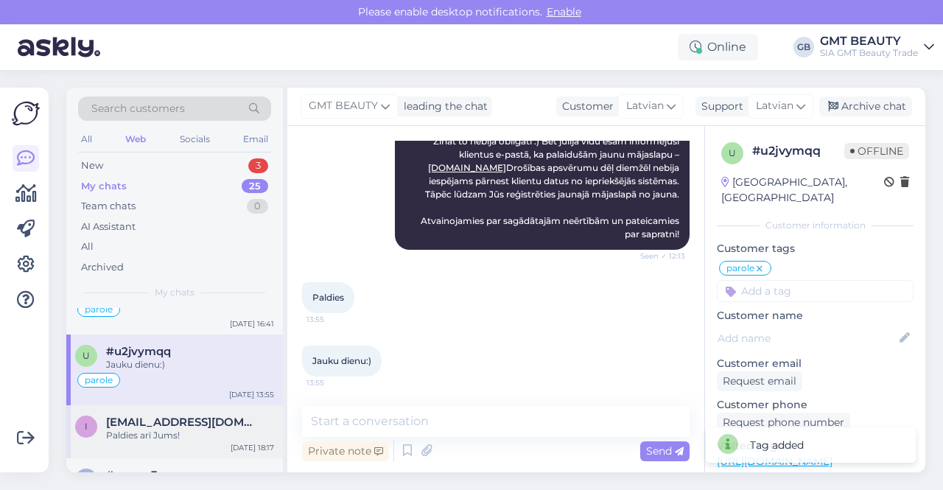
click at [166, 429] on div "Paldies arī Jums!" at bounding box center [190, 435] width 168 height 13
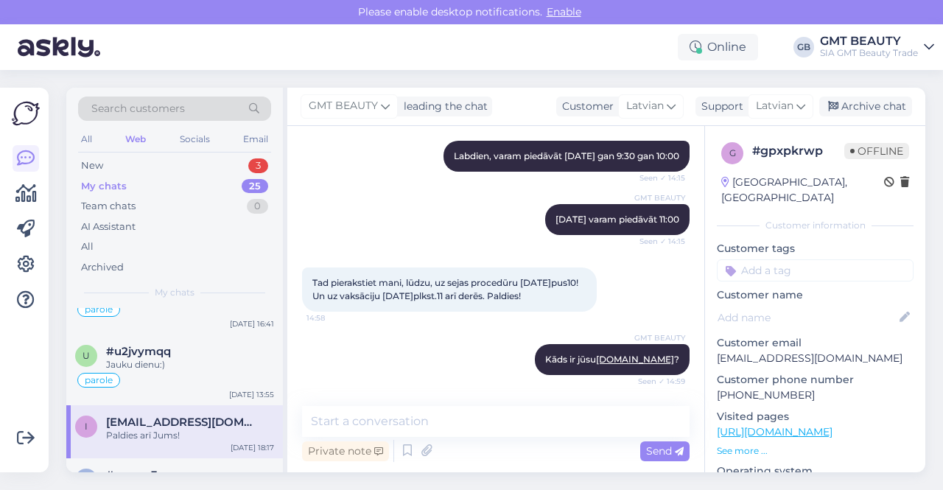
scroll to position [468, 0]
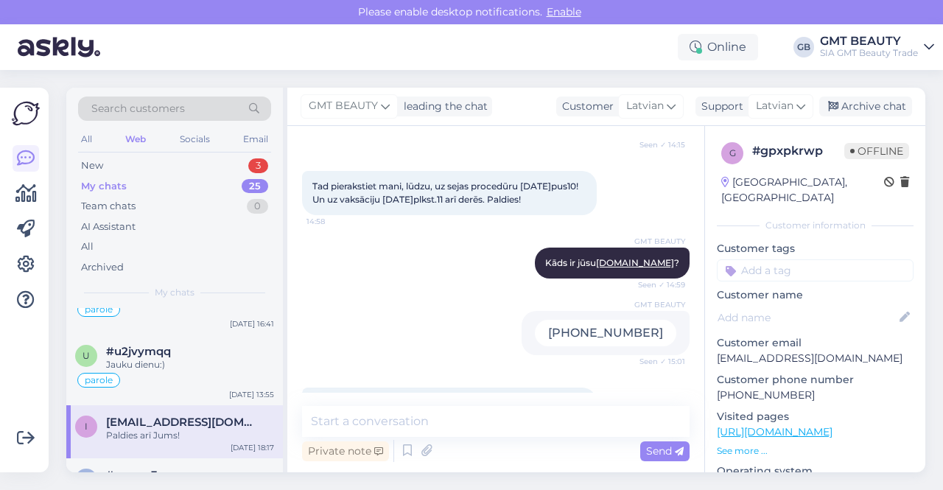
click at [782, 259] on input at bounding box center [815, 270] width 197 height 22
type input "salons pieraksts"
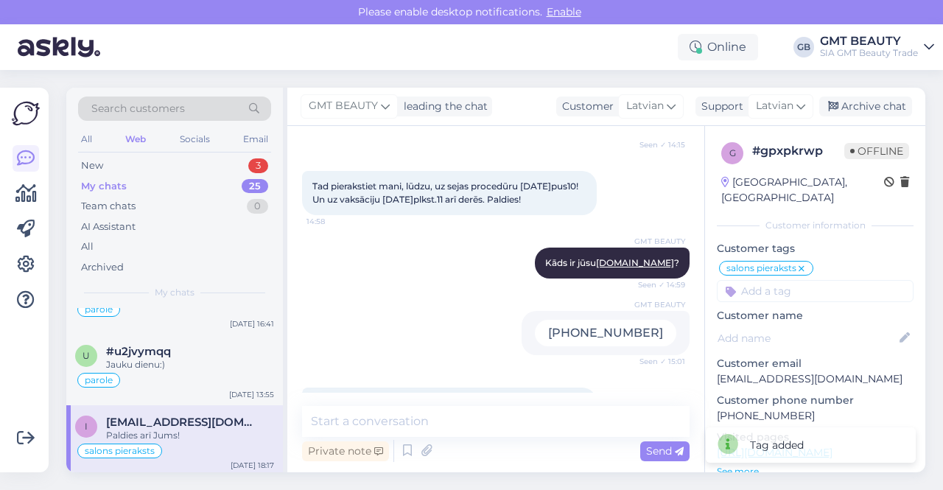
scroll to position [1620, 0]
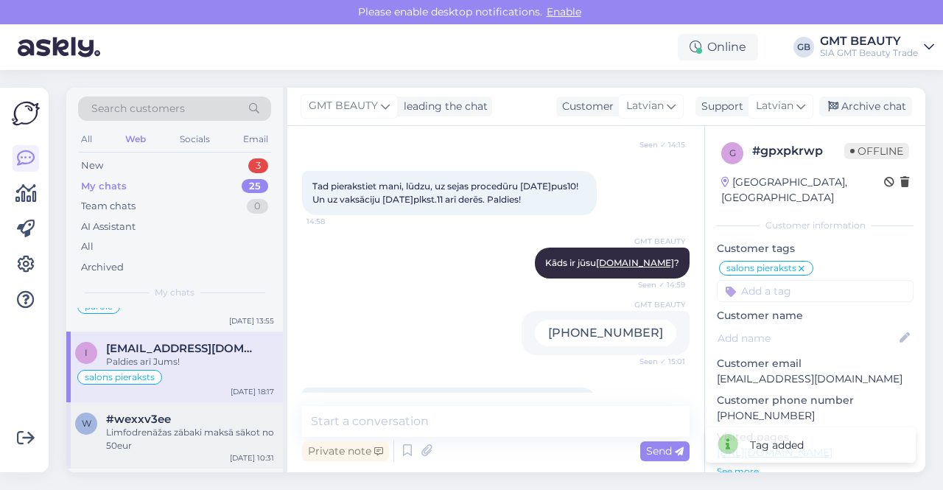
click at [161, 412] on span "#wexxv3ee" at bounding box center [138, 418] width 65 height 13
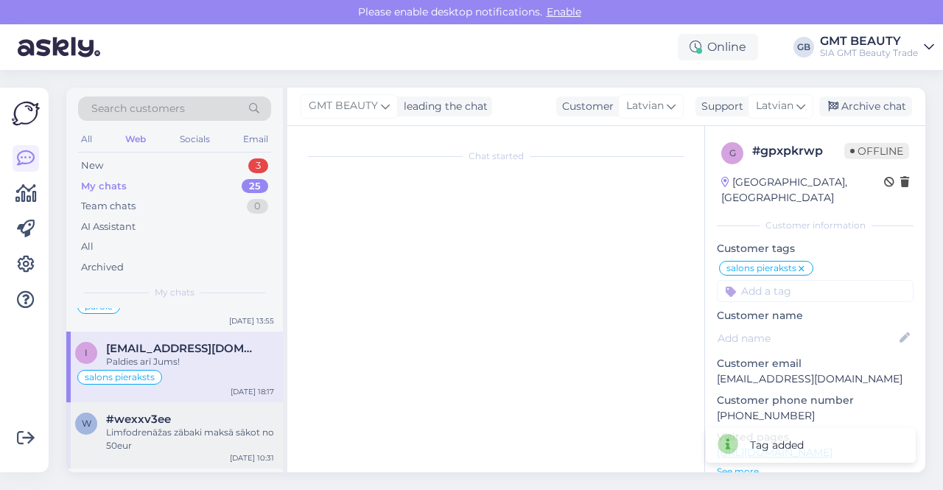
scroll to position [79, 0]
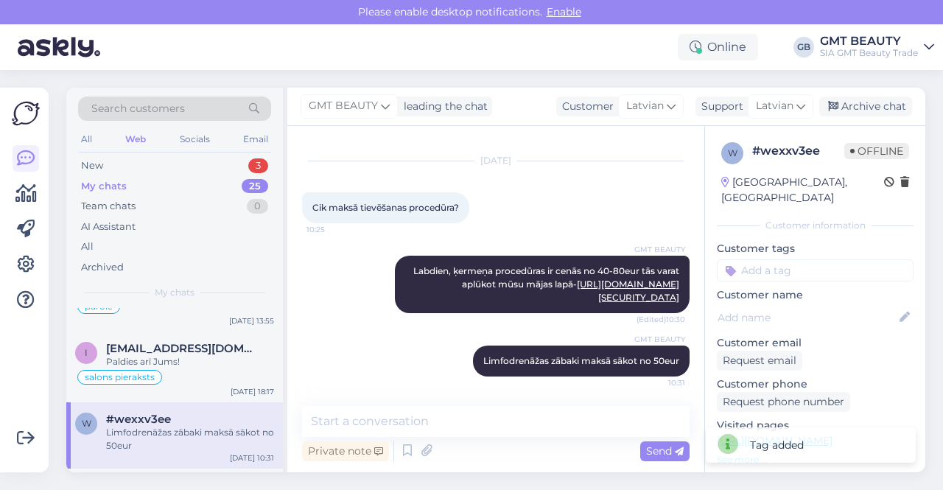
click at [777, 259] on input at bounding box center [815, 270] width 197 height 22
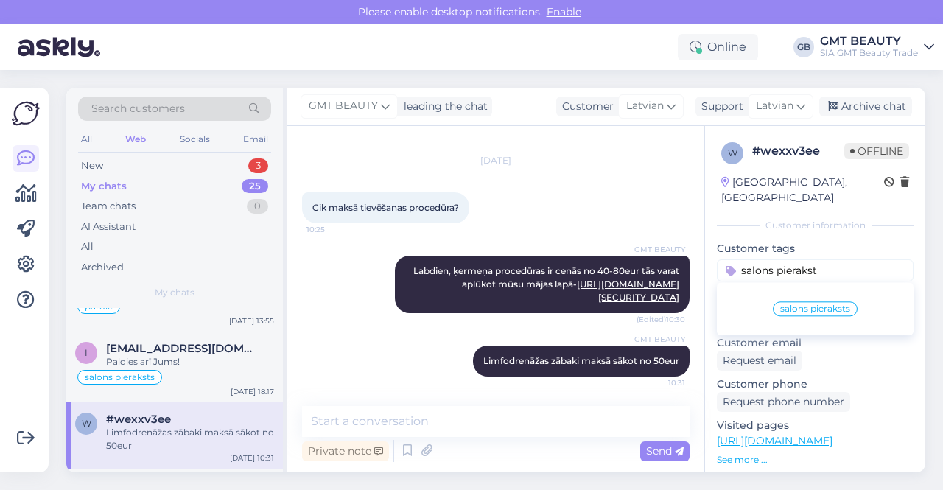
type input "salons pieraksts"
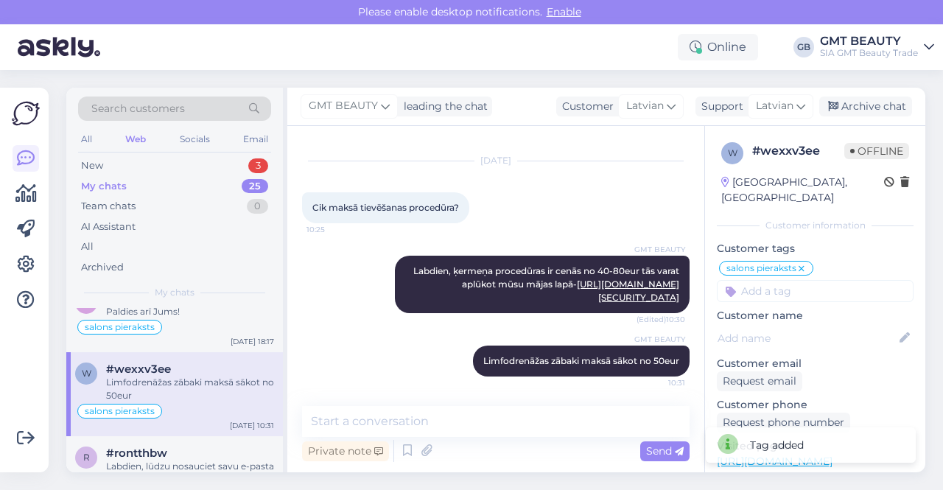
scroll to position [1694, 0]
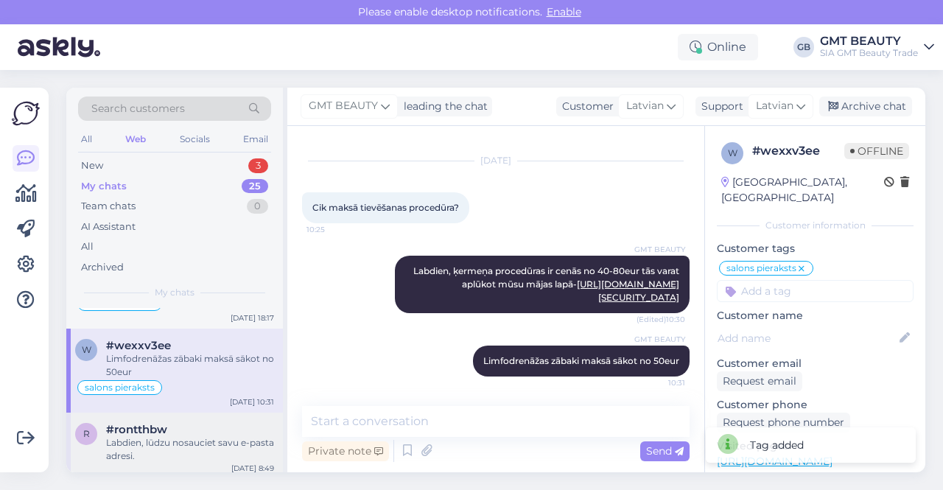
click at [185, 423] on div "#rontthbw" at bounding box center [190, 429] width 168 height 13
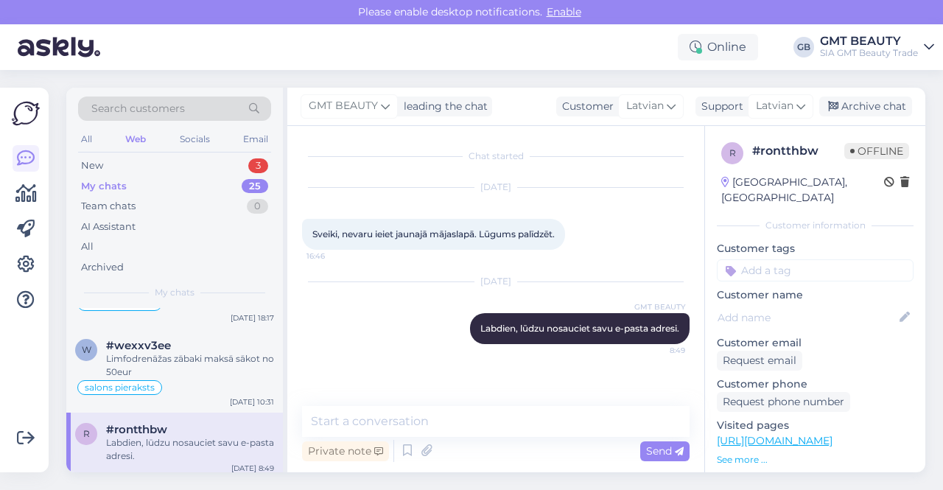
click at [796, 263] on input at bounding box center [815, 270] width 197 height 22
type input "parole"
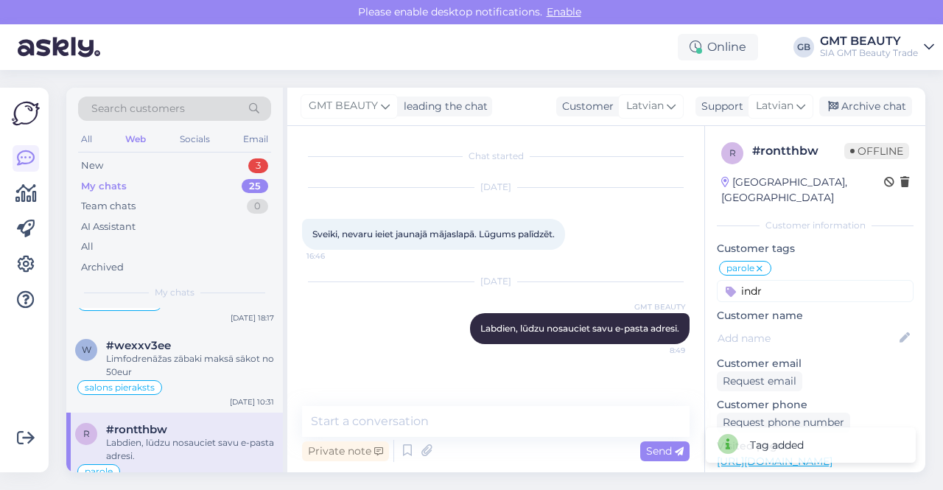
type input "indra"
click at [864, 241] on p "Customer tags" at bounding box center [815, 248] width 197 height 15
click at [157, 106] on span "Search customers" at bounding box center [138, 108] width 94 height 15
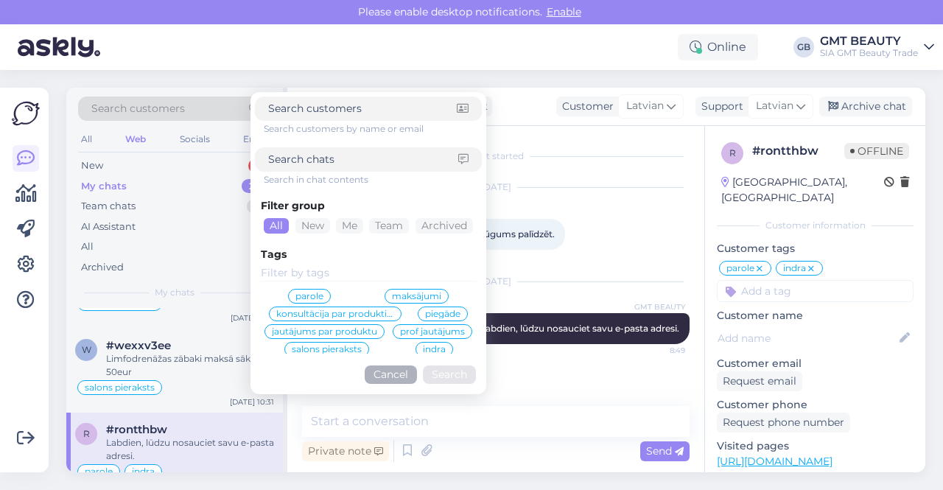
click at [359, 162] on input at bounding box center [363, 159] width 190 height 15
click at [327, 275] on input at bounding box center [368, 273] width 215 height 16
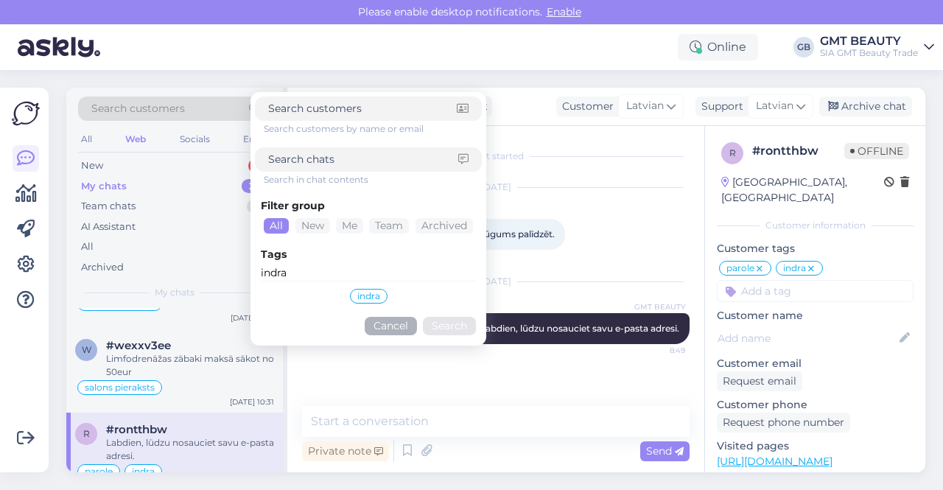
type input "indra"
click at [404, 326] on button "Cancel" at bounding box center [391, 326] width 52 height 18
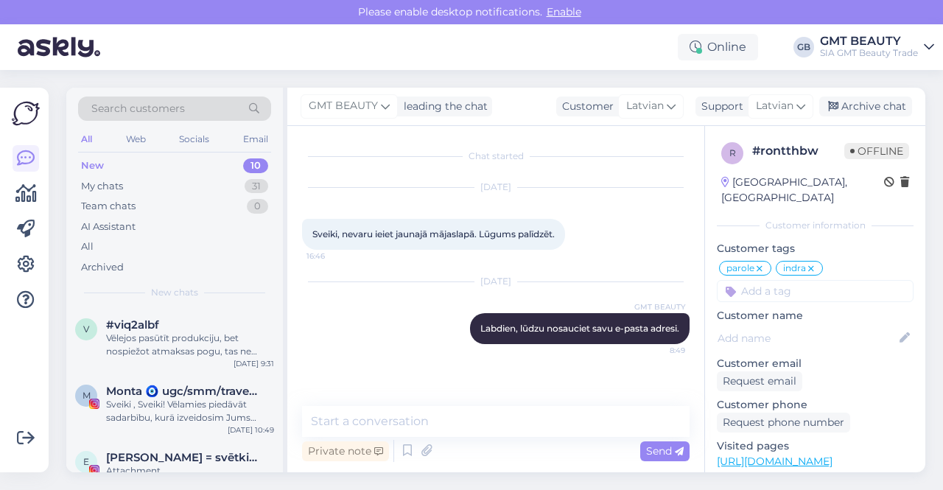
click at [809, 263] on icon at bounding box center [810, 269] width 9 height 12
click at [91, 169] on div "New" at bounding box center [92, 165] width 23 height 15
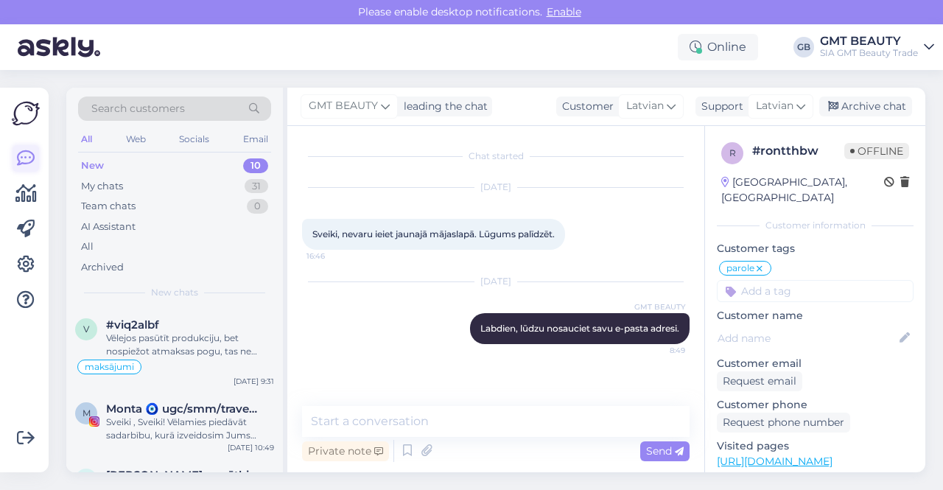
click at [27, 155] on icon at bounding box center [26, 158] width 18 height 18
click at [31, 102] on img at bounding box center [26, 113] width 28 height 28
